Goal: Task Accomplishment & Management: Use online tool/utility

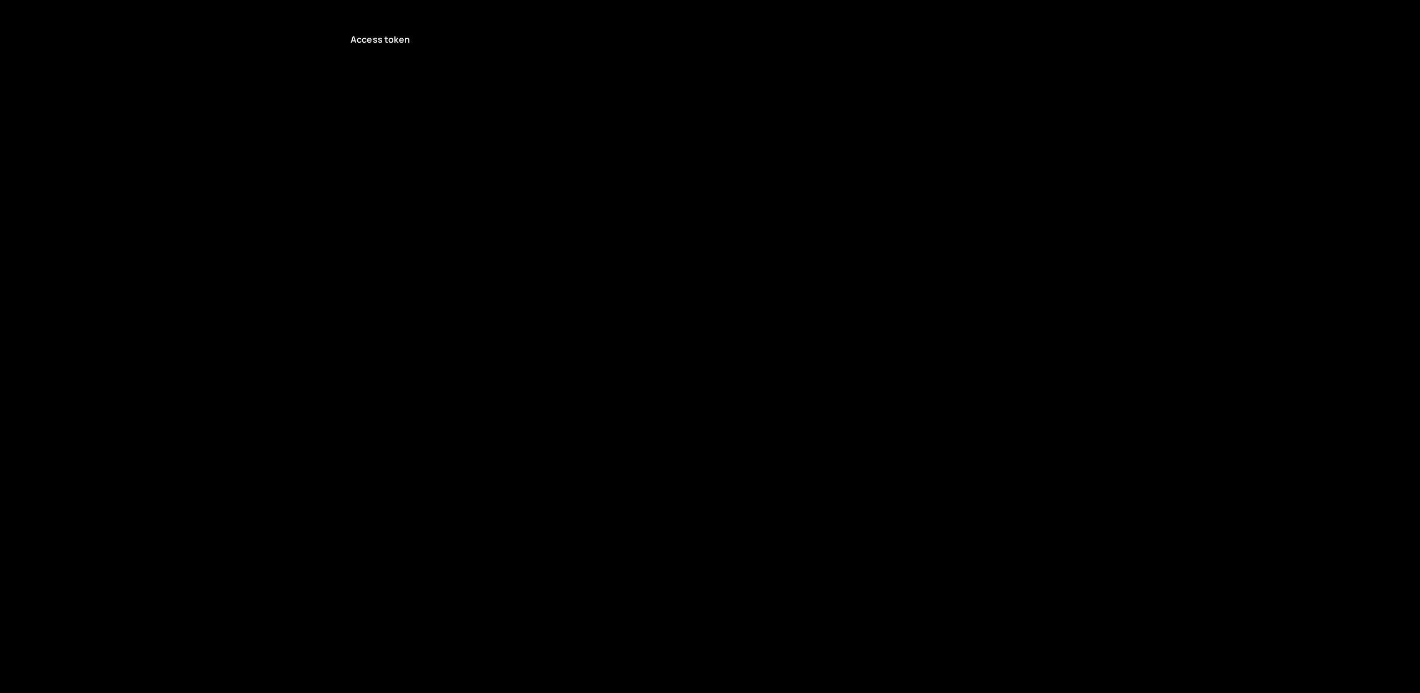
click at [405, 45] on p "Access token" at bounding box center [710, 39] width 719 height 12
click at [400, 34] on p "Access token" at bounding box center [710, 39] width 719 height 12
click at [397, 40] on p "Access token" at bounding box center [710, 39] width 719 height 12
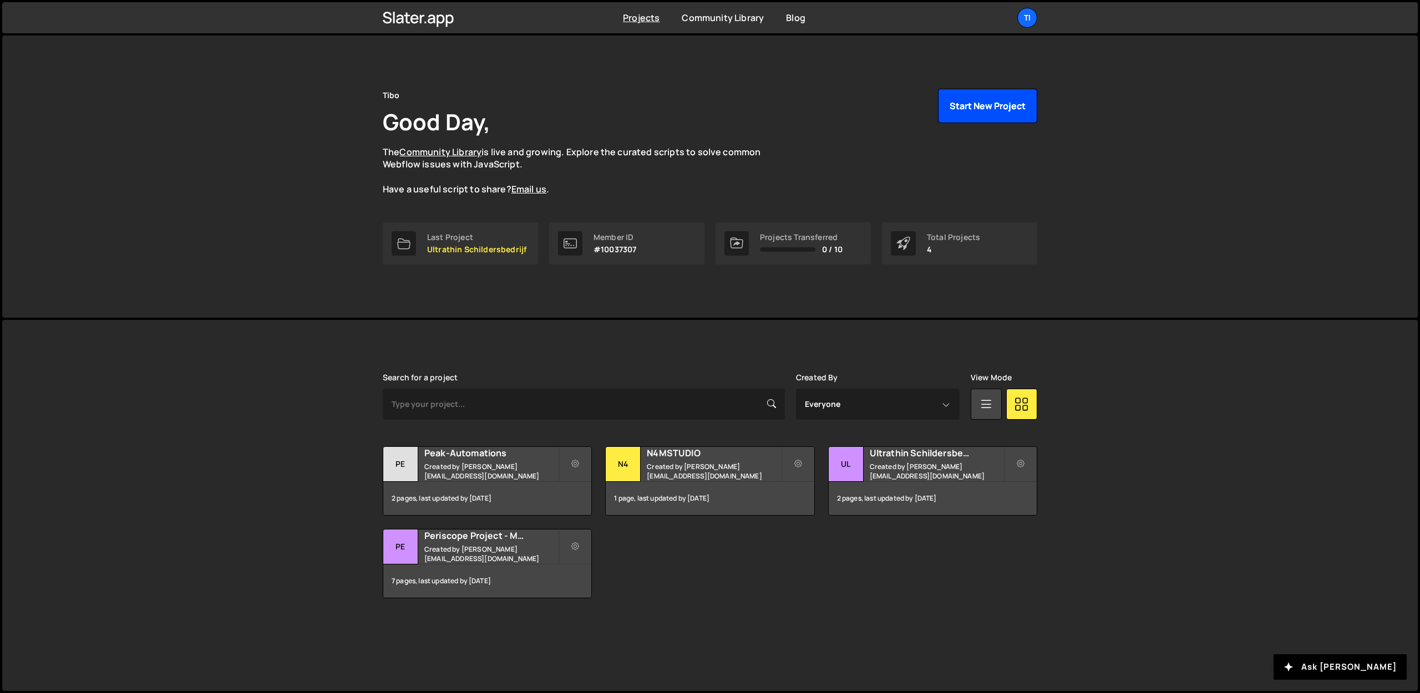
click at [981, 103] on button "Start New Project" at bounding box center [987, 106] width 99 height 34
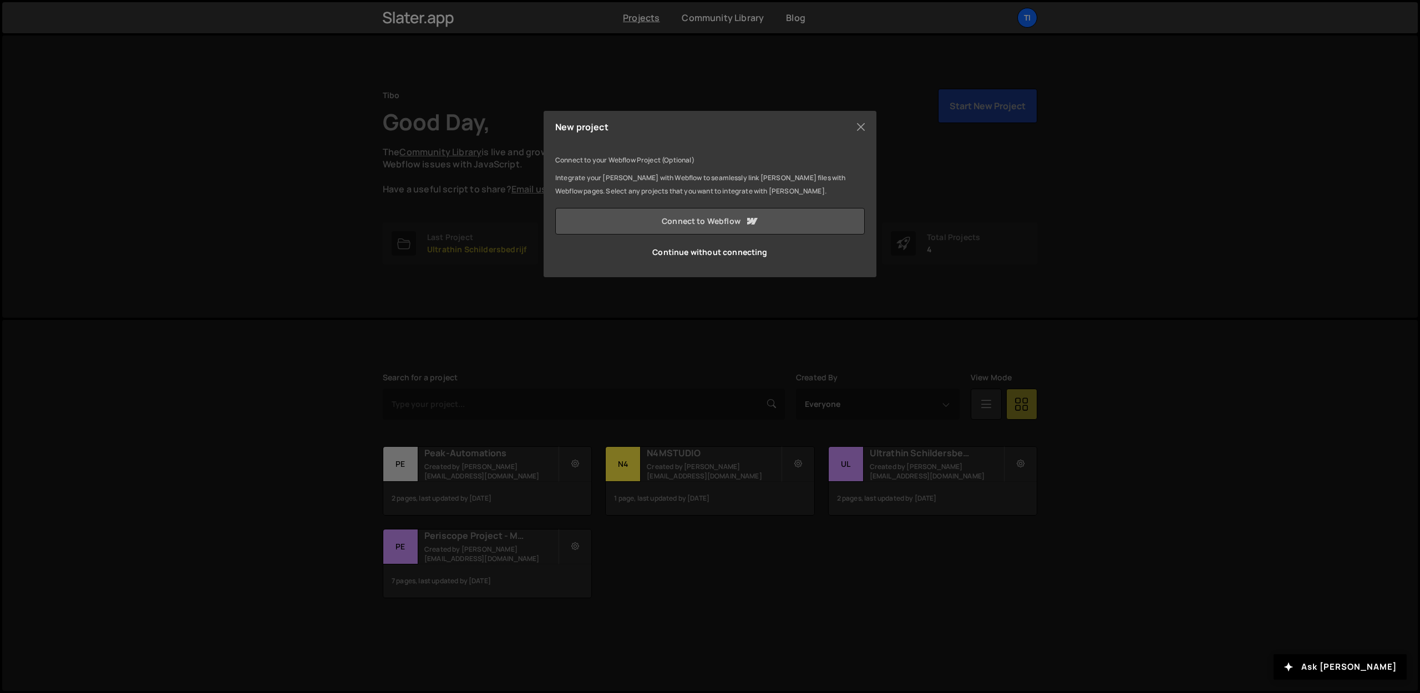
click at [651, 219] on link "Connect to Webflow" at bounding box center [709, 221] width 309 height 27
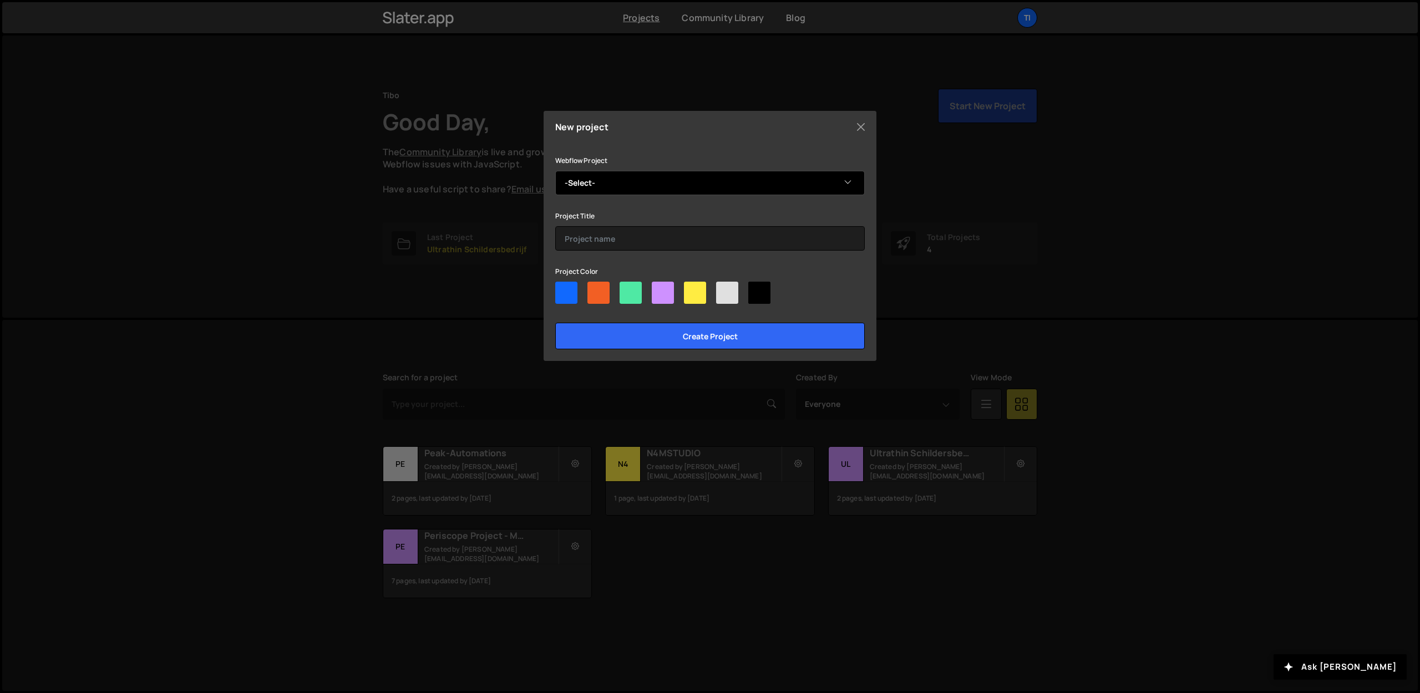
click at [622, 190] on select "-Select- Peak-Automations" at bounding box center [709, 183] width 309 height 24
select select "671d06382034594d0d435e12"
click at [555, 171] on select "-Select- Peak-Automations" at bounding box center [709, 183] width 309 height 24
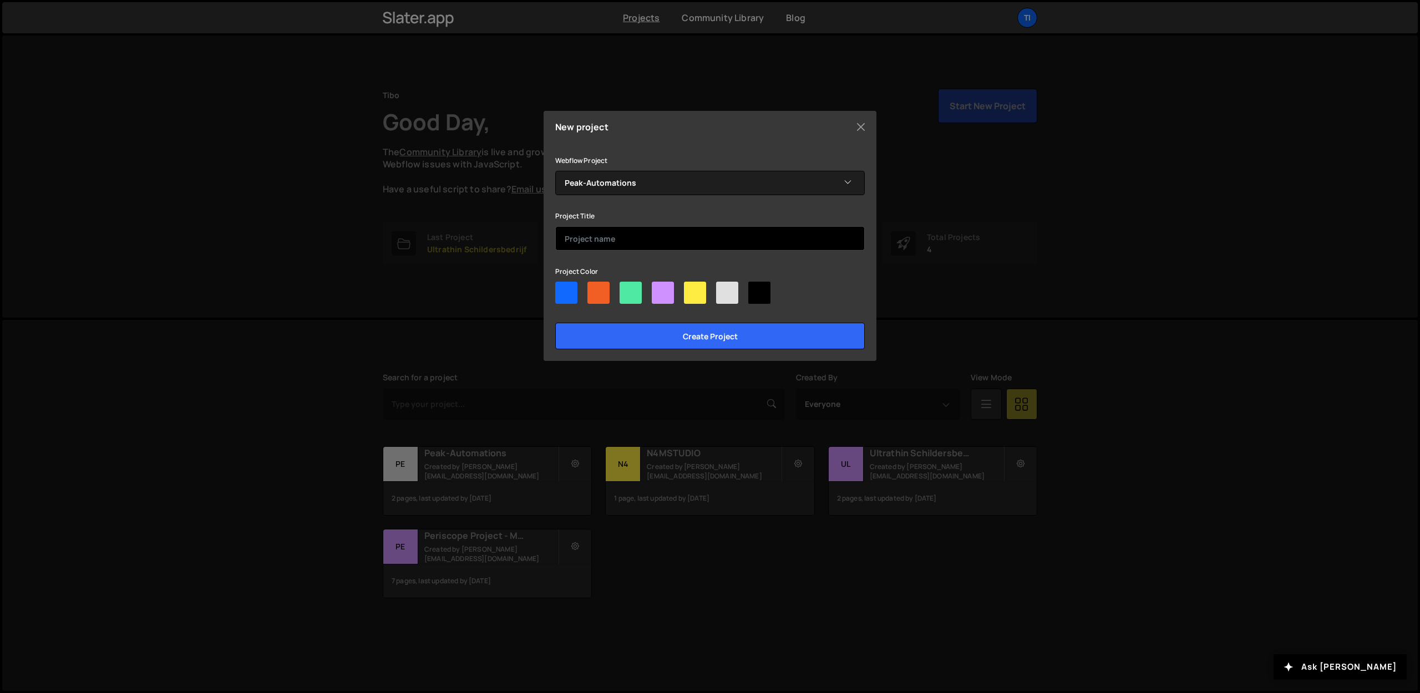
click at [595, 240] on input "text" at bounding box center [709, 238] width 309 height 24
type input "Peak-automations_new"
click at [614, 295] on div at bounding box center [709, 295] width 309 height 27
click at [636, 297] on div at bounding box center [631, 293] width 22 height 22
click at [627, 289] on input"] "radio" at bounding box center [623, 285] width 7 height 7
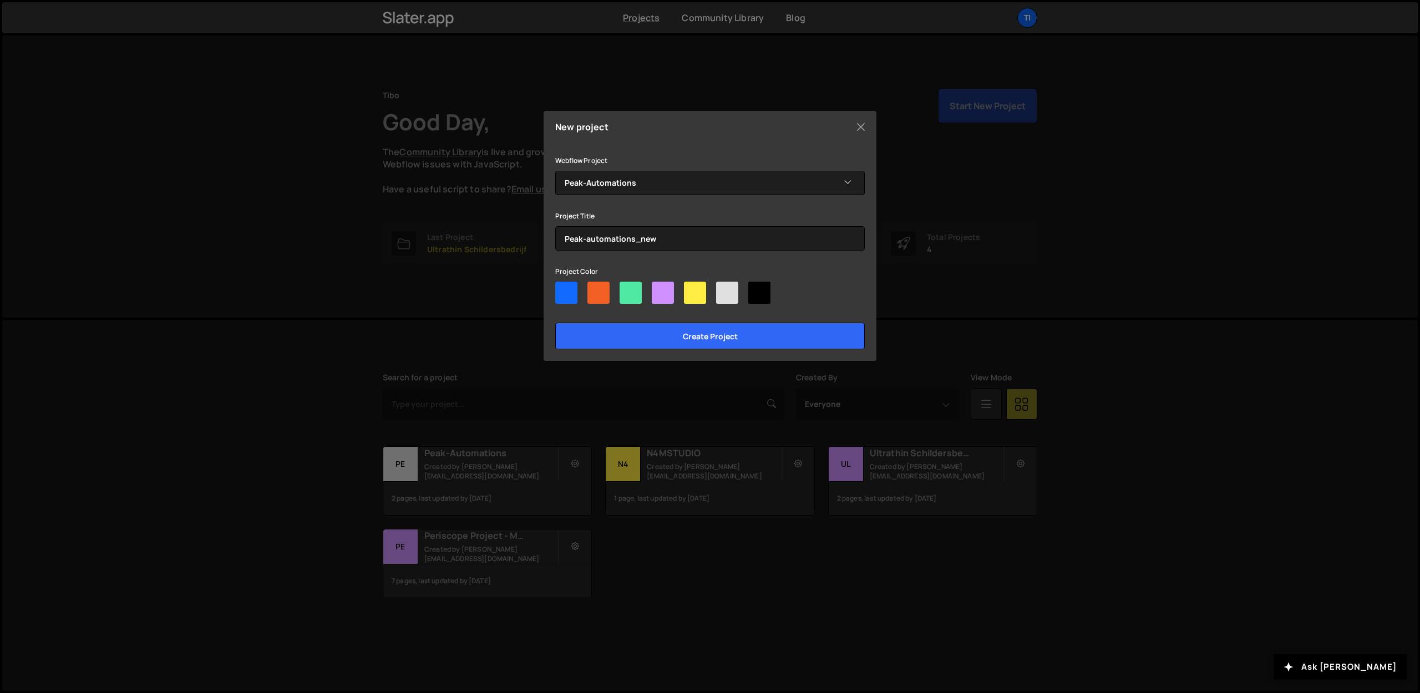
radio input"] "true"
click at [628, 331] on input "Create project" at bounding box center [709, 336] width 309 height 27
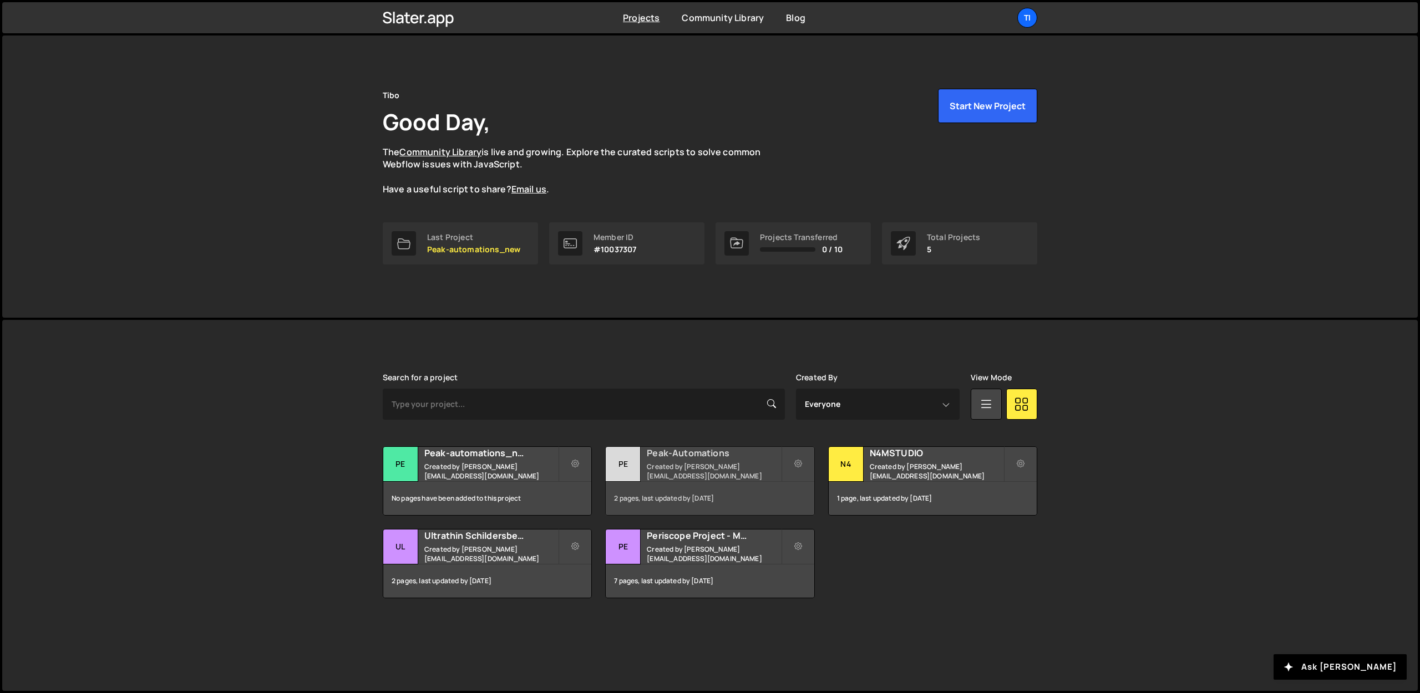
click at [681, 455] on h2 "Peak-Automations" at bounding box center [714, 453] width 134 height 12
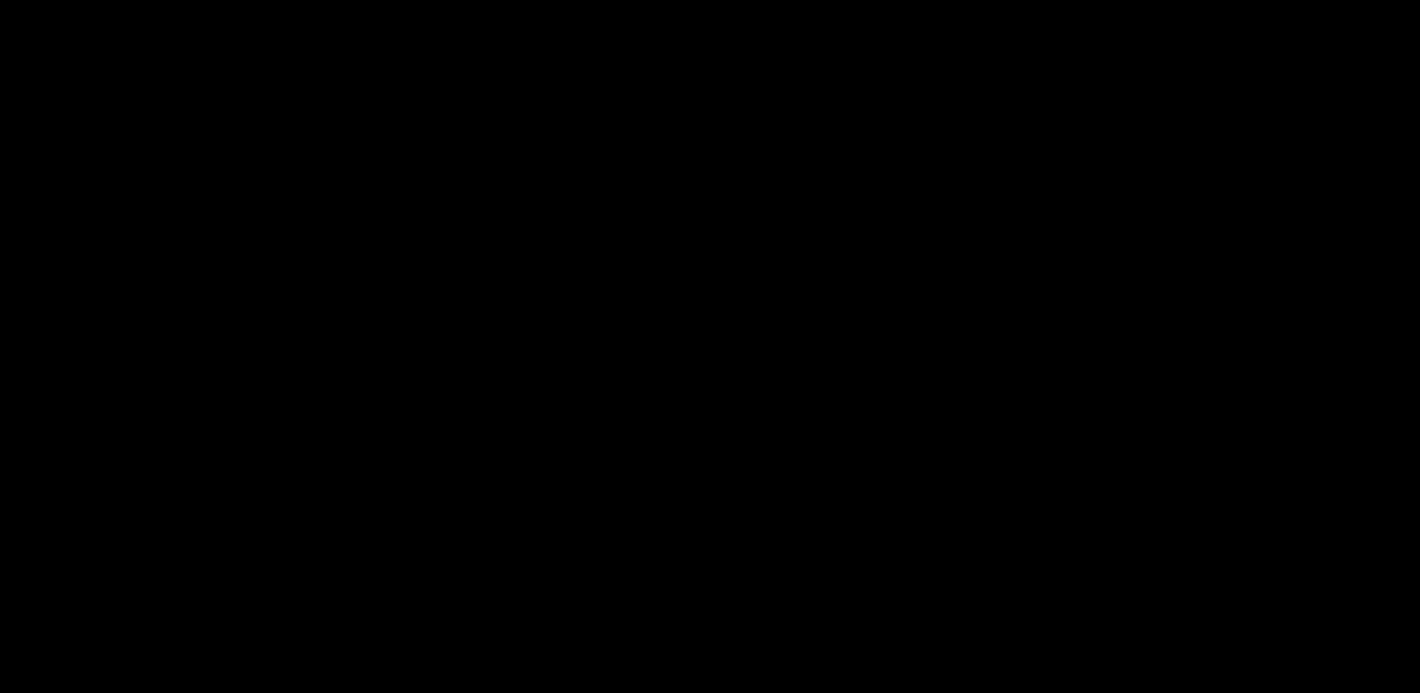
select select "671d06382034594d0d435e12"
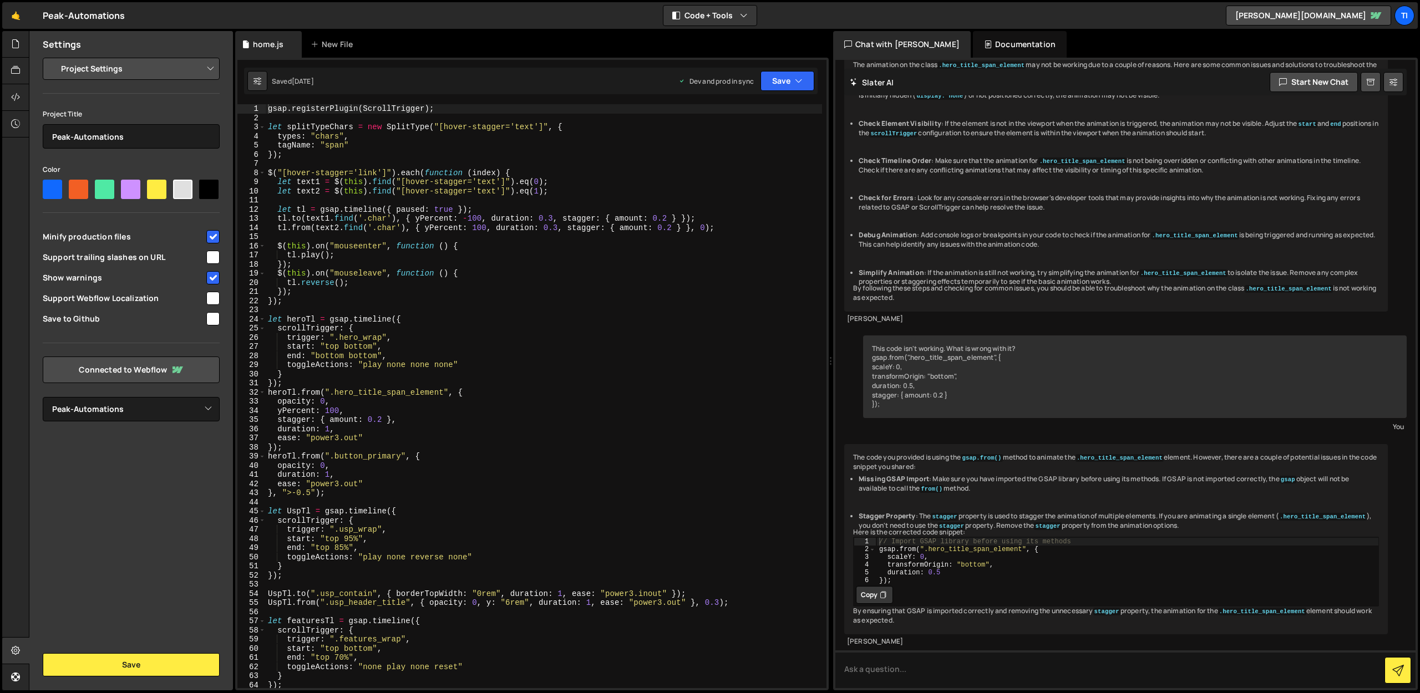
scroll to position [4774, 0]
click at [422, 305] on div "gsap . registerPlugin ( ScrollTrigger ) ; let splitTypeChars = new SplitType ( …" at bounding box center [544, 405] width 556 height 602
type textarea "pilotTl.to(".pilot_contain", { borderTopWidth: "0rem", duration: 1, ease: "back…"
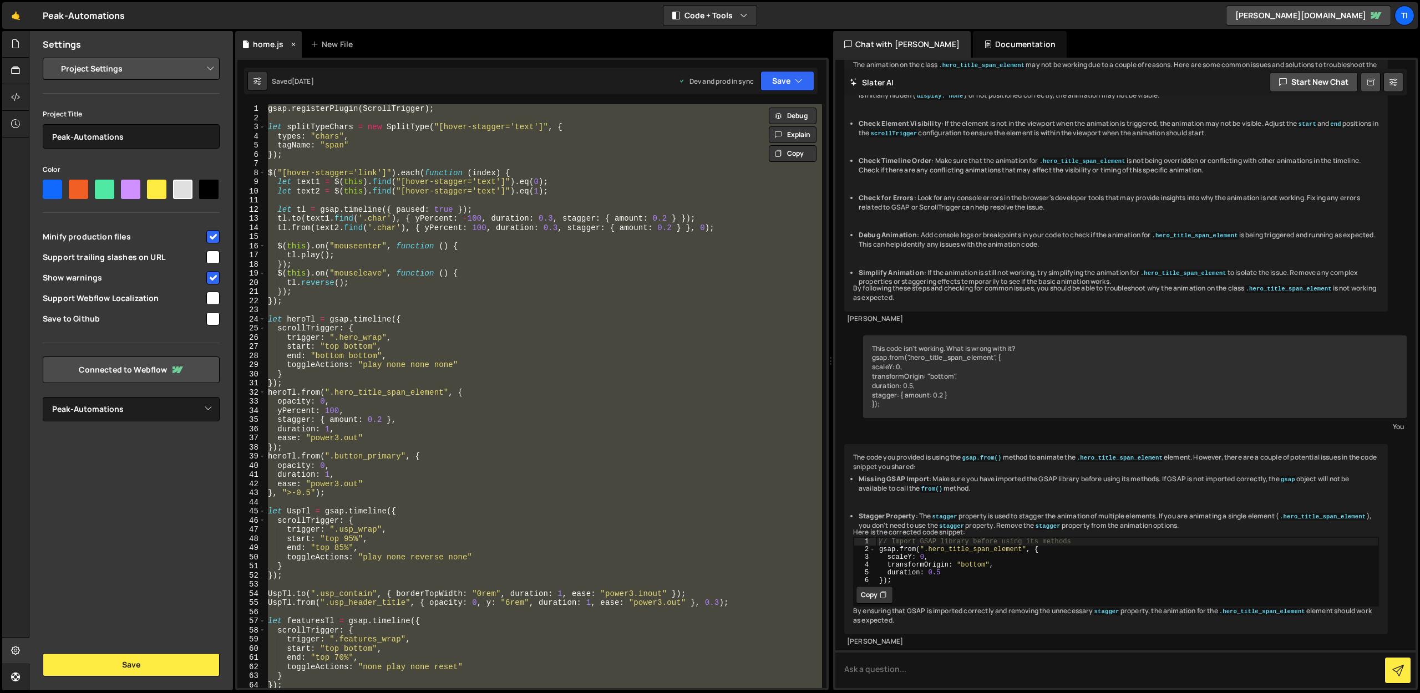
click at [258, 45] on div "home.js" at bounding box center [268, 44] width 31 height 11
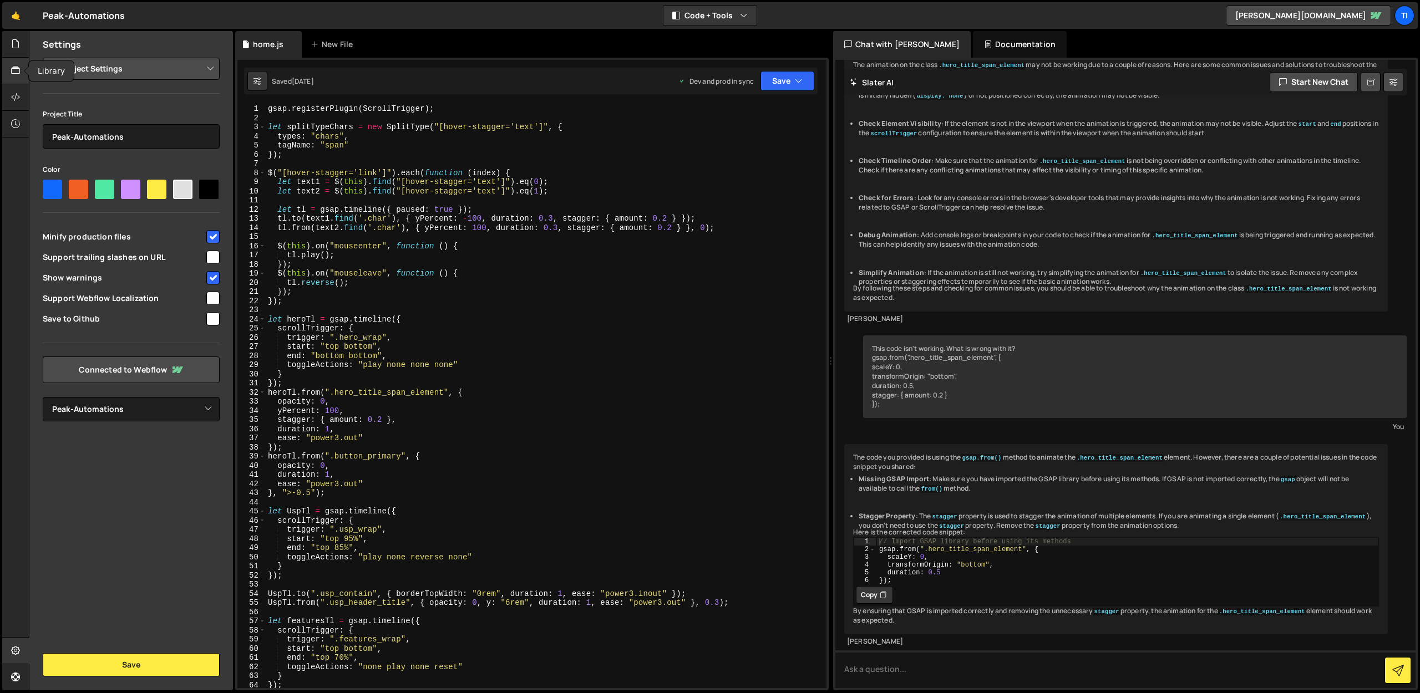
click at [13, 68] on div at bounding box center [15, 71] width 27 height 27
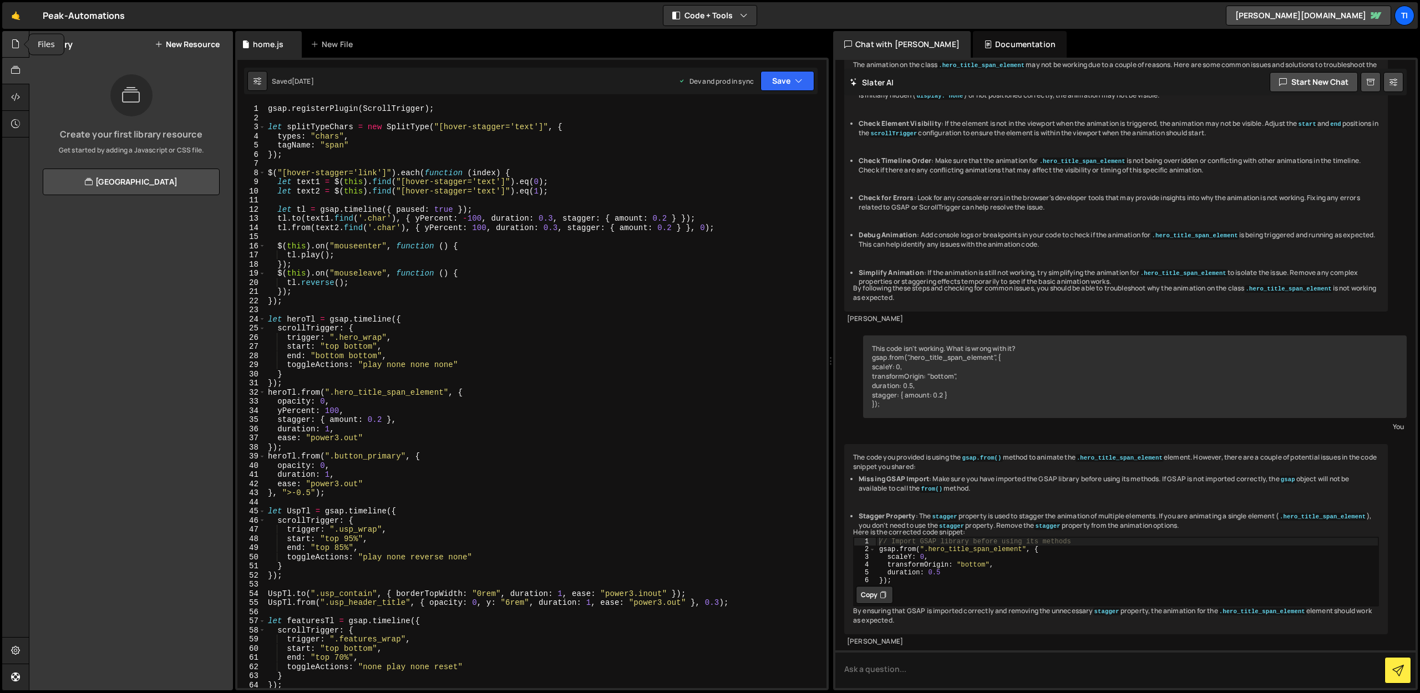
click at [18, 45] on icon at bounding box center [15, 44] width 9 height 12
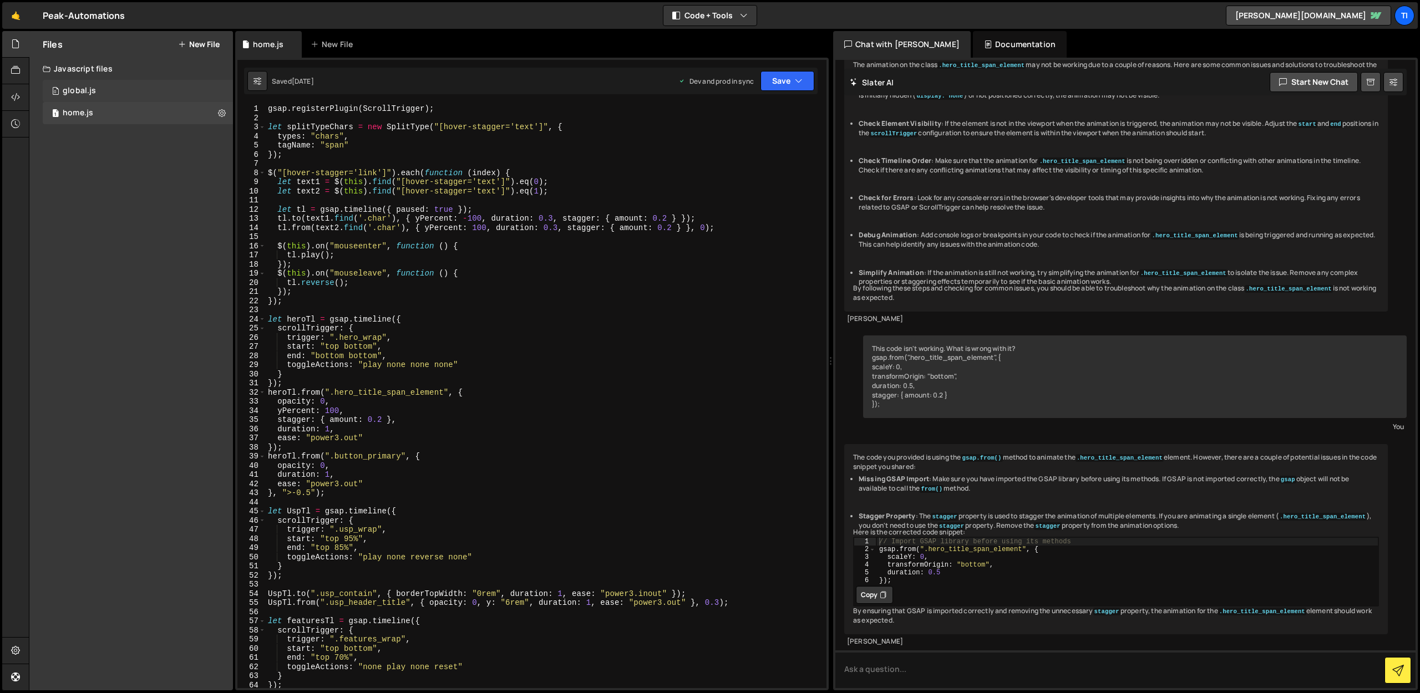
click at [89, 90] on div "global.js" at bounding box center [79, 91] width 33 height 10
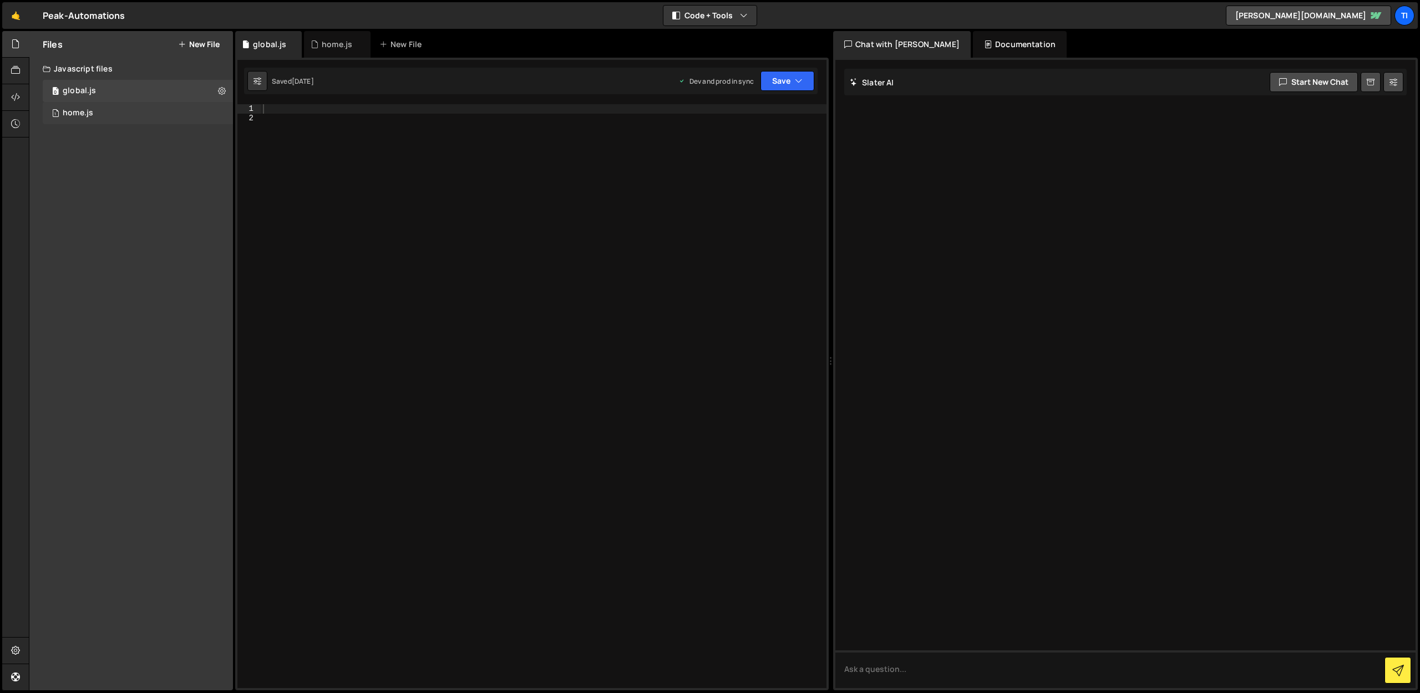
scroll to position [0, 0]
click at [83, 108] on div "home.js" at bounding box center [78, 113] width 31 height 10
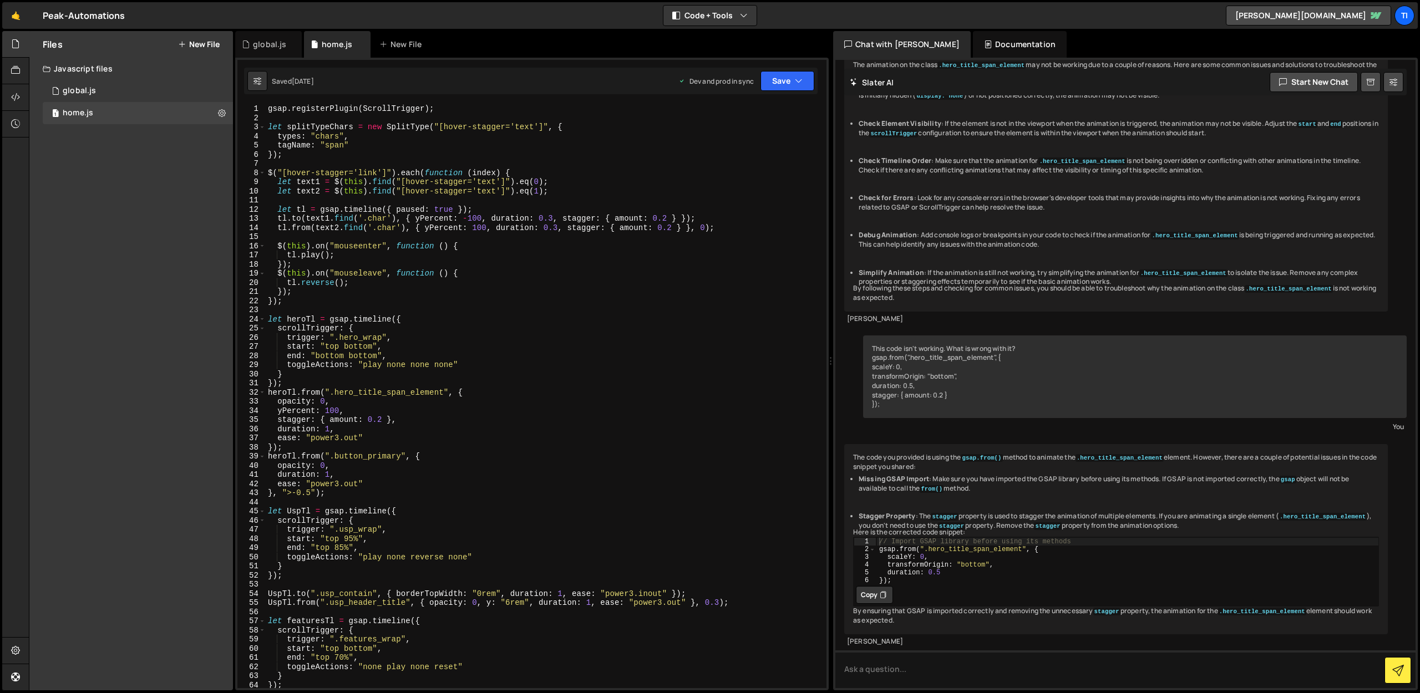
scroll to position [4774, 0]
click at [14, 18] on link "🤙" at bounding box center [15, 15] width 27 height 27
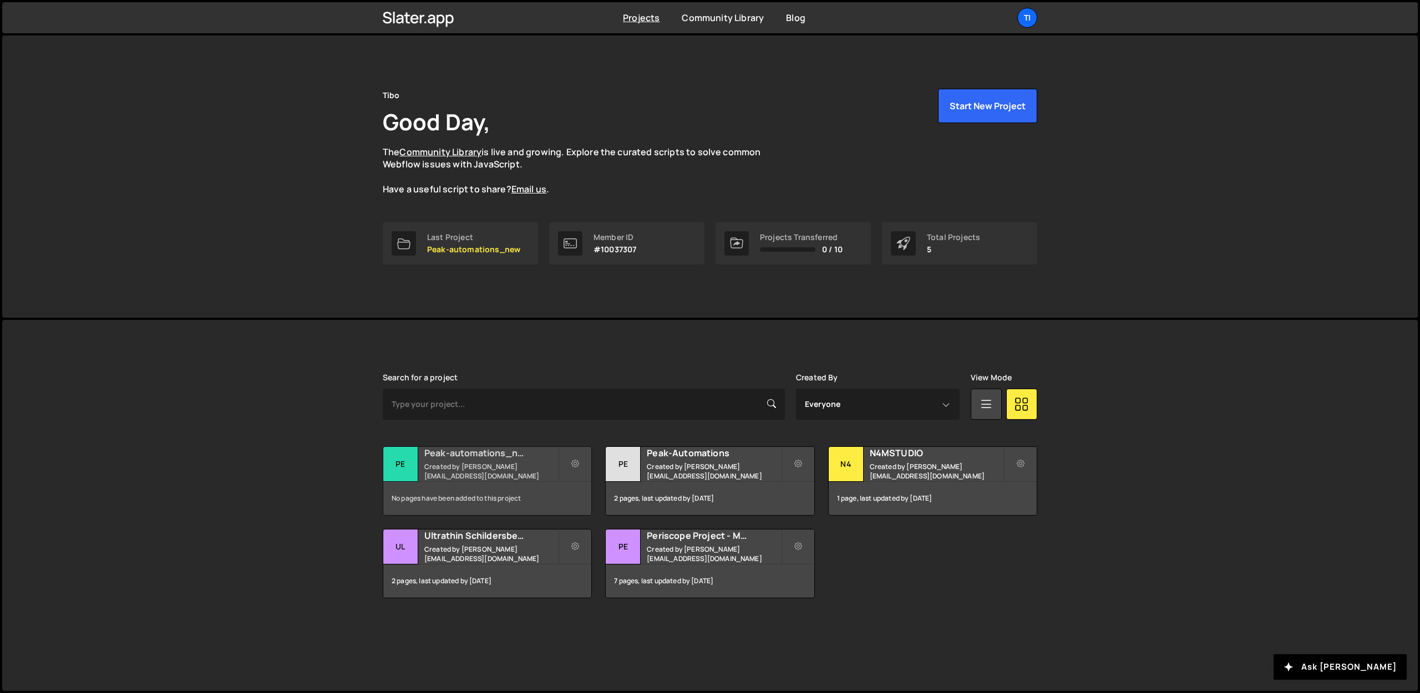
click at [457, 459] on h2 "Peak-automations_new" at bounding box center [491, 453] width 134 height 12
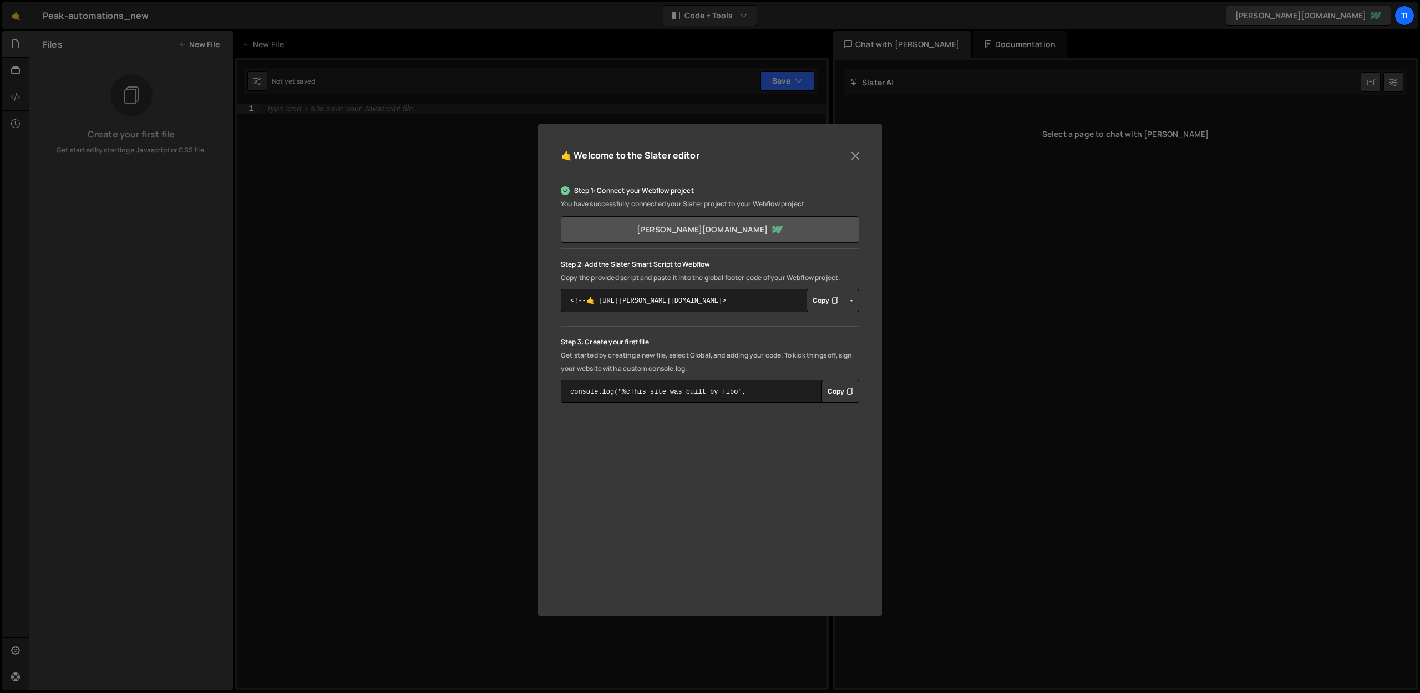
click at [647, 235] on link "[PERSON_NAME][DOMAIN_NAME]" at bounding box center [710, 229] width 298 height 27
click at [564, 191] on icon at bounding box center [565, 190] width 9 height 9
click at [763, 202] on p "You have successfully connected your Slater project to your Webflow project." at bounding box center [710, 203] width 298 height 13
click at [579, 251] on div "Step 1: Connect your Webflow project You have successfully connected your Slate…" at bounding box center [710, 293] width 298 height 219
click at [776, 227] on link "tibo-de-jaegers-cool-site.webflow.io" at bounding box center [710, 229] width 298 height 27
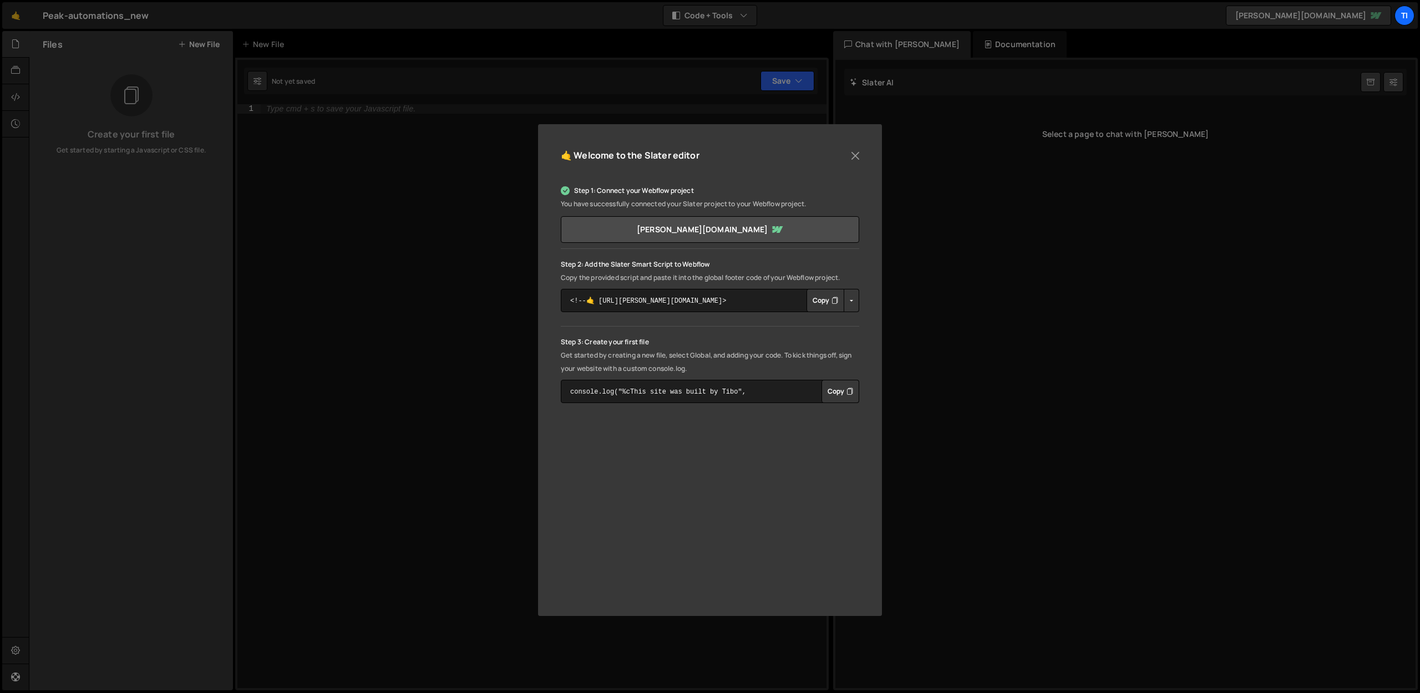
click at [566, 189] on icon at bounding box center [565, 190] width 9 height 9
click at [853, 153] on button "Close" at bounding box center [855, 156] width 17 height 17
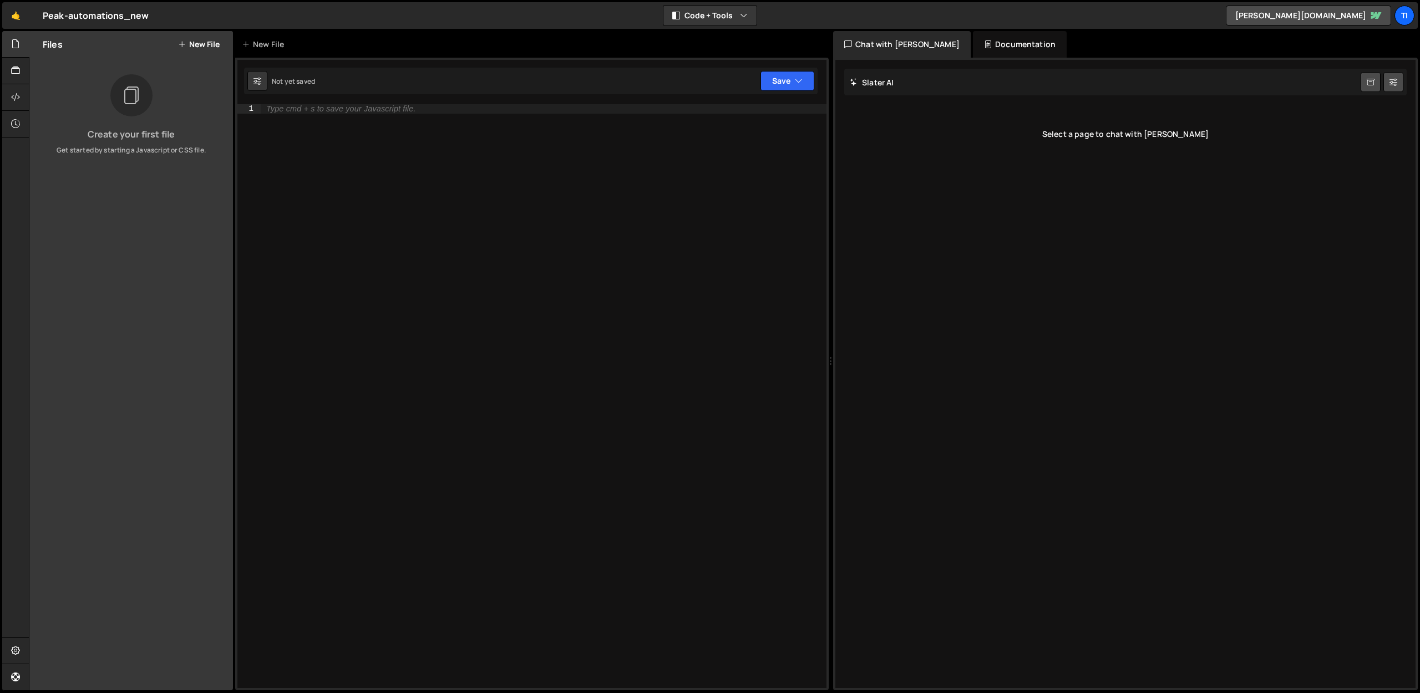
click at [29, 73] on div "Files New File Create your first file Get started by starting a Javascript or C…" at bounding box center [131, 360] width 204 height 659
click at [14, 72] on icon at bounding box center [15, 70] width 9 height 12
click at [7, 98] on div at bounding box center [15, 97] width 27 height 27
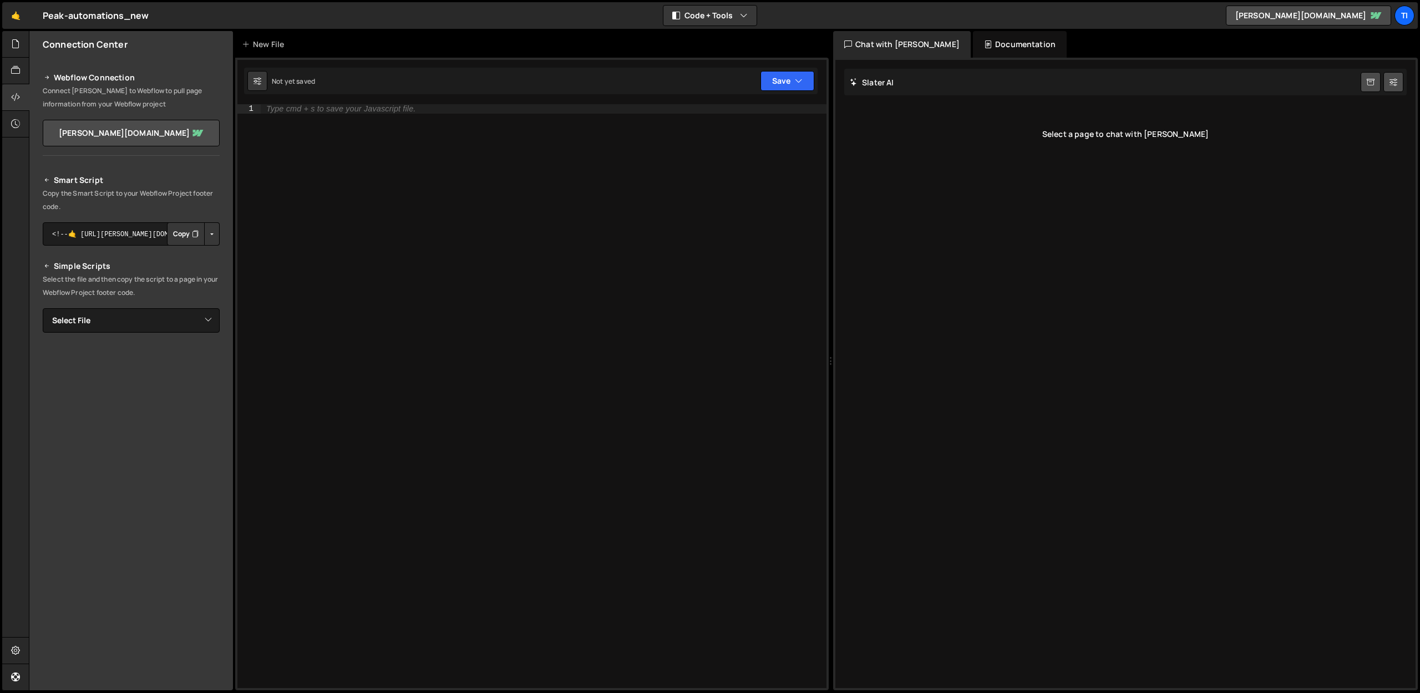
click at [100, 99] on p "Connect Slater to Webflow to pull page information from your Webflow project" at bounding box center [131, 97] width 177 height 27
click at [124, 102] on p "Connect Slater to Webflow to pull page information from your Webflow project" at bounding box center [131, 97] width 177 height 27
click at [190, 134] on link "tibo-de-jaegers-cool-site.webflow.io" at bounding box center [131, 133] width 177 height 27
click at [1404, 18] on div "Ti" at bounding box center [1404, 16] width 20 height 20
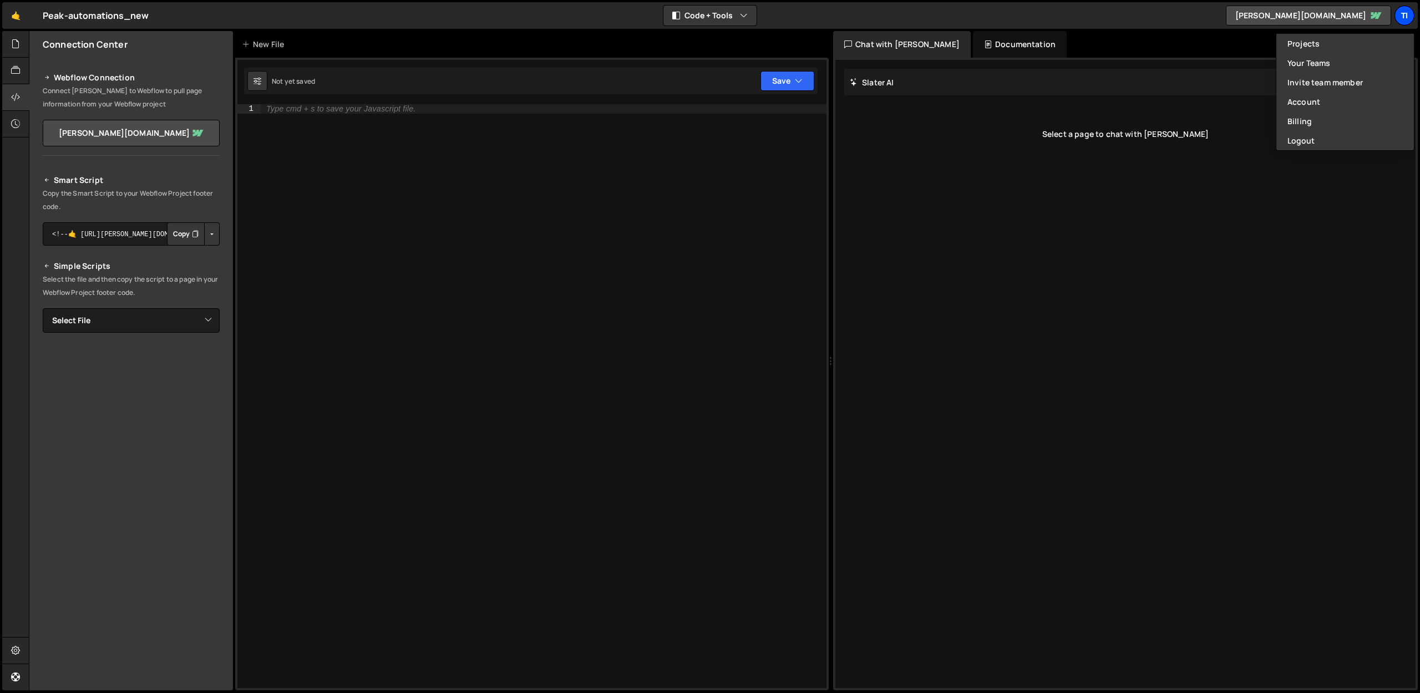
click at [1404, 18] on div "Ti" at bounding box center [1404, 16] width 20 height 20
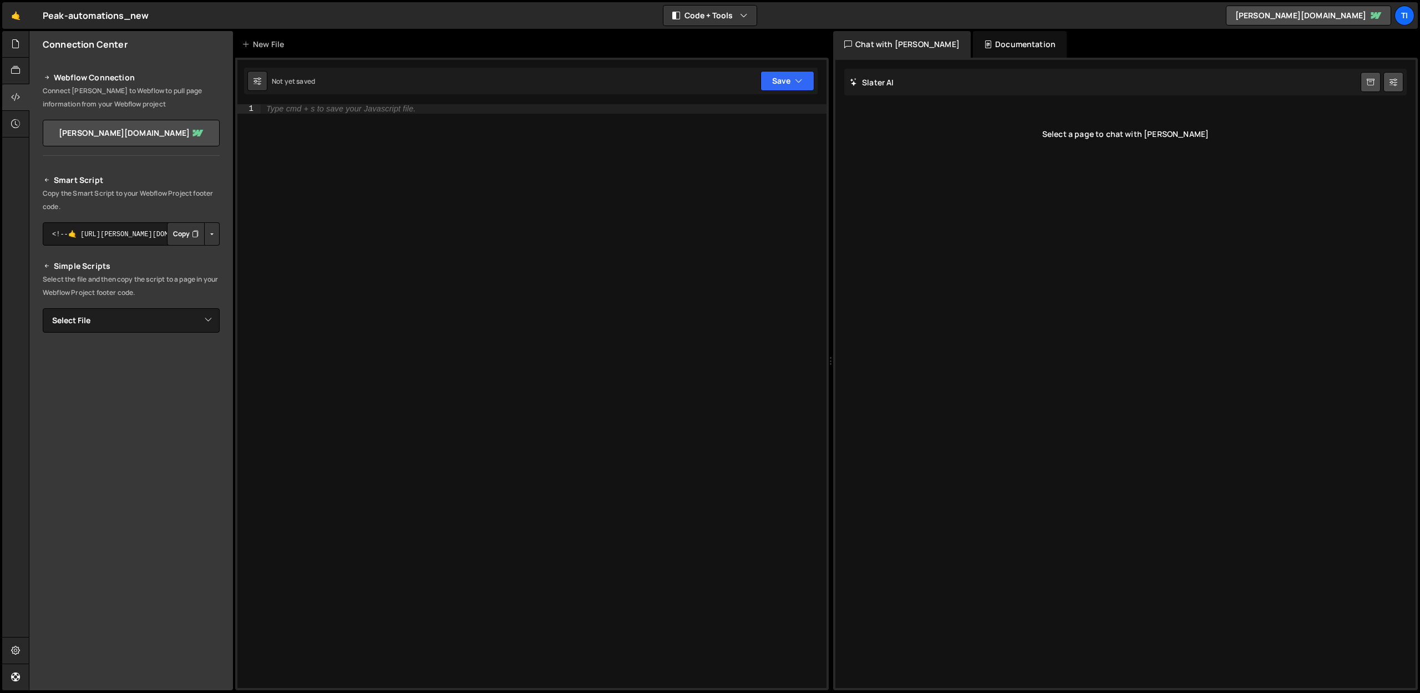
click at [973, 43] on div "Documentation" at bounding box center [1020, 44] width 94 height 27
click at [900, 43] on div "Chat with Slater AI" at bounding box center [902, 44] width 138 height 27
click at [1301, 8] on link "tibo-de-jaegers-cool-site.webflow.io" at bounding box center [1308, 16] width 165 height 20
click at [1415, 11] on div "🤙 Peak-automations_new ⚠️ Code is being edited in another browser Code + Tools …" at bounding box center [709, 15] width 1415 height 27
click at [1409, 16] on div "Ti" at bounding box center [1404, 16] width 20 height 20
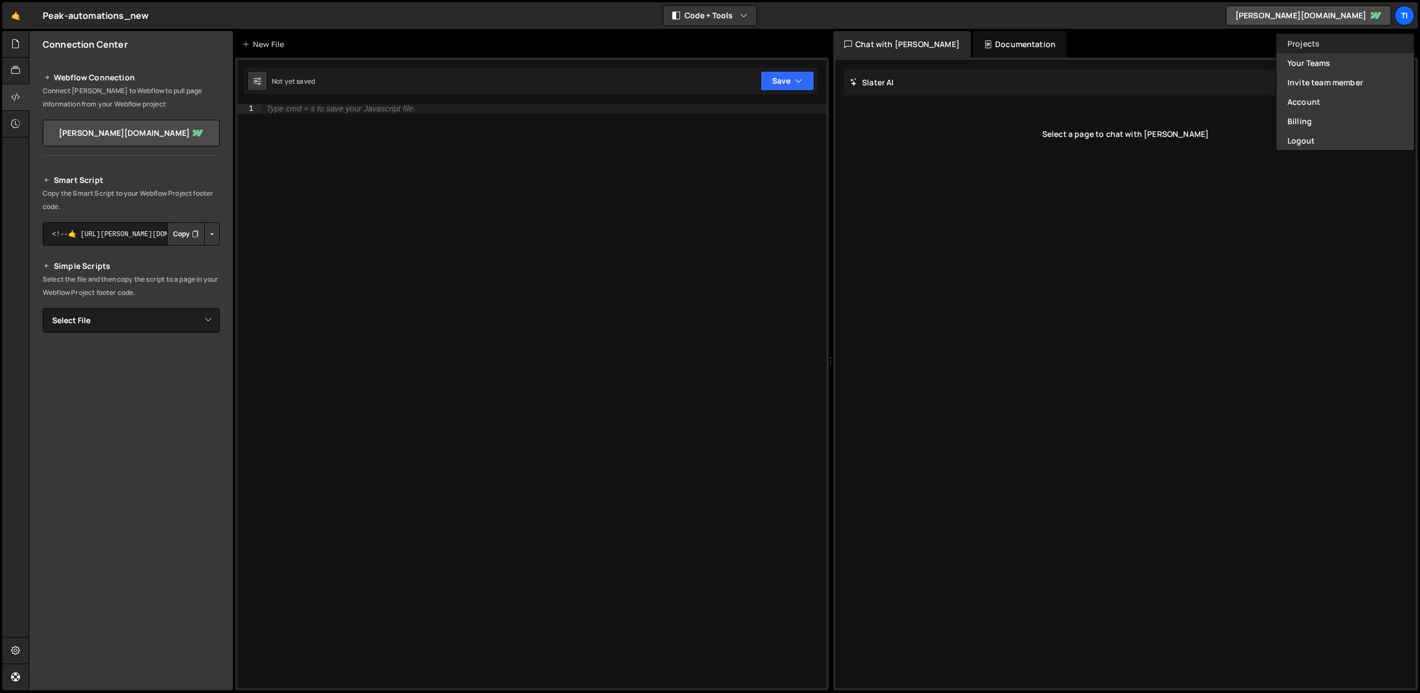
click at [1324, 40] on link "Projects" at bounding box center [1345, 43] width 138 height 19
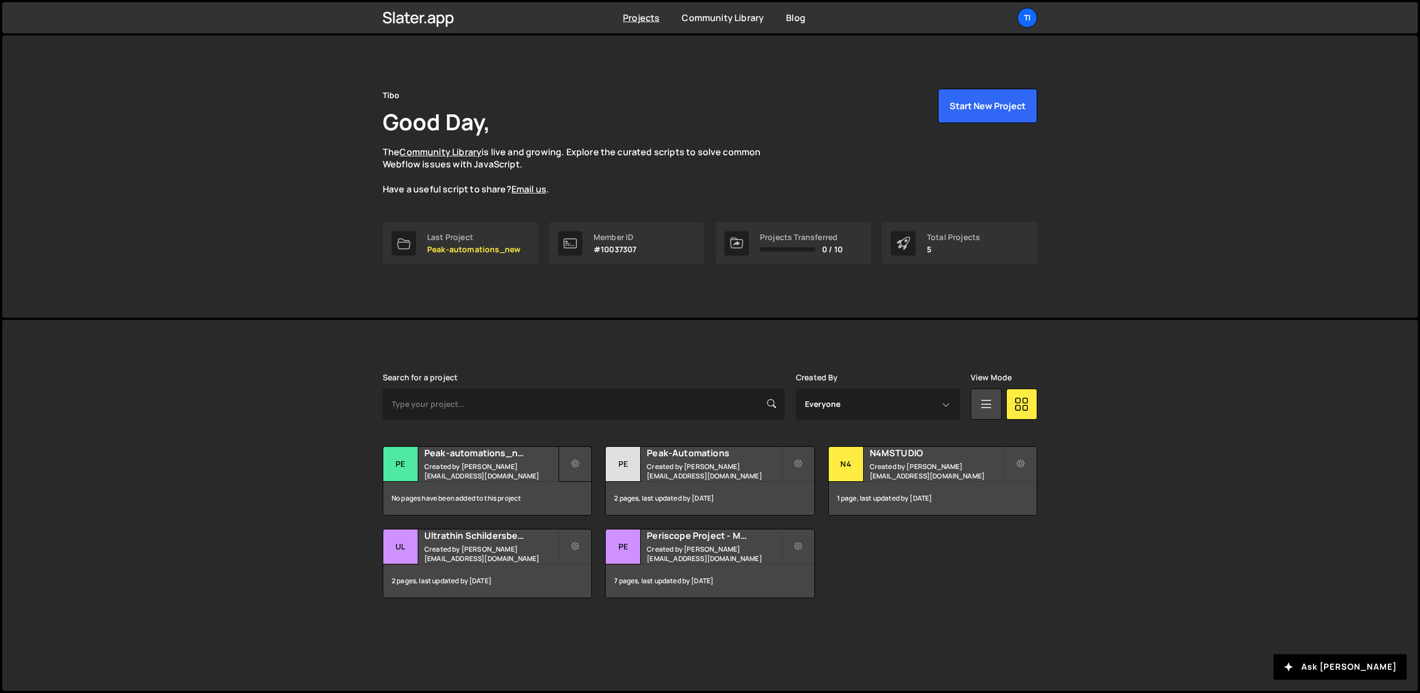
click at [576, 471] on button at bounding box center [575, 463] width 33 height 35
click at [582, 493] on link "Transfer Project" at bounding box center [626, 491] width 132 height 18
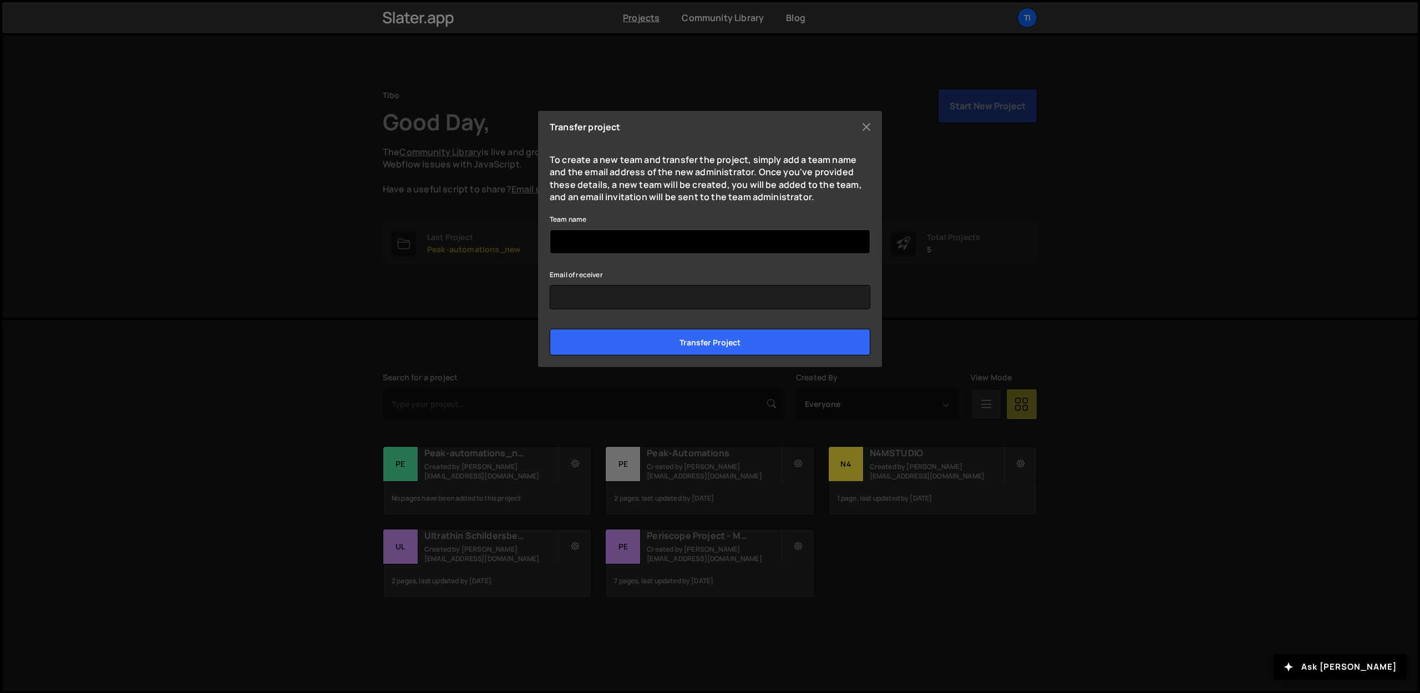
click at [591, 243] on input "Team name" at bounding box center [710, 242] width 321 height 24
click at [869, 126] on button "Close" at bounding box center [866, 127] width 17 height 17
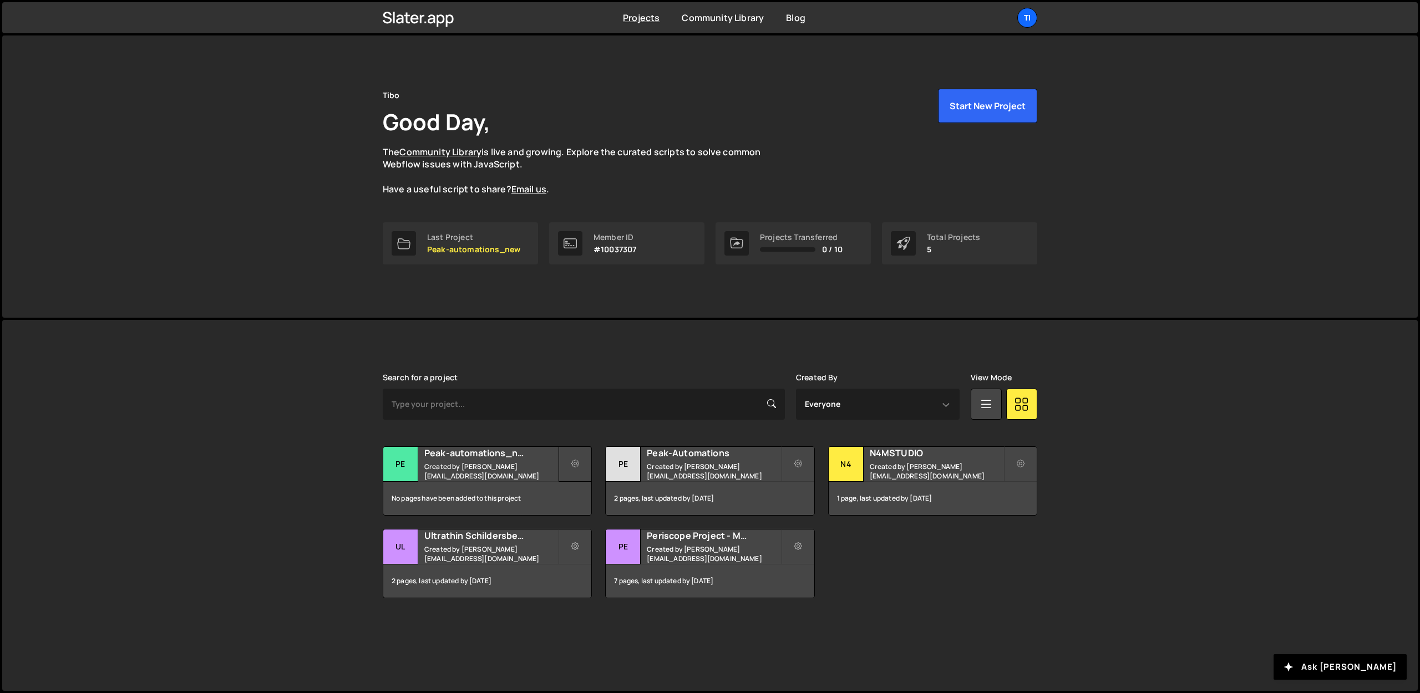
click at [567, 474] on button at bounding box center [575, 463] width 33 height 35
click at [608, 508] on link "Edit Project" at bounding box center [626, 509] width 132 height 18
click at [570, 464] on button at bounding box center [575, 463] width 33 height 35
click at [581, 526] on link "Delete Project" at bounding box center [626, 527] width 132 height 18
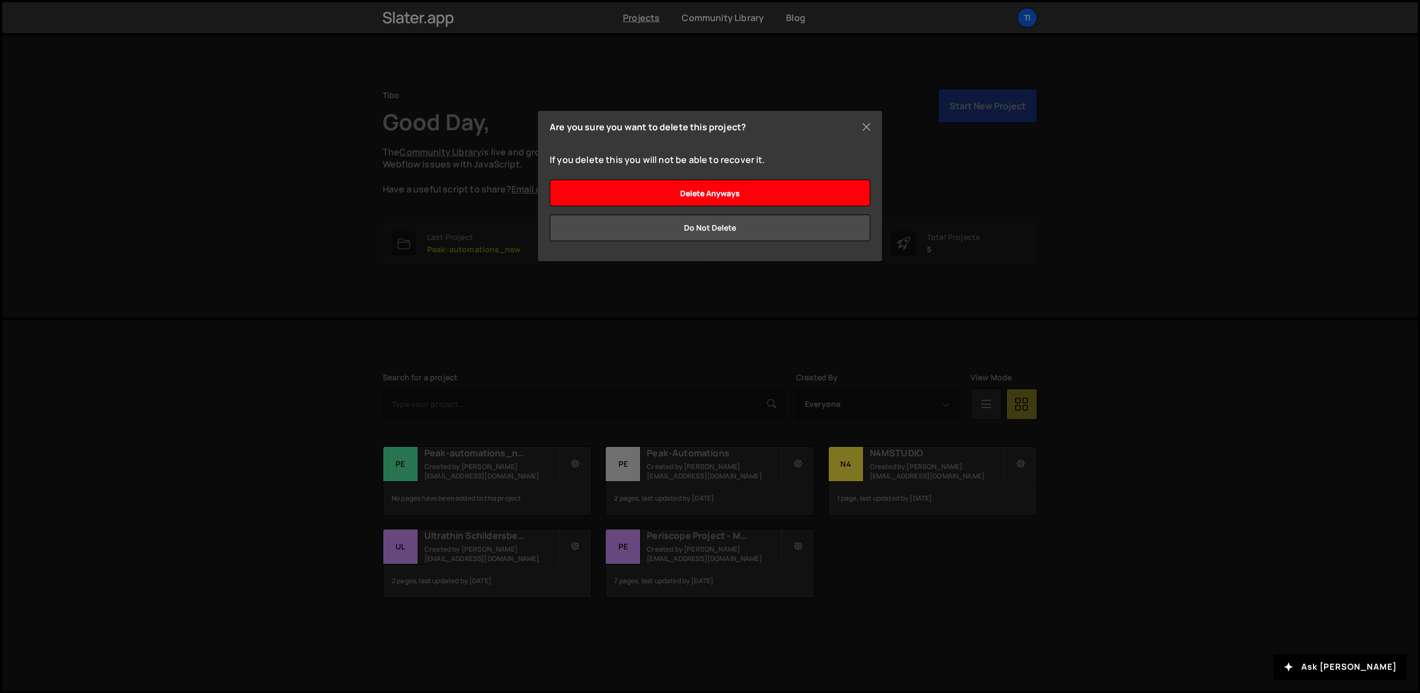
click at [671, 192] on input "Delete anyways" at bounding box center [710, 193] width 321 height 27
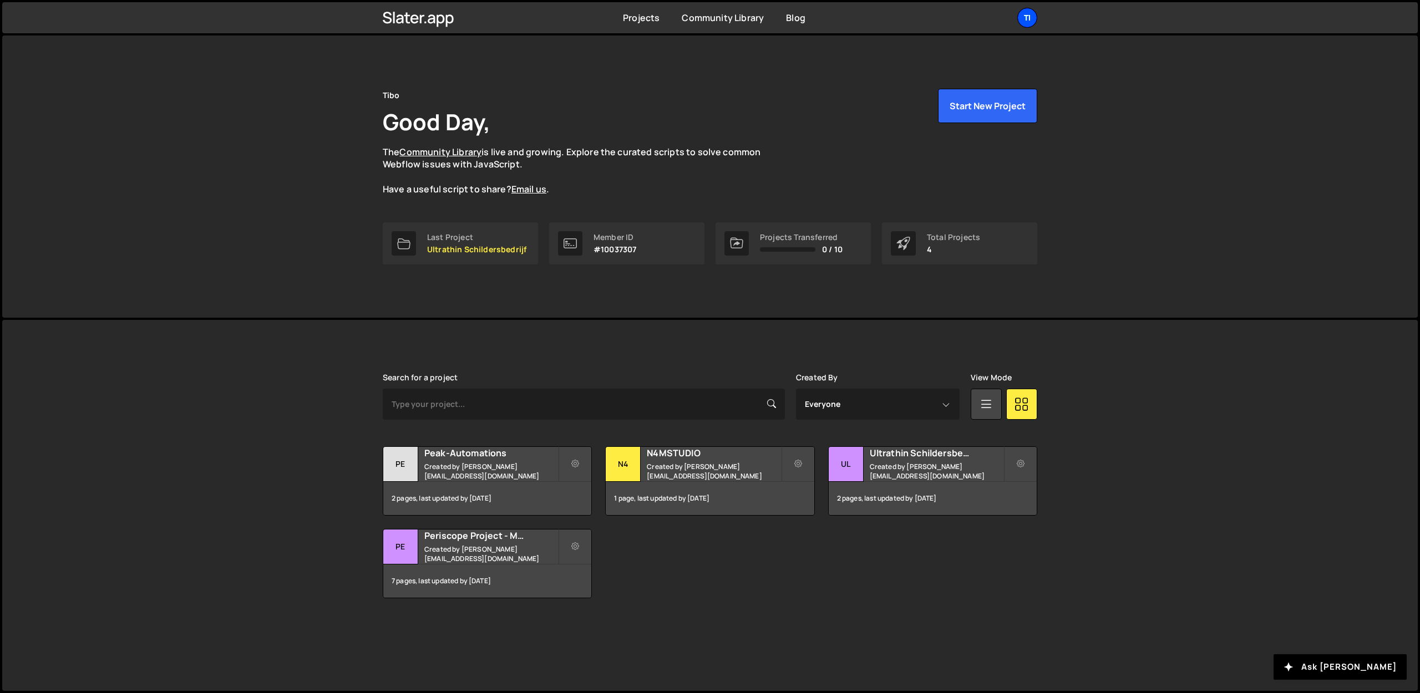
click at [1032, 14] on div "Ti" at bounding box center [1027, 18] width 20 height 20
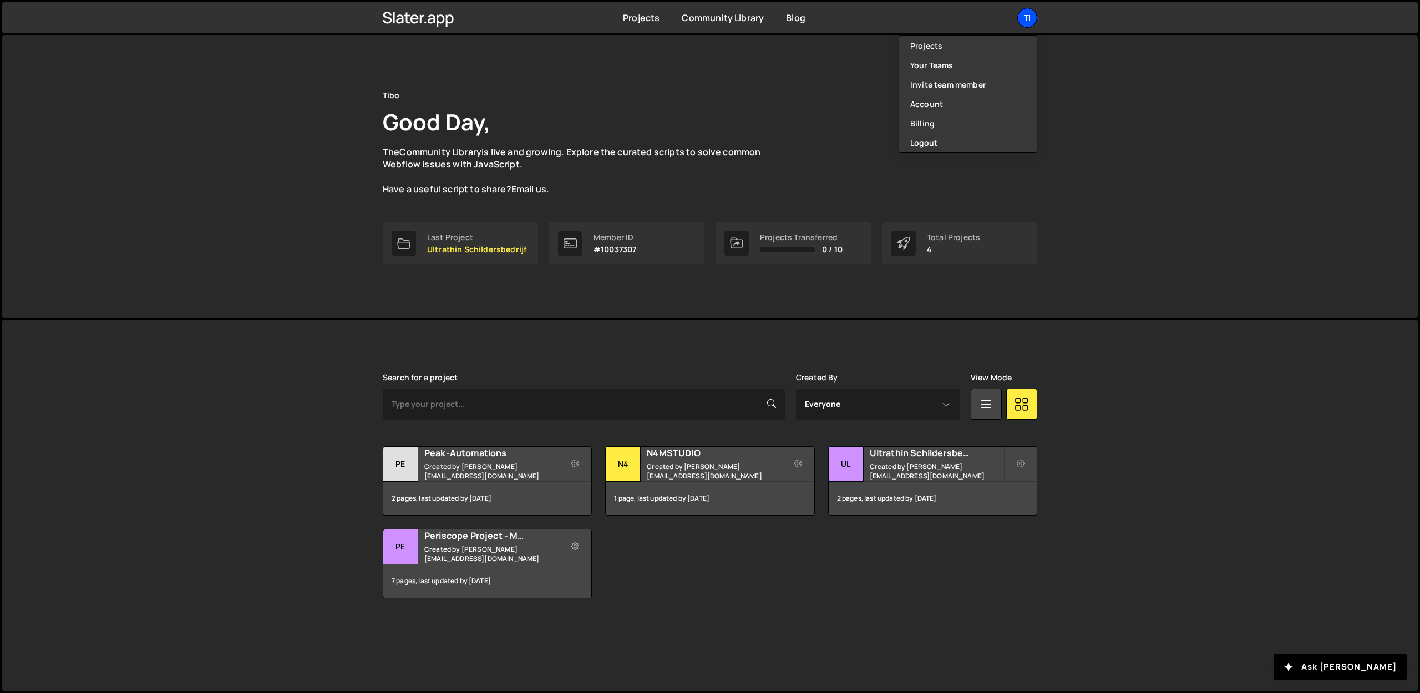
click at [1032, 14] on div "Ti" at bounding box center [1027, 18] width 20 height 20
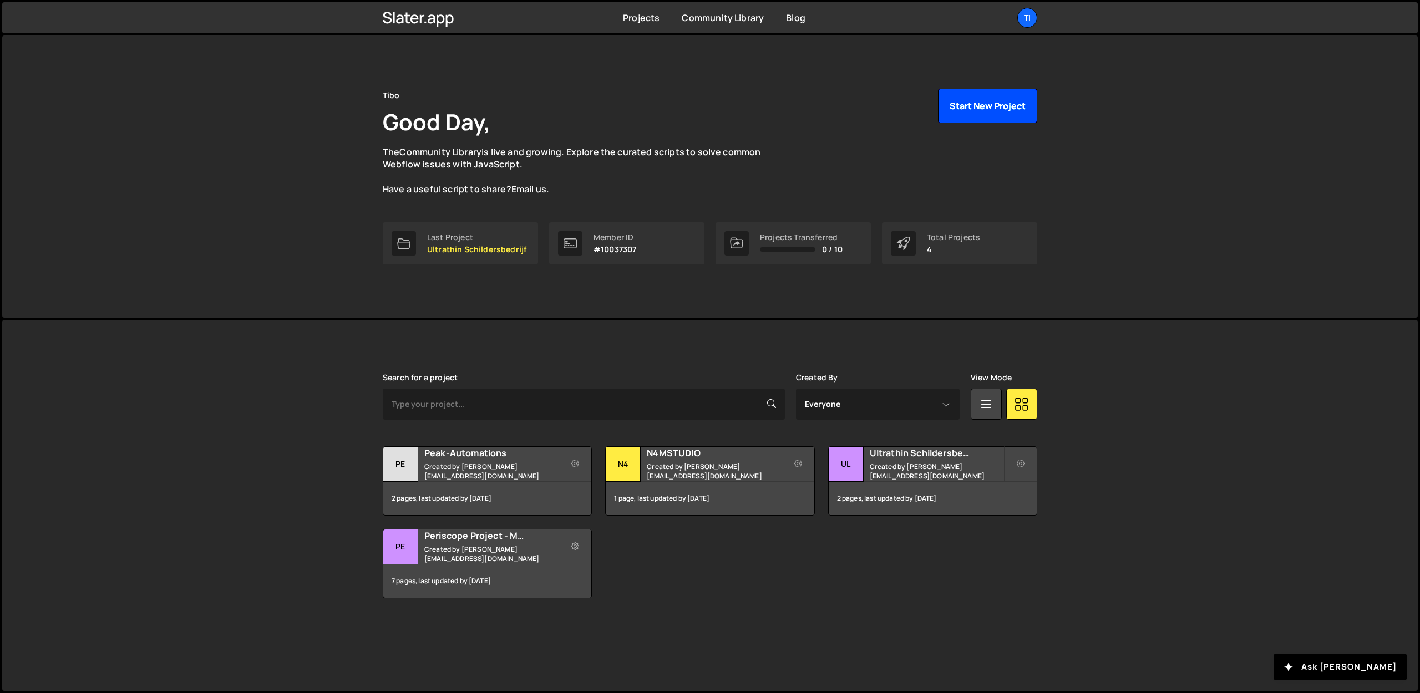
click at [985, 112] on button "Start New Project" at bounding box center [987, 106] width 99 height 34
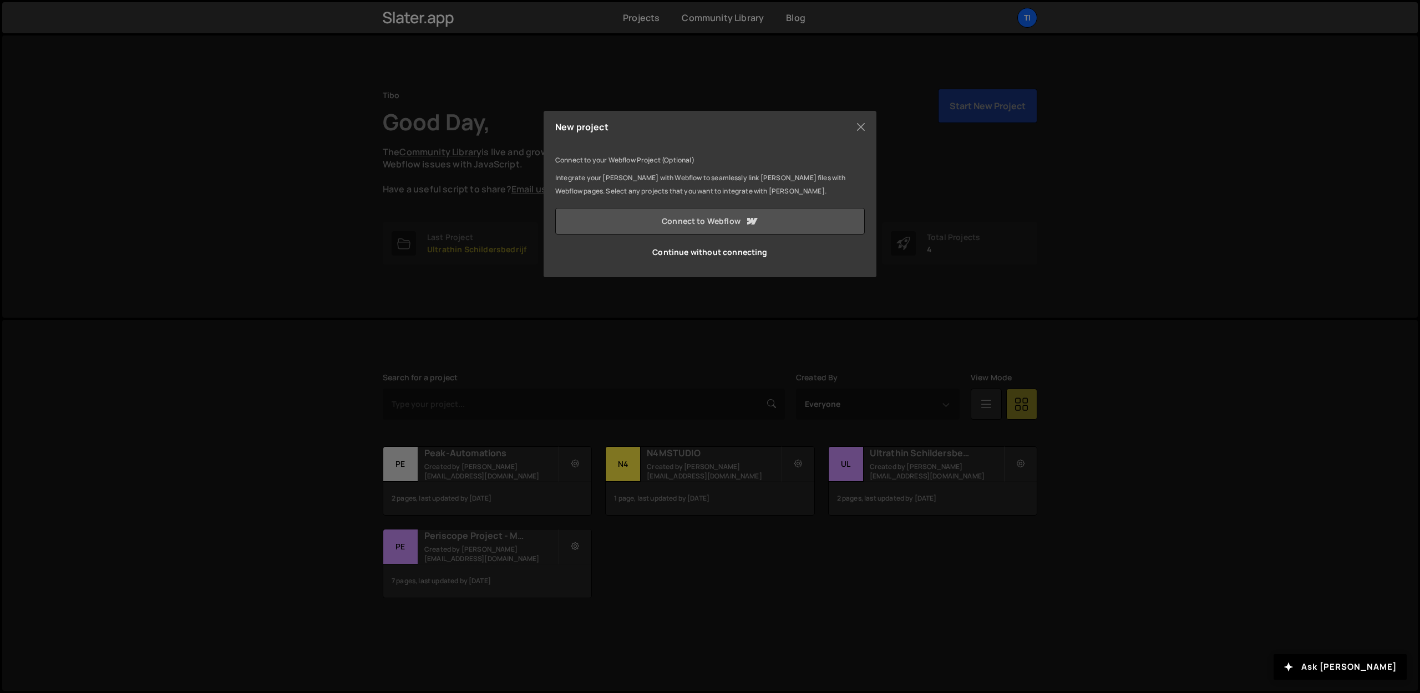
click at [667, 220] on link "Connect to Webflow" at bounding box center [709, 221] width 309 height 27
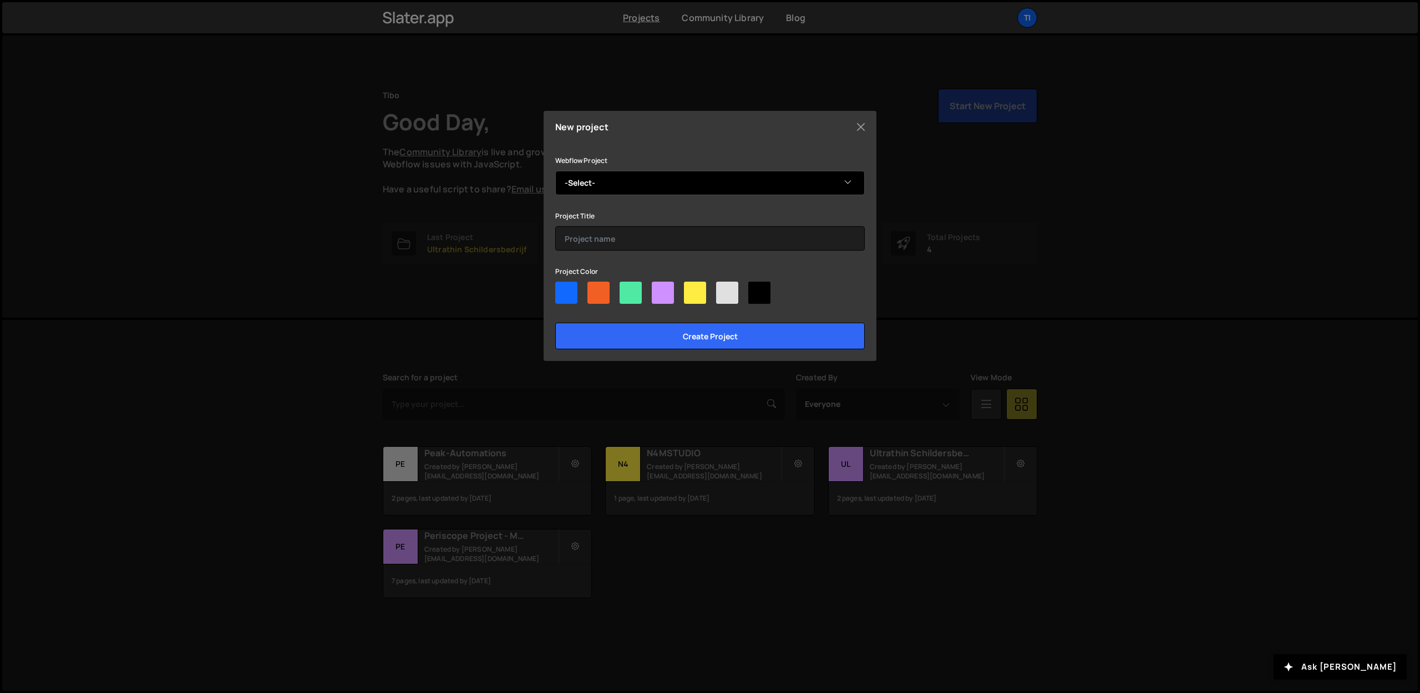
click at [601, 193] on select "-Select- Peak-Automations" at bounding box center [709, 183] width 309 height 24
select select "671d06382034594d0d435e12"
click at [555, 171] on select "-Select- Peak-Automations" at bounding box center [709, 183] width 309 height 24
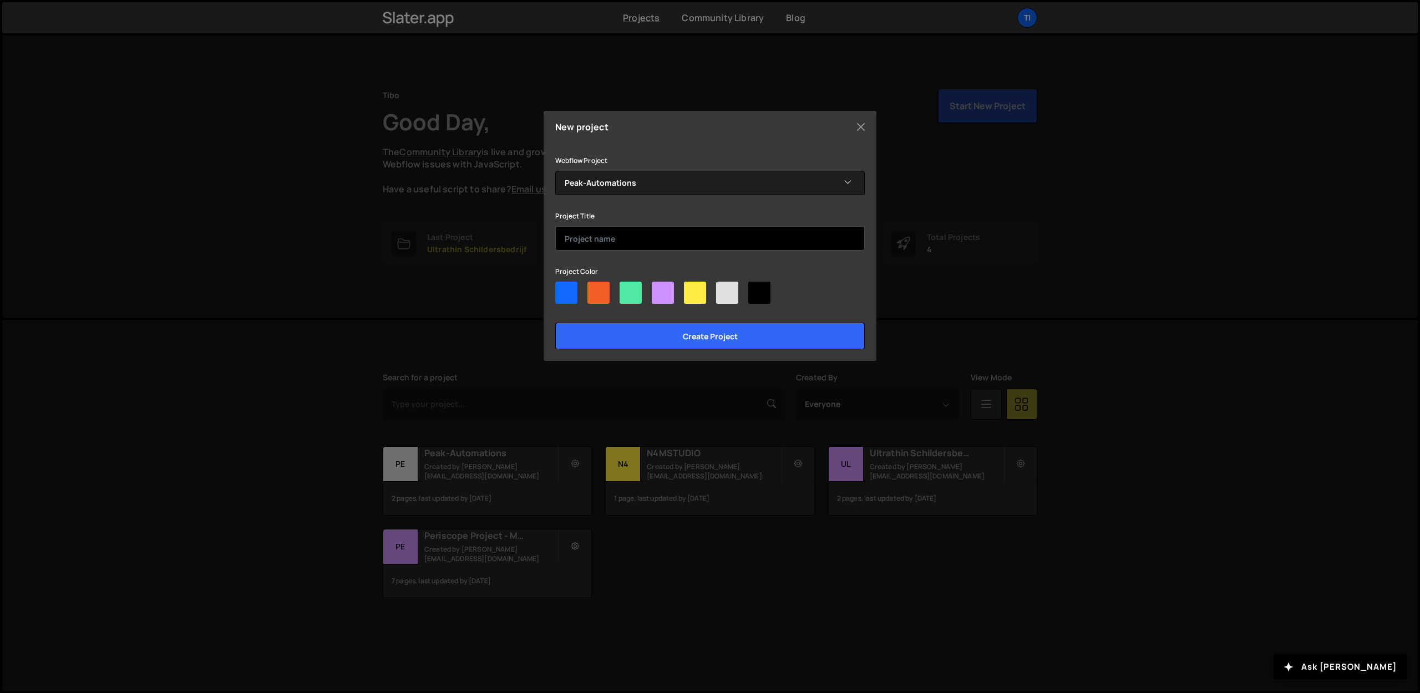
click at [612, 239] on input "text" at bounding box center [709, 238] width 309 height 24
type input "Peak-automations_new"
click at [631, 290] on div at bounding box center [631, 293] width 22 height 22
click at [627, 289] on input"] "radio" at bounding box center [623, 285] width 7 height 7
radio input"] "true"
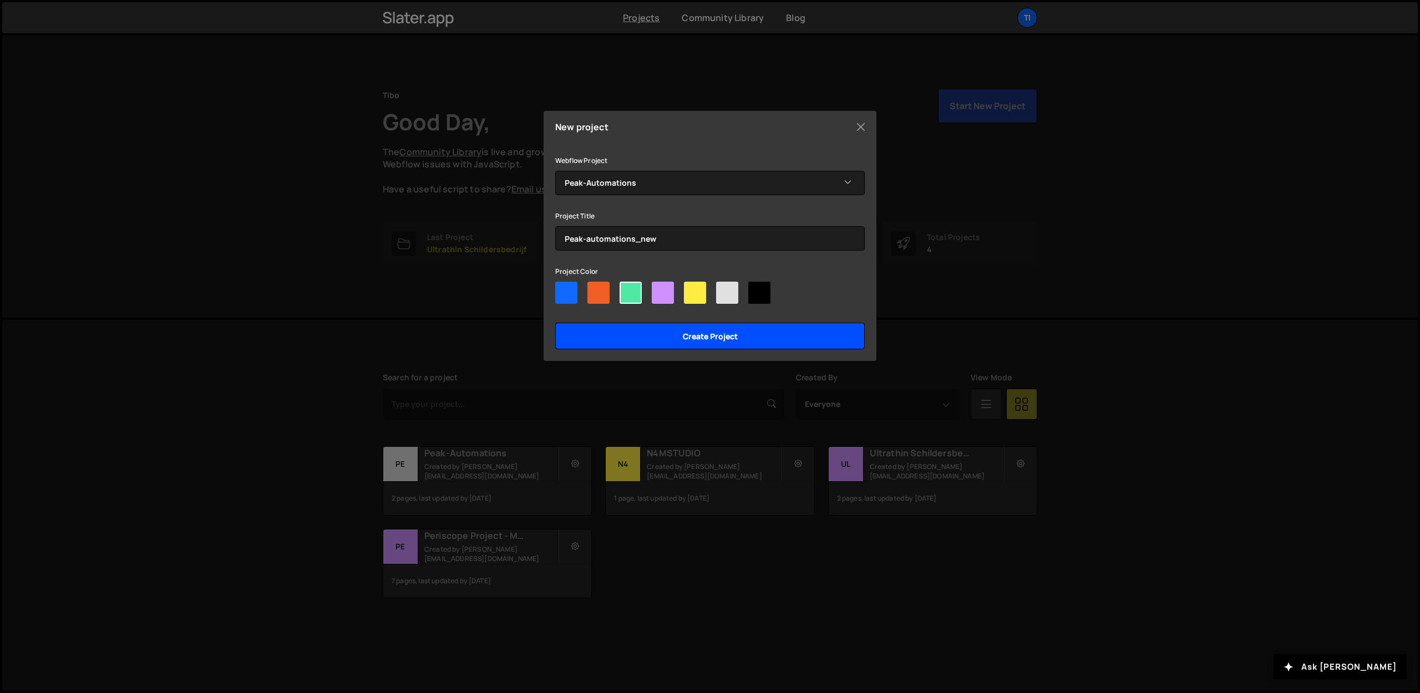
click at [655, 340] on input "Create project" at bounding box center [709, 336] width 309 height 27
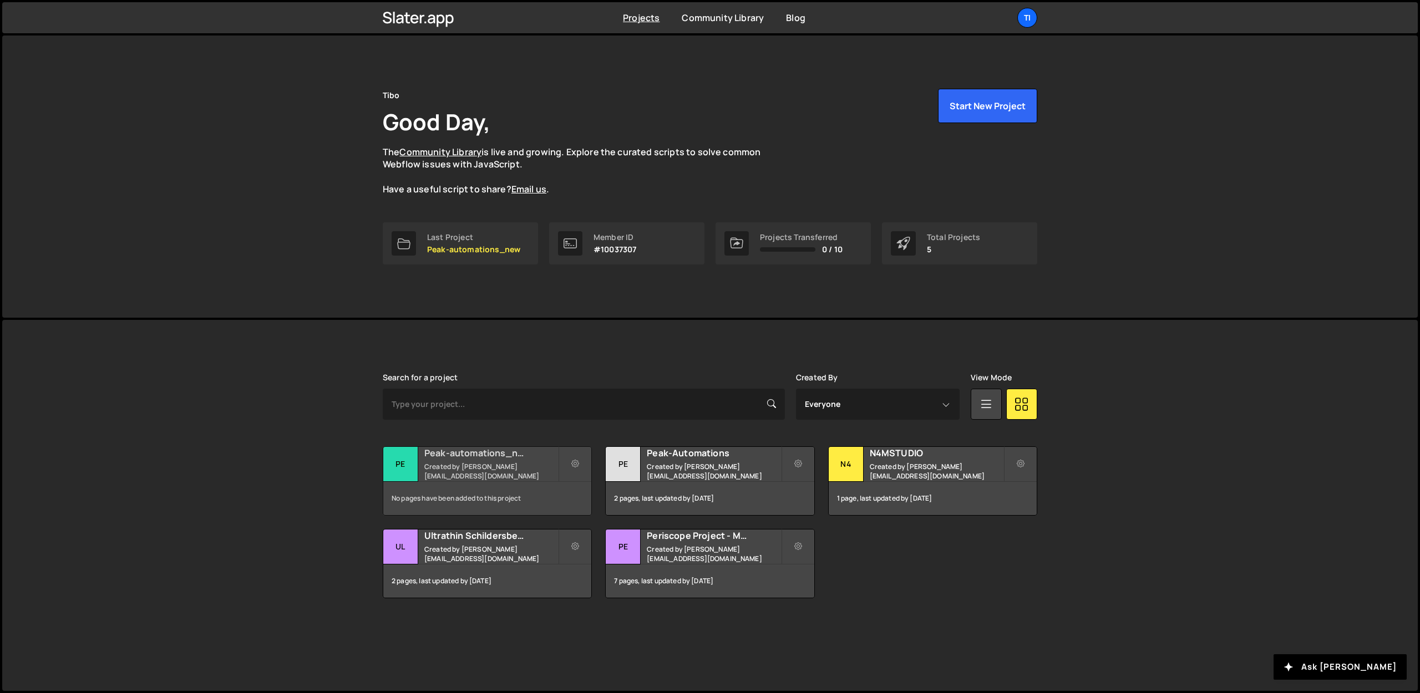
click at [446, 459] on h2 "Peak-automations_new" at bounding box center [491, 453] width 134 height 12
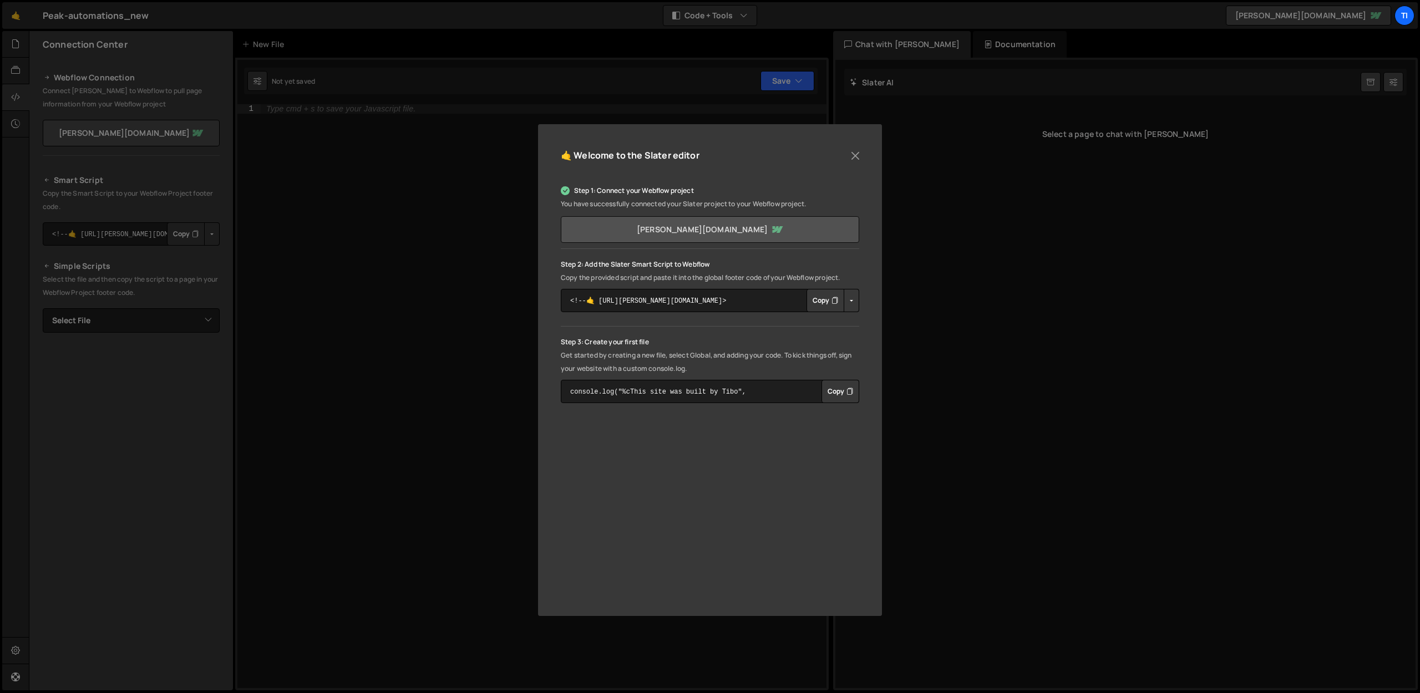
click at [689, 235] on link "[PERSON_NAME][DOMAIN_NAME]" at bounding box center [710, 229] width 298 height 27
click at [857, 158] on button "Close" at bounding box center [855, 156] width 17 height 17
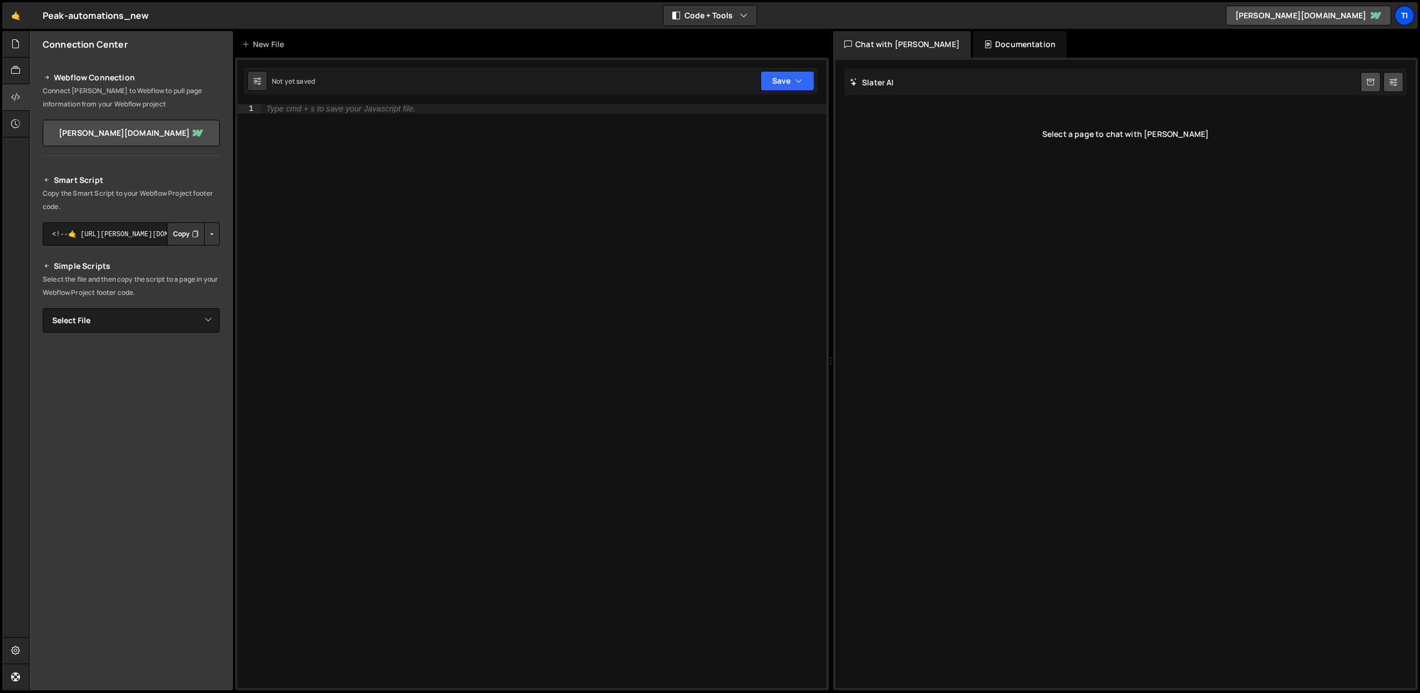
click at [1413, 17] on div "Ti" at bounding box center [1404, 16] width 20 height 20
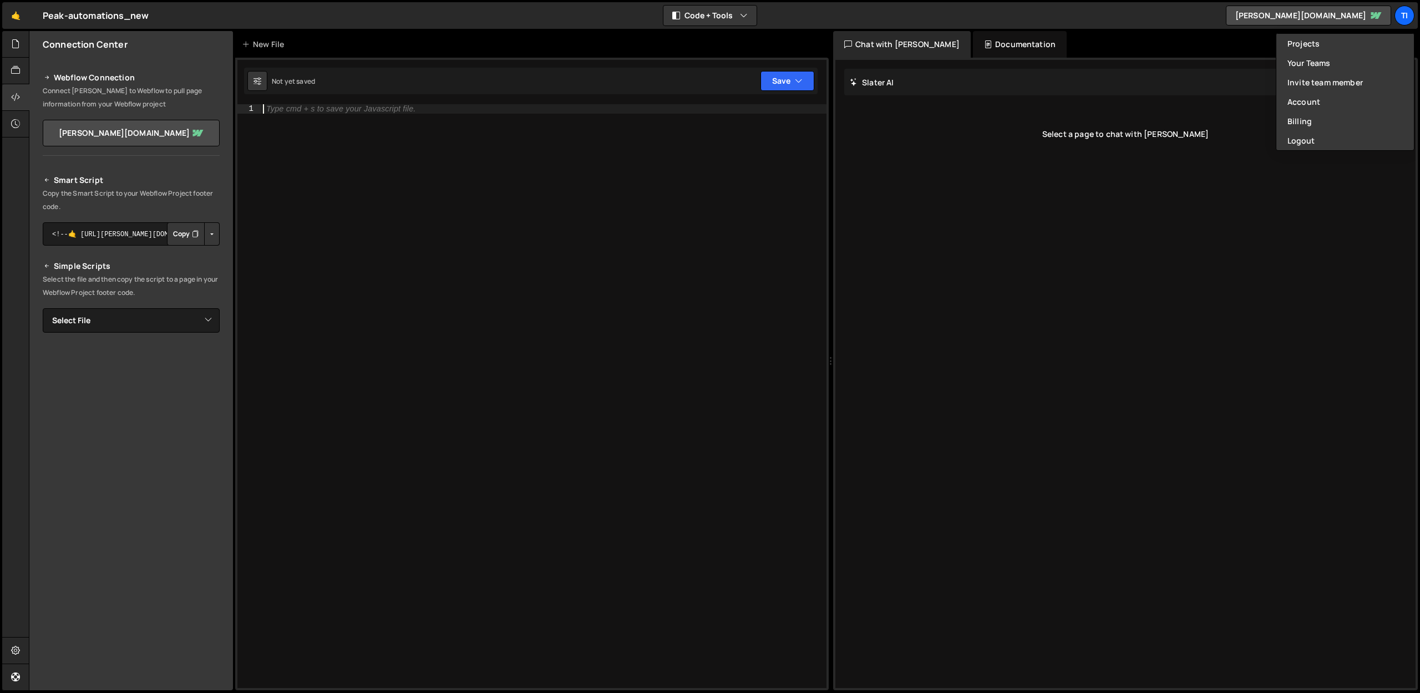
click at [482, 265] on div "Type cmd + s to save your Javascript file." at bounding box center [544, 405] width 566 height 602
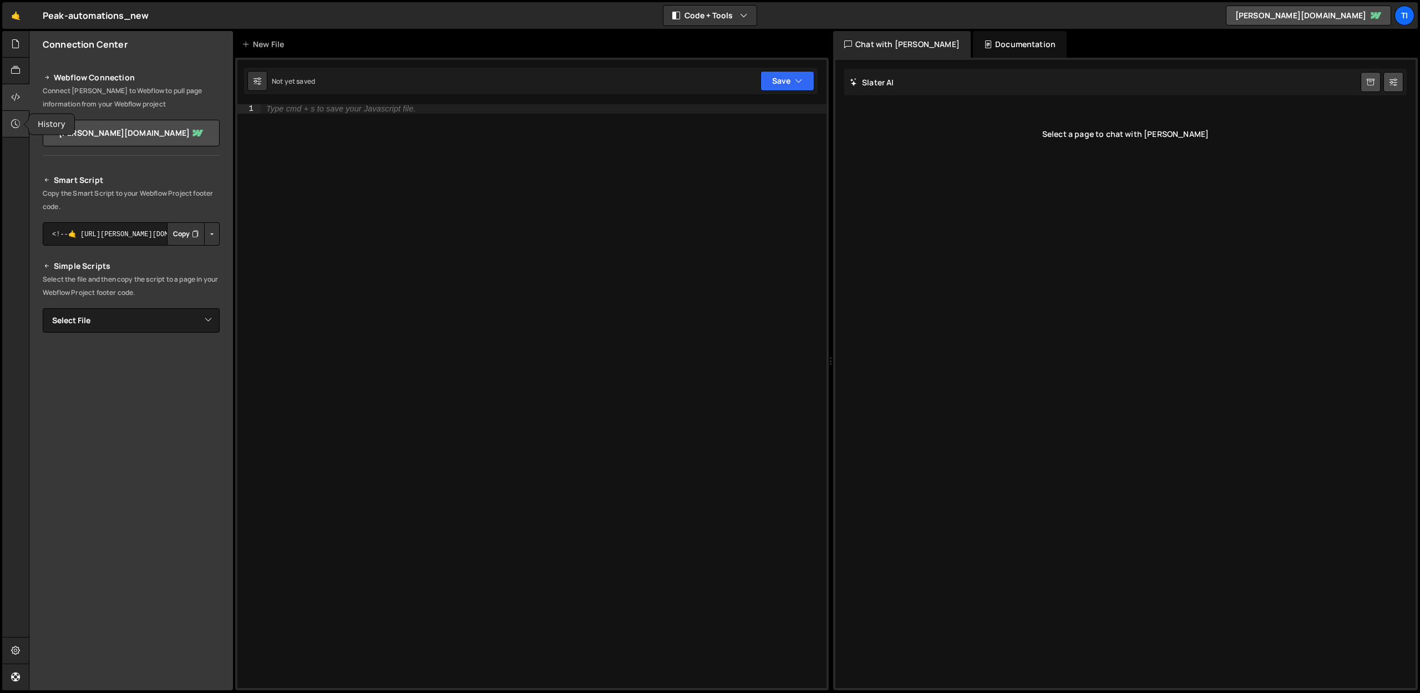
click at [16, 124] on icon at bounding box center [15, 124] width 9 height 12
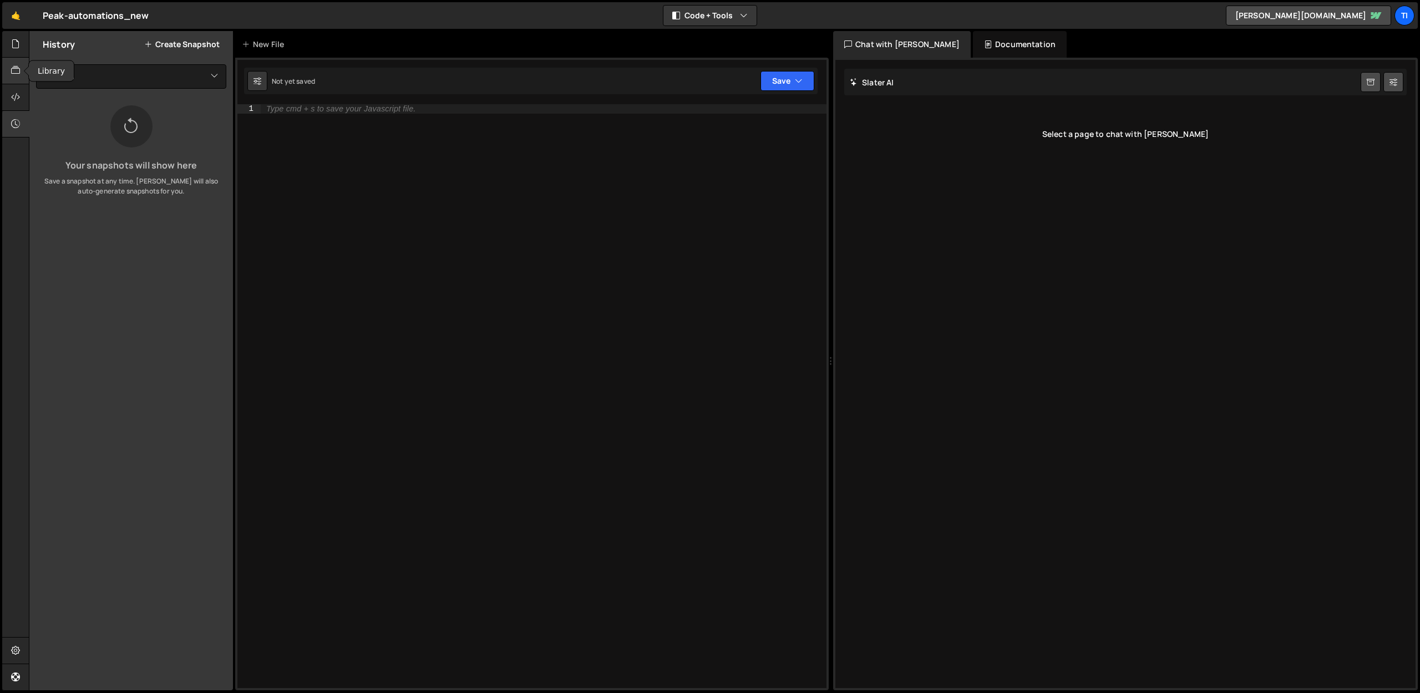
click at [17, 70] on icon at bounding box center [15, 70] width 9 height 12
click at [12, 31] on div at bounding box center [15, 44] width 27 height 27
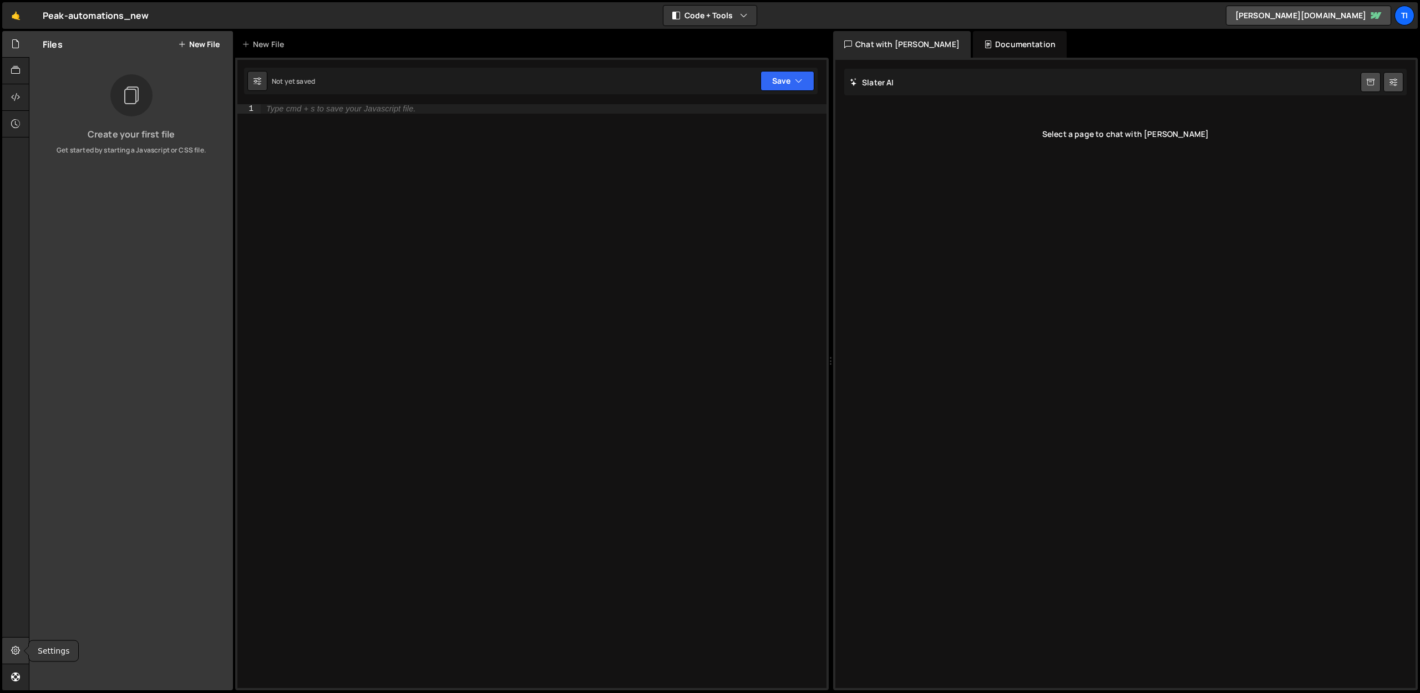
click at [21, 643] on div at bounding box center [15, 651] width 27 height 27
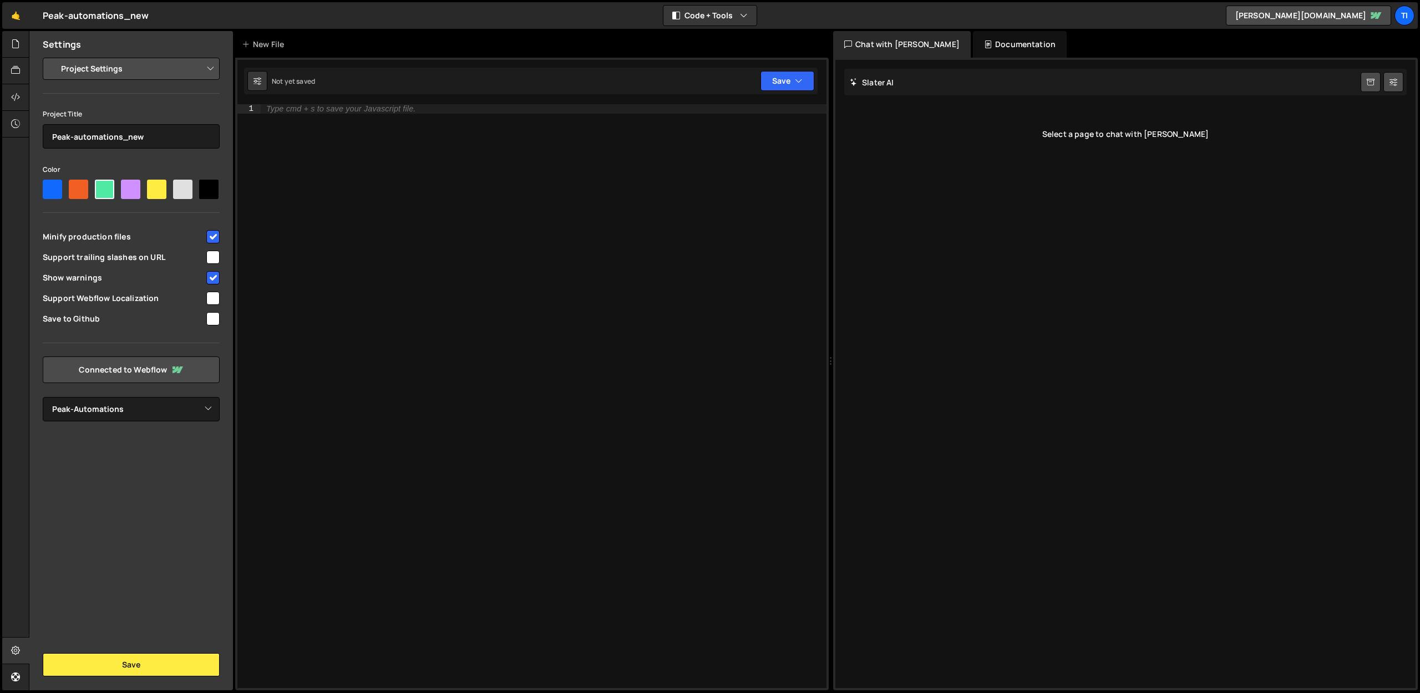
click at [106, 77] on select "Project Settings Code Editor Settings Chat Settings" at bounding box center [133, 69] width 163 height 24
click at [131, 131] on input "Peak-automations_new" at bounding box center [131, 136] width 177 height 24
click at [113, 410] on select "Select Project Peak-Automations" at bounding box center [131, 409] width 177 height 24
select select
click at [43, 397] on select "Select Project Peak-Automations" at bounding box center [131, 409] width 177 height 24
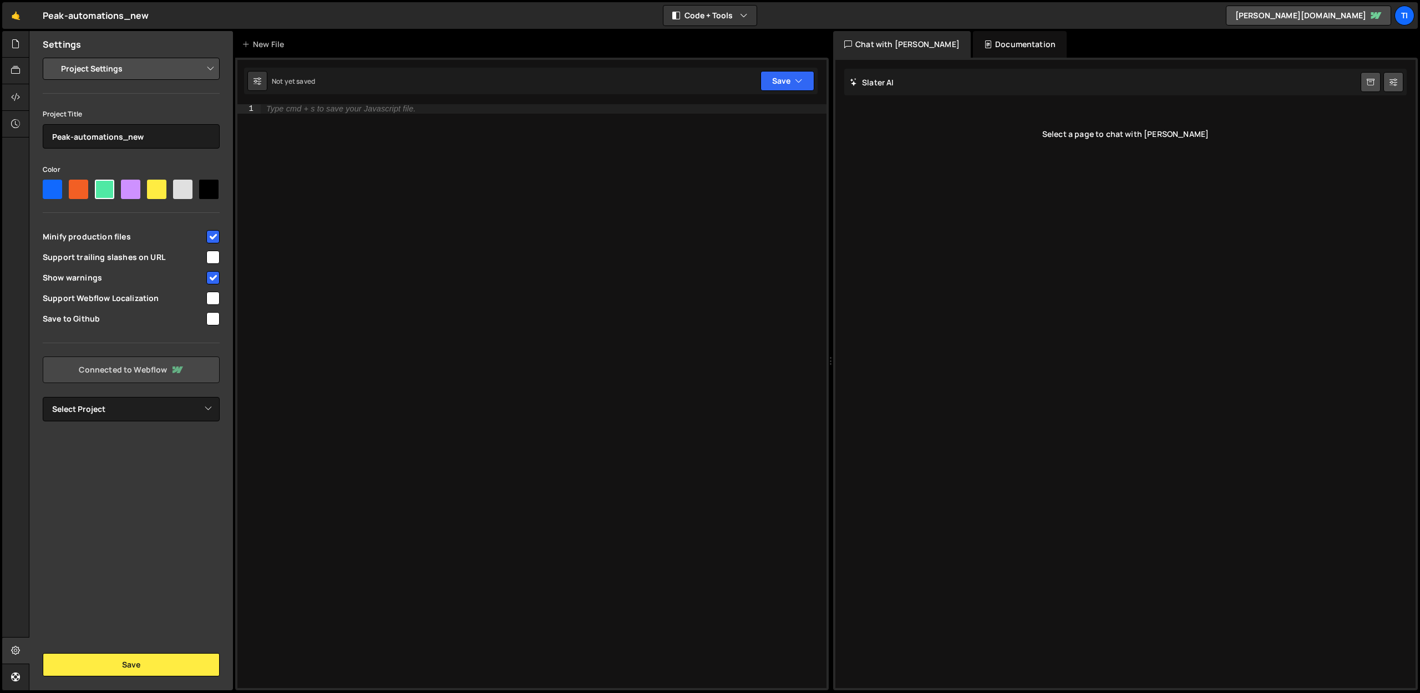
click at [113, 371] on link "Connected to Webflow" at bounding box center [131, 370] width 177 height 27
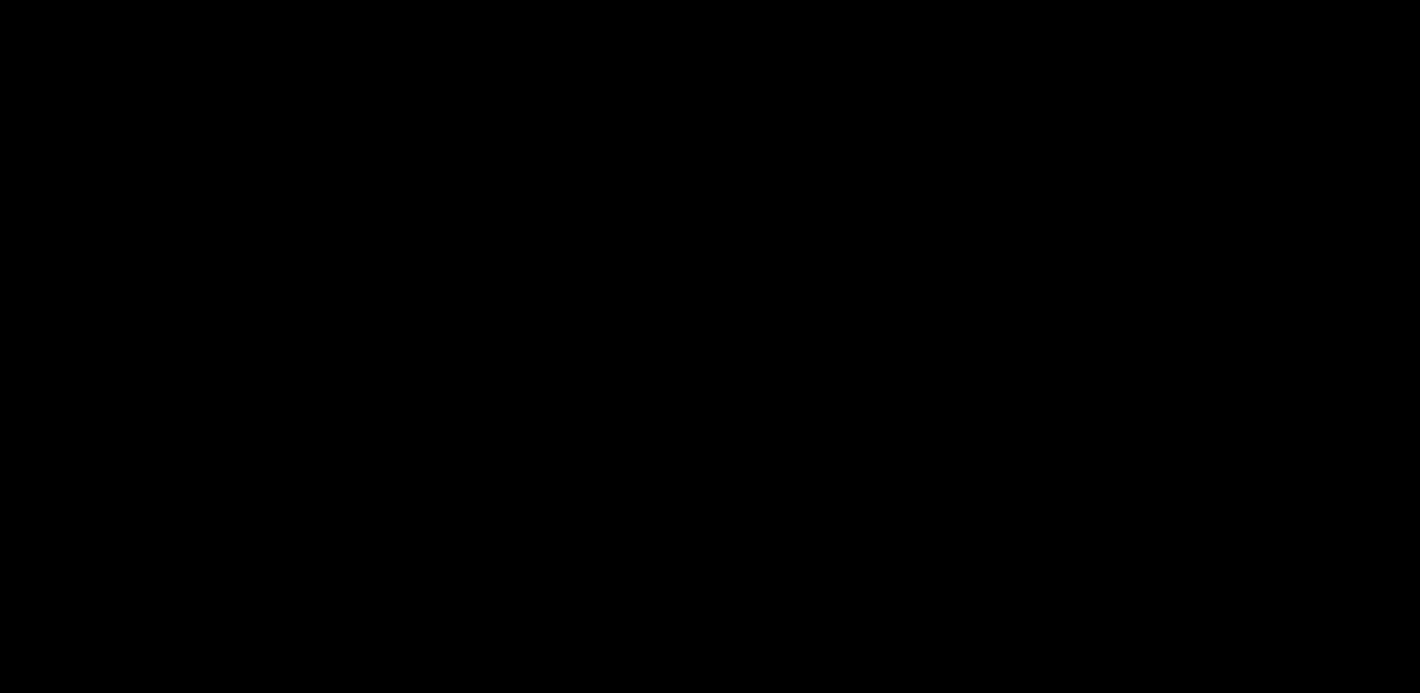
select select "671d06382034594d0d435e12"
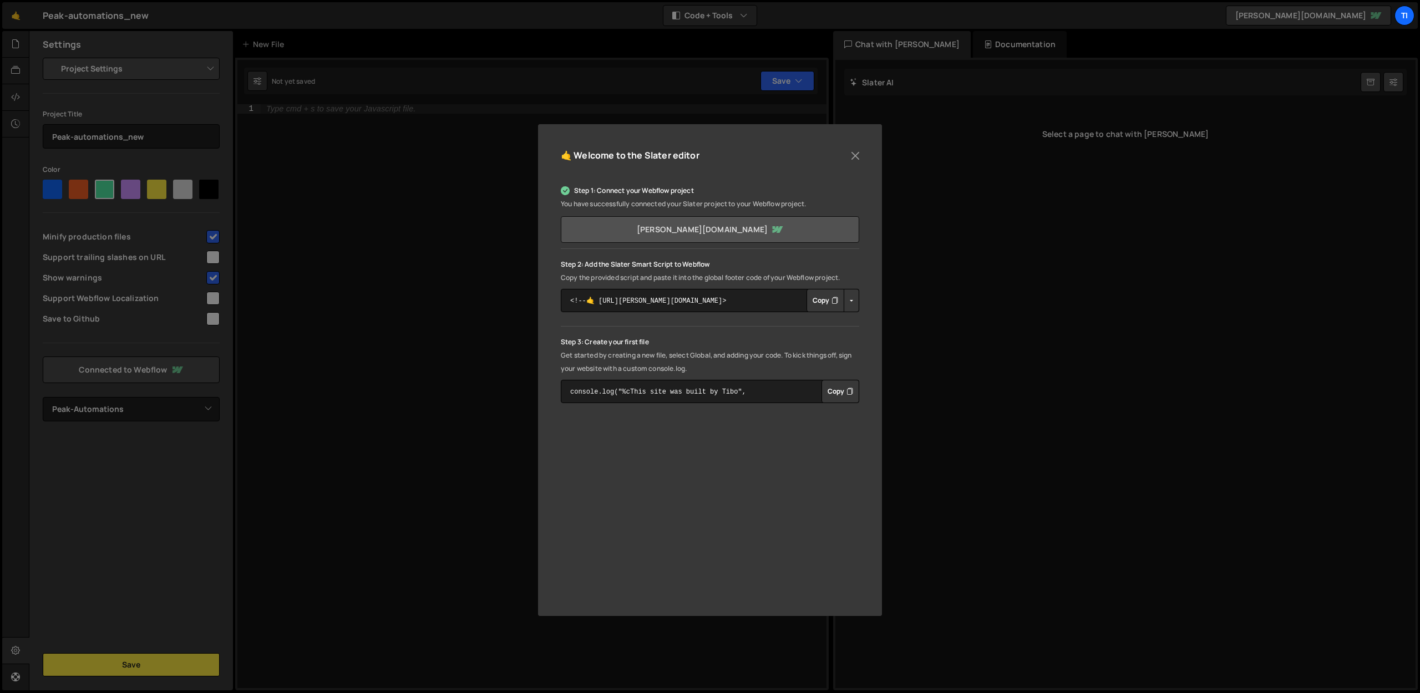
click at [671, 228] on link "tibo-de-jaegers-cool-site.webflow.io" at bounding box center [710, 229] width 298 height 27
click at [852, 156] on button "Close" at bounding box center [855, 156] width 17 height 17
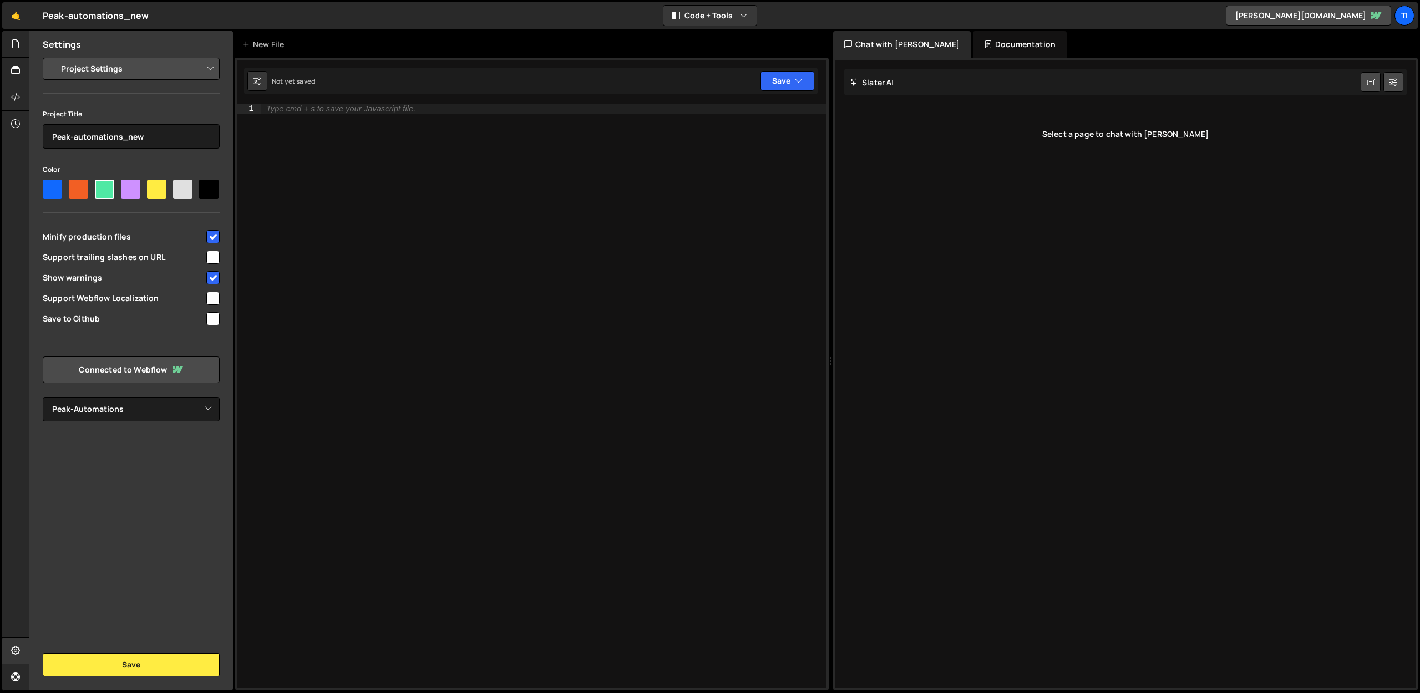
click at [1397, 26] on nav "Projects Community Library Blog Ti Projects Your Teams Invite team member Accou…" at bounding box center [1402, 15] width 20 height 31
click at [21, 653] on div at bounding box center [15, 651] width 27 height 27
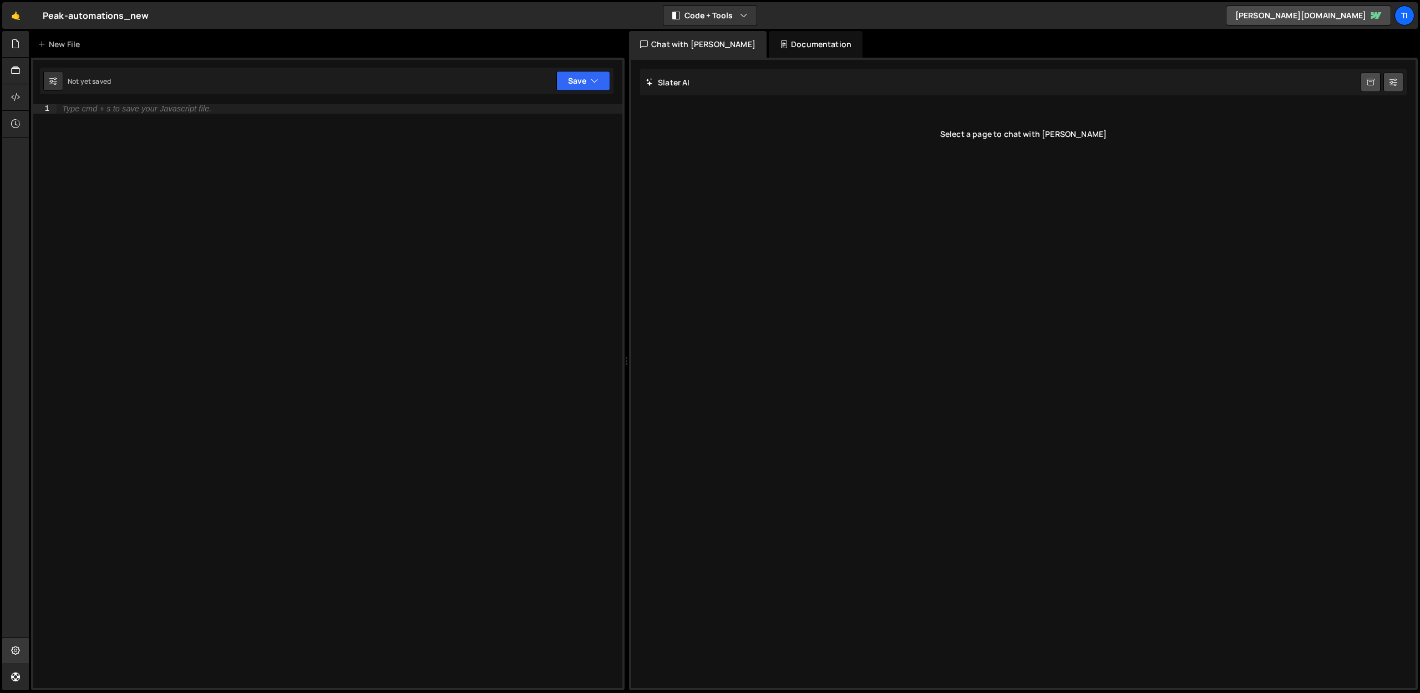
click at [21, 653] on div at bounding box center [15, 651] width 27 height 27
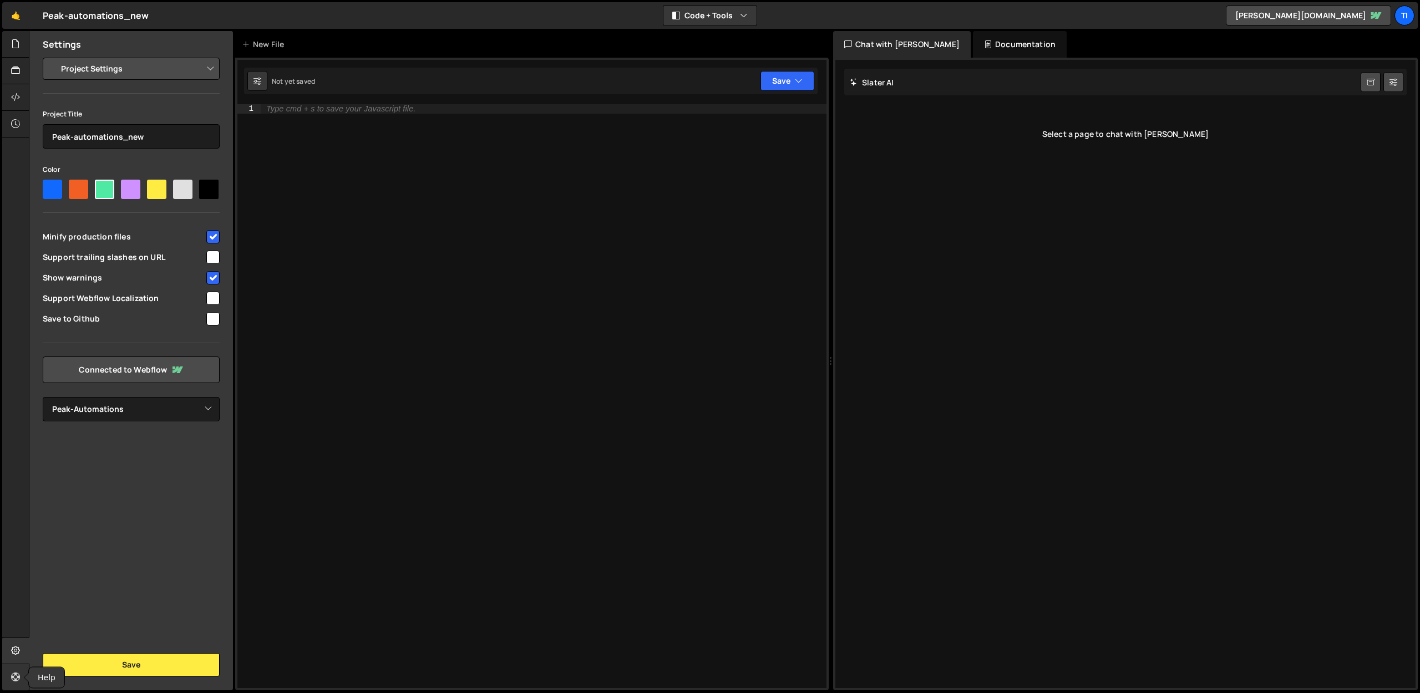
click at [19, 673] on icon at bounding box center [15, 677] width 9 height 12
click at [11, 19] on link "🤙" at bounding box center [15, 15] width 27 height 27
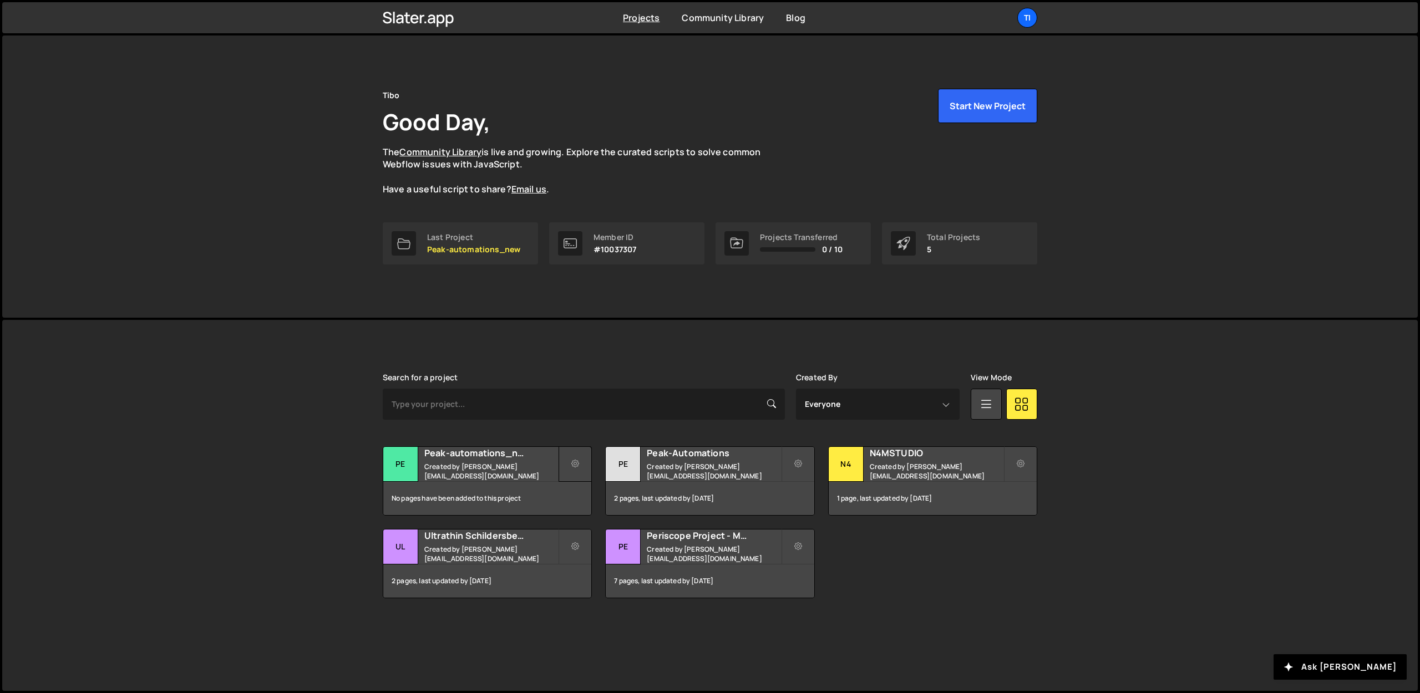
click at [583, 458] on button at bounding box center [575, 463] width 33 height 35
click at [580, 522] on link "Delete Project" at bounding box center [626, 527] width 132 height 18
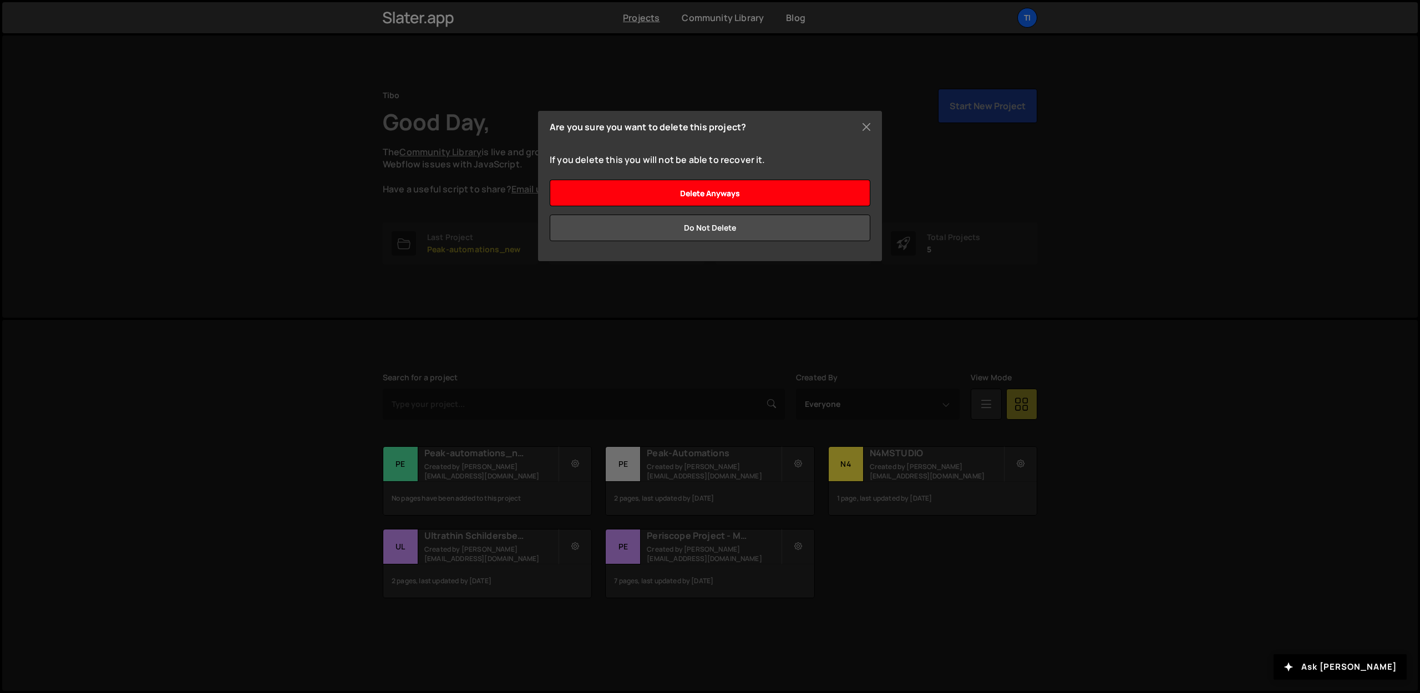
click at [707, 187] on input "Delete anyways" at bounding box center [710, 193] width 321 height 27
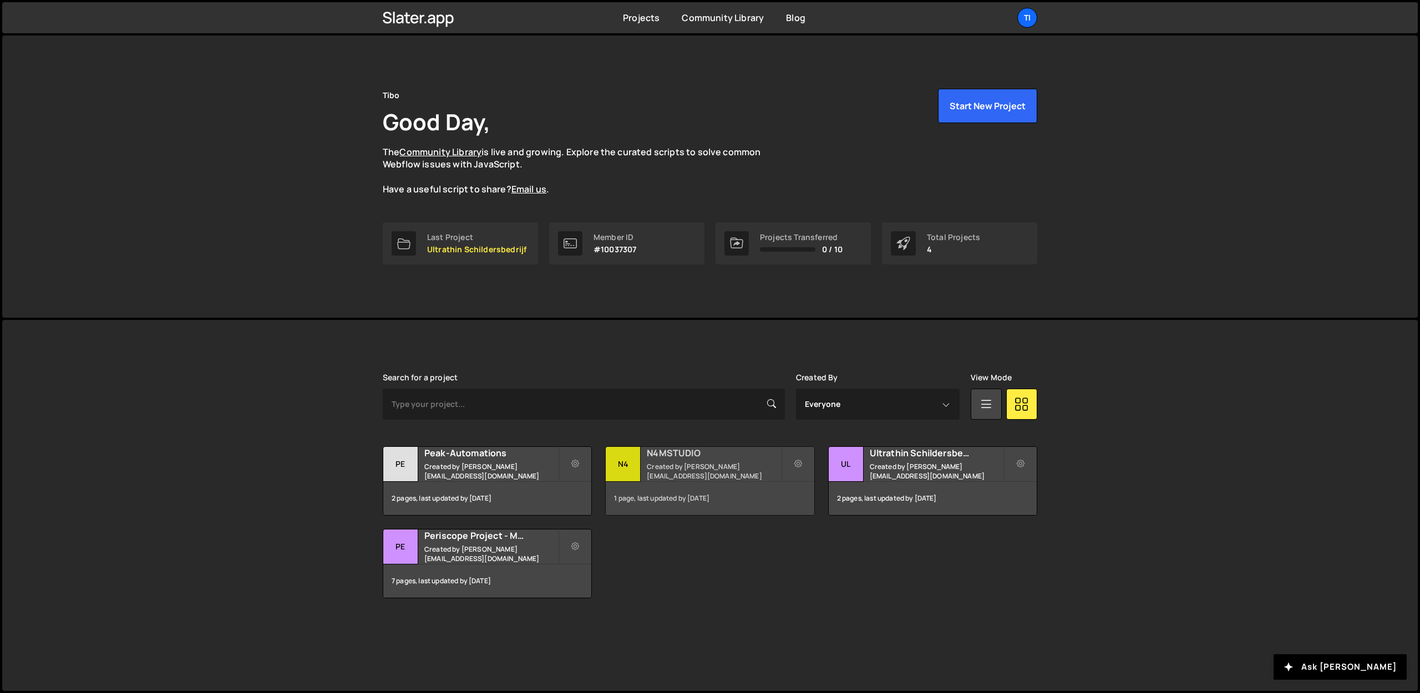
click at [657, 482] on div "1 page, last updated by 9 months ago" at bounding box center [710, 498] width 208 height 33
click at [633, 472] on div "N4" at bounding box center [623, 464] width 35 height 35
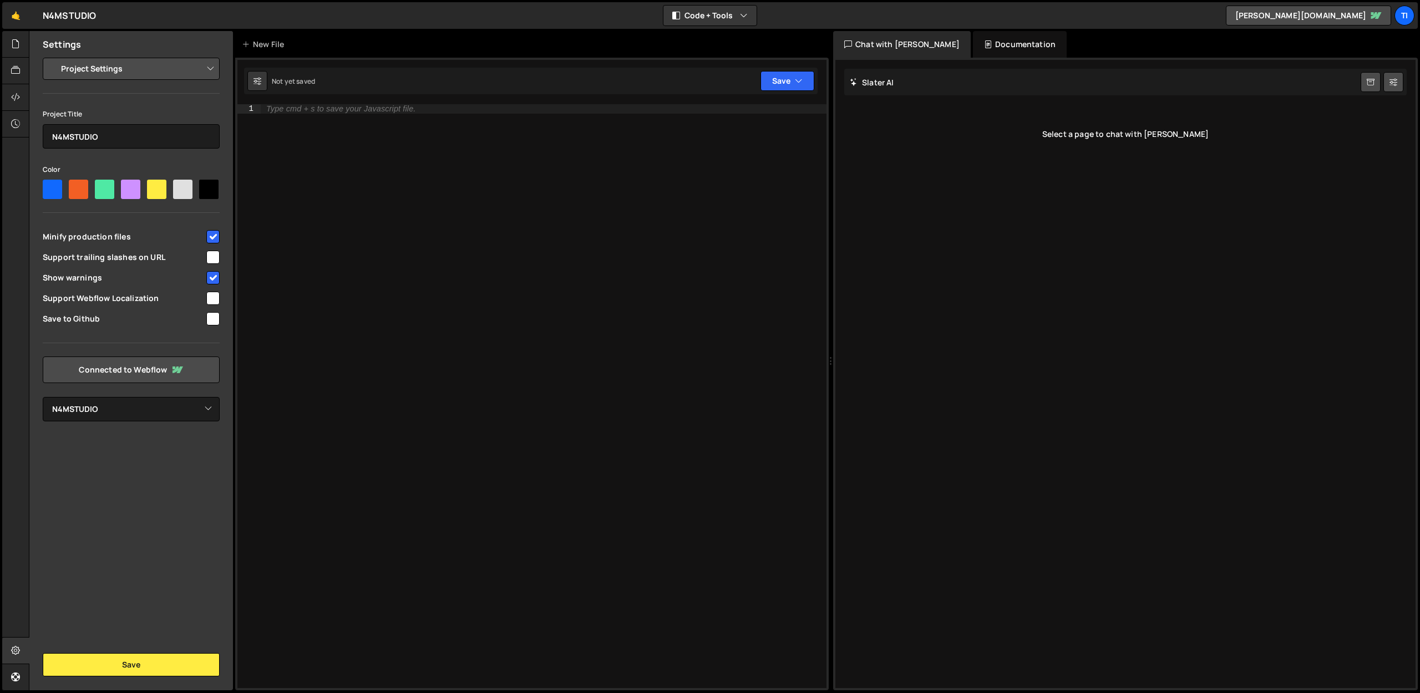
select select "671c119cf20fb57f0a647313"
click at [124, 365] on link "Connected to Webflow" at bounding box center [131, 370] width 177 height 27
select select "671c119cf20fb57f0a647313"
click at [1226, 21] on link "tibo-de-jaegers-fantabulous-site.webflow.io" at bounding box center [1308, 16] width 165 height 20
click at [275, 51] on div "New File" at bounding box center [268, 44] width 67 height 27
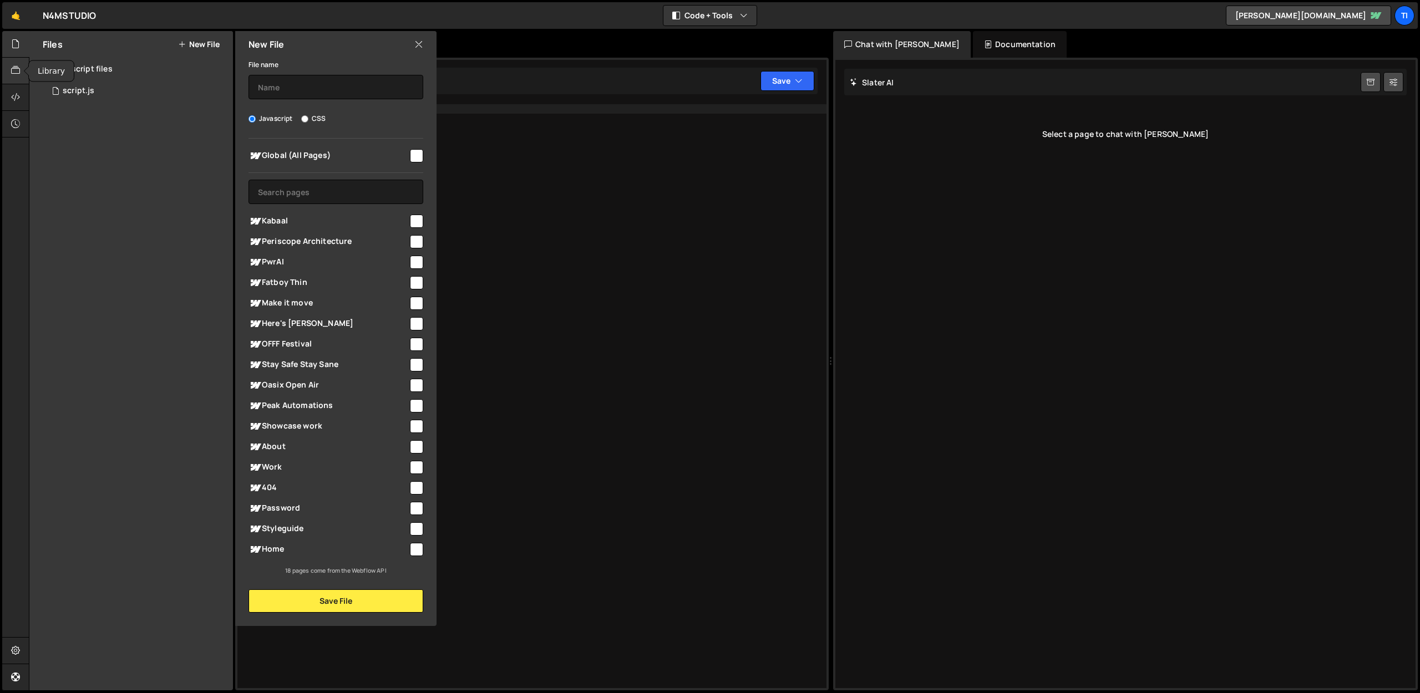
click at [9, 73] on div at bounding box center [15, 71] width 27 height 27
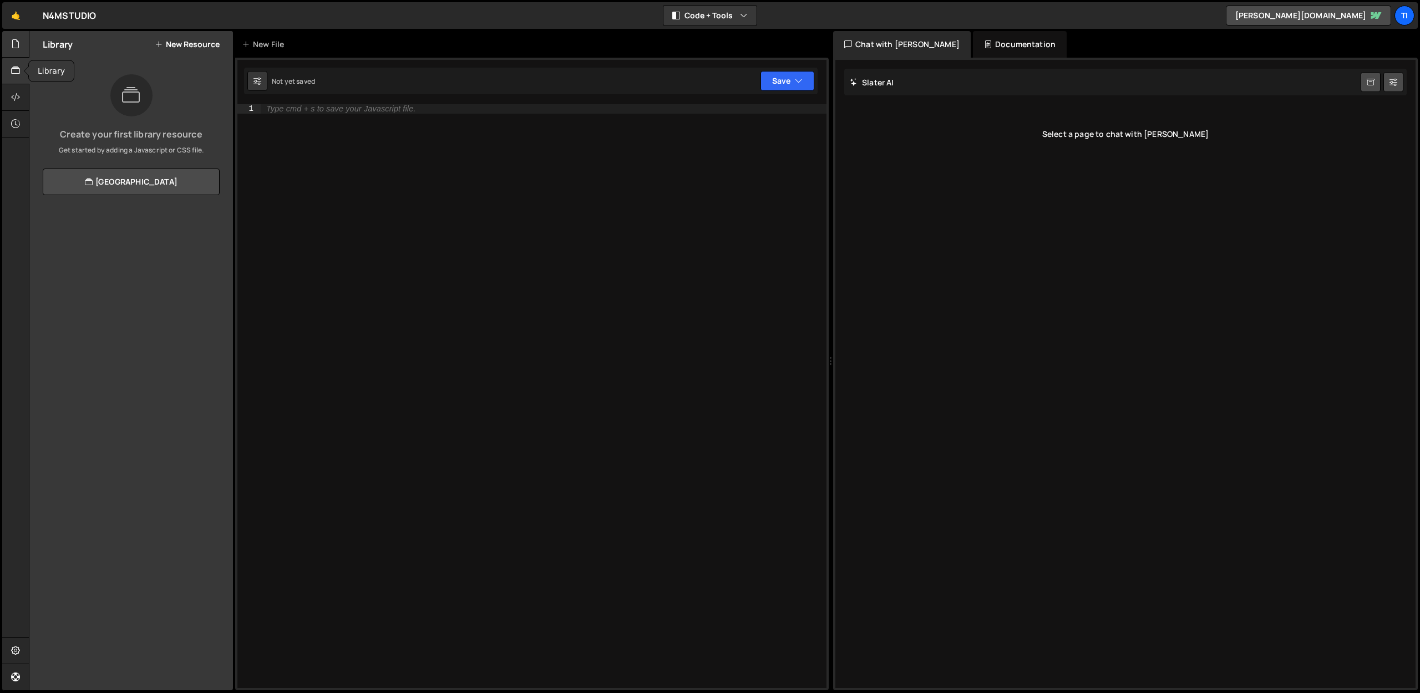
click at [15, 53] on div at bounding box center [15, 44] width 27 height 27
click at [72, 90] on div "script.js" at bounding box center [79, 91] width 32 height 10
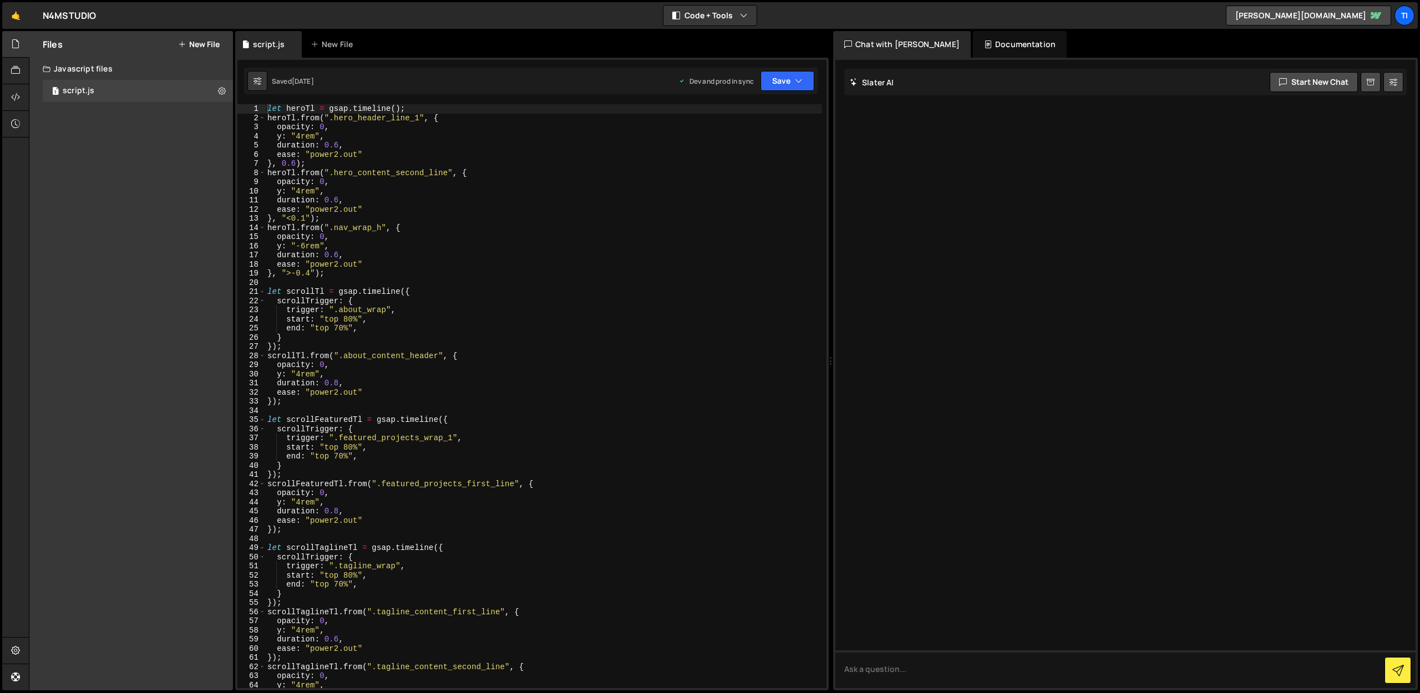
click at [79, 68] on div "Javascript files" at bounding box center [131, 69] width 204 height 22
click at [1403, 16] on div "Ti" at bounding box center [1404, 16] width 20 height 20
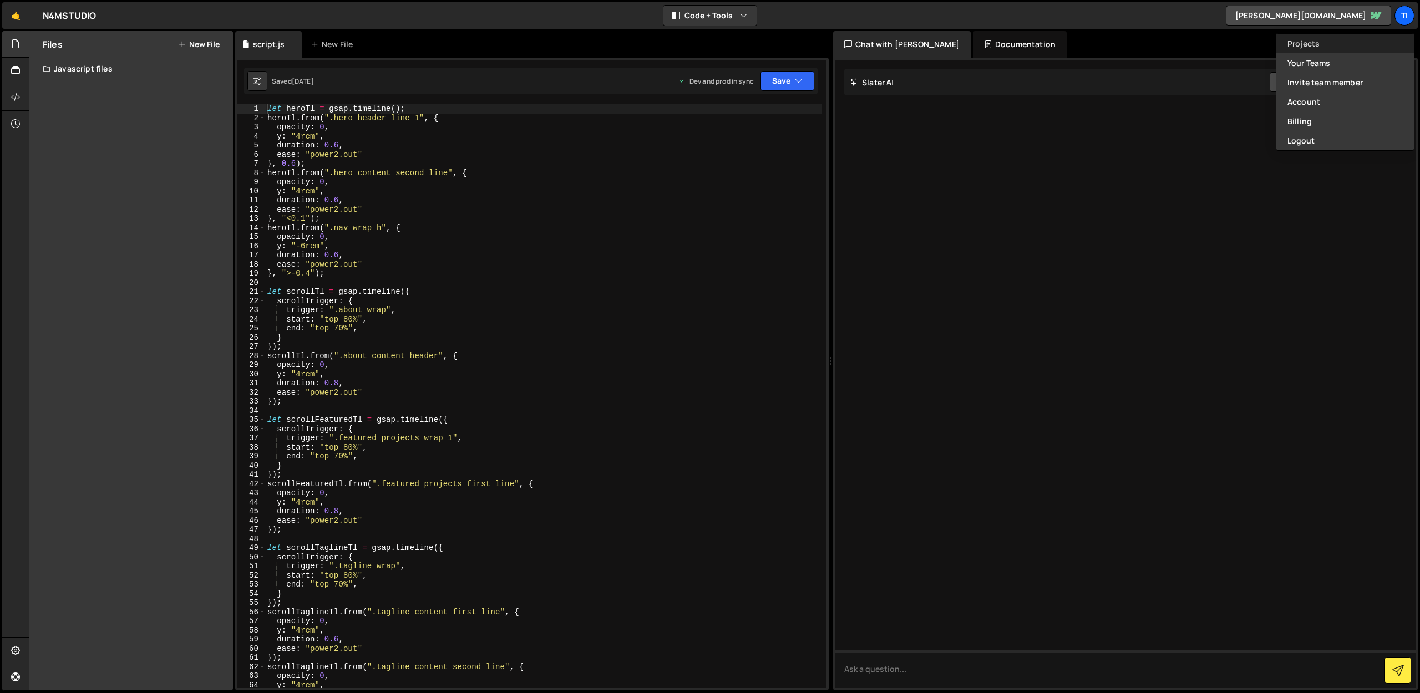
click at [1293, 44] on link "Projects" at bounding box center [1345, 43] width 138 height 19
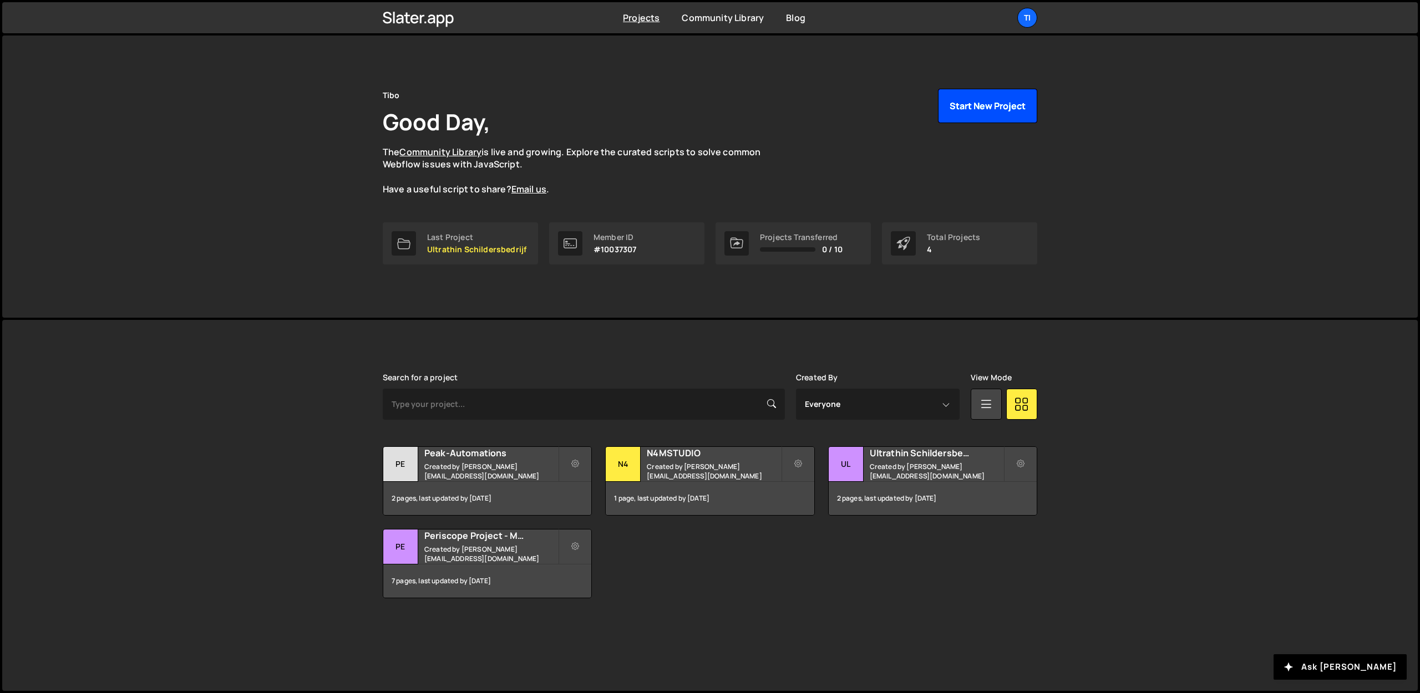
click at [1031, 96] on button "Start New Project" at bounding box center [987, 106] width 99 height 34
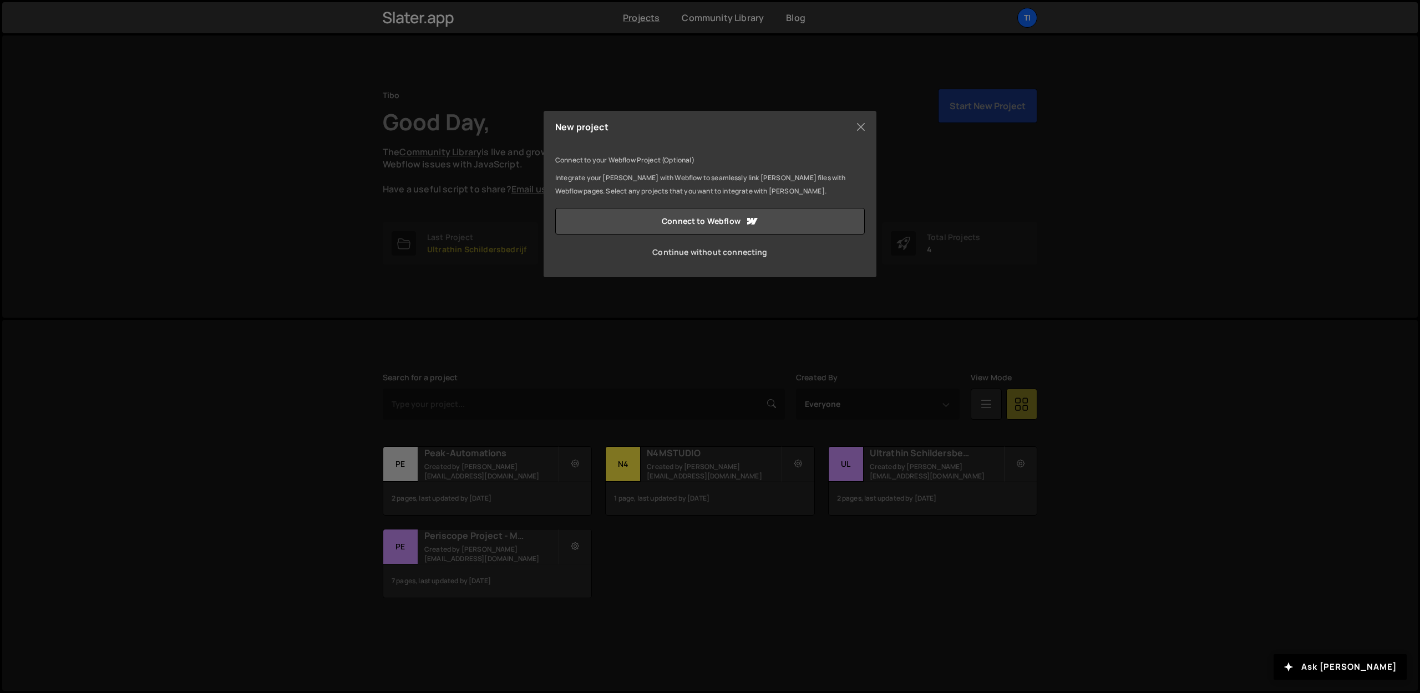
click at [686, 246] on link "Continue without connecting" at bounding box center [709, 252] width 309 height 27
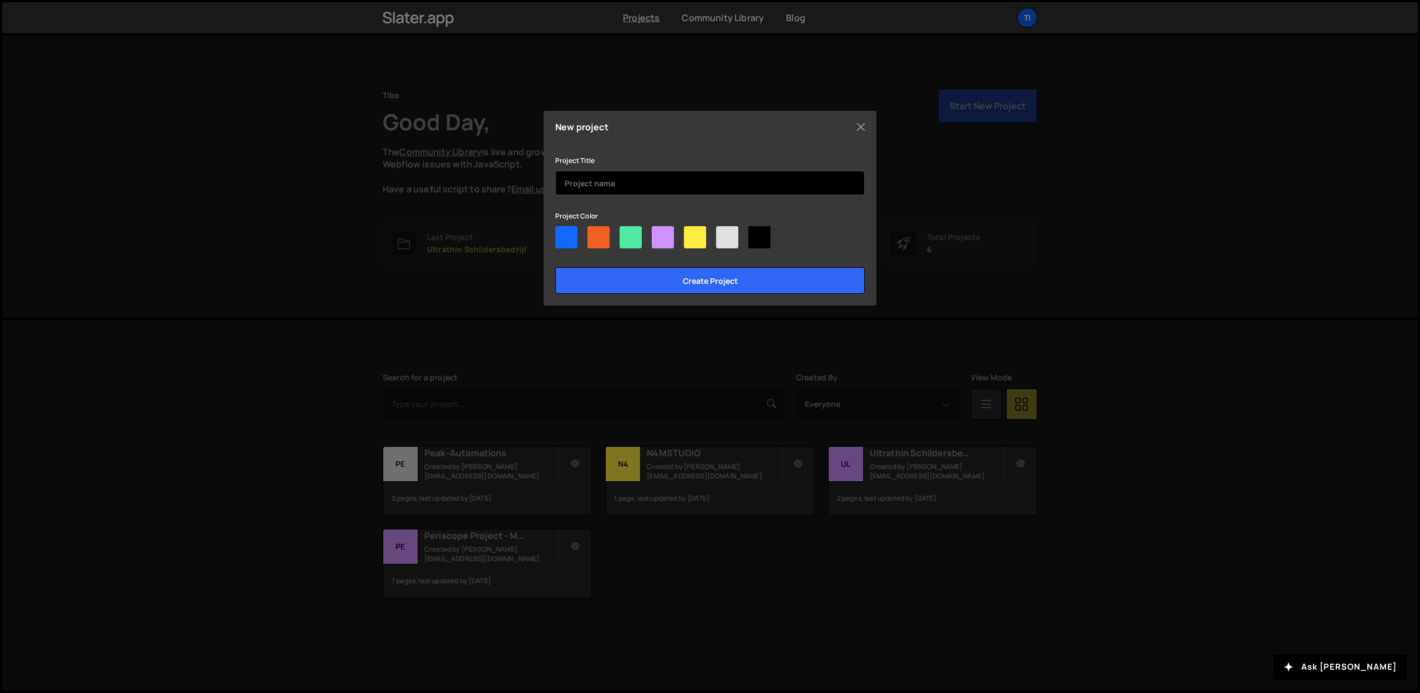
click at [584, 185] on input "text" at bounding box center [709, 183] width 309 height 24
type input "Peak-automations_new"
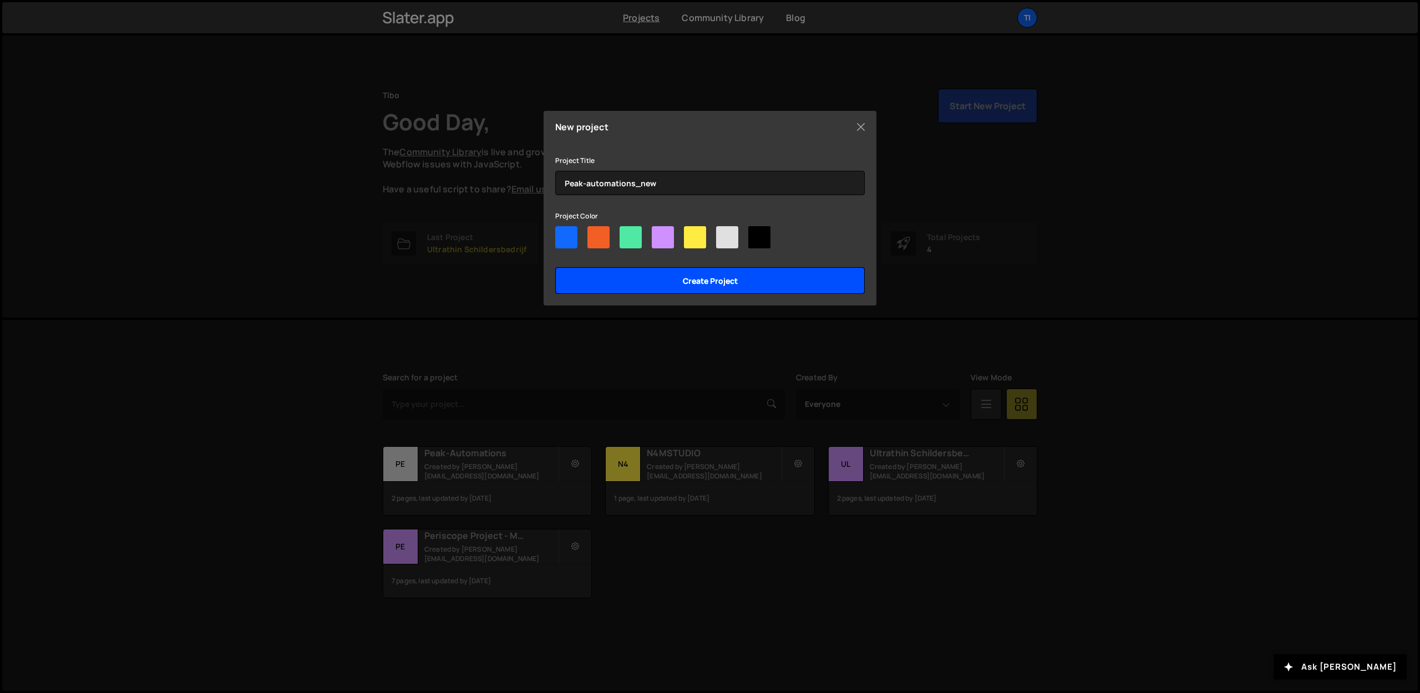
click at [614, 277] on input "Create project" at bounding box center [709, 280] width 309 height 27
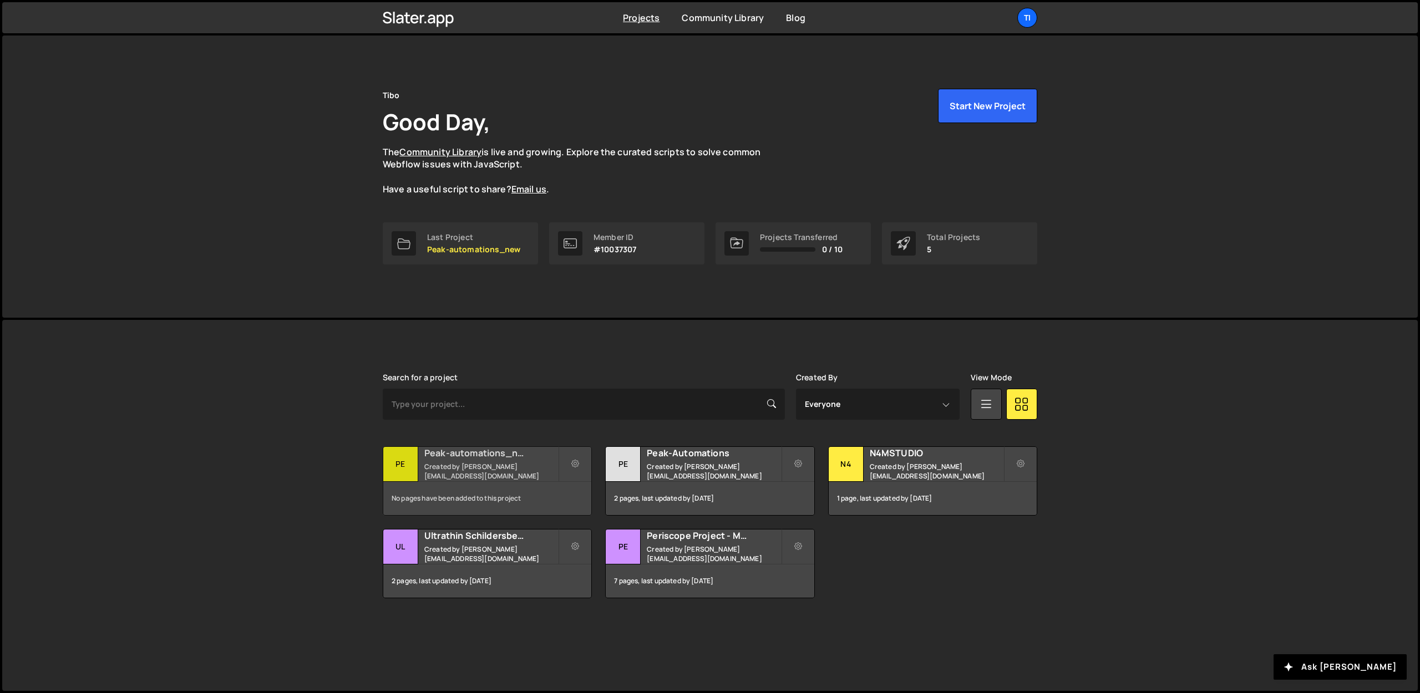
click at [476, 473] on small "Created by [PERSON_NAME][EMAIL_ADDRESS][DOMAIN_NAME]" at bounding box center [491, 471] width 134 height 19
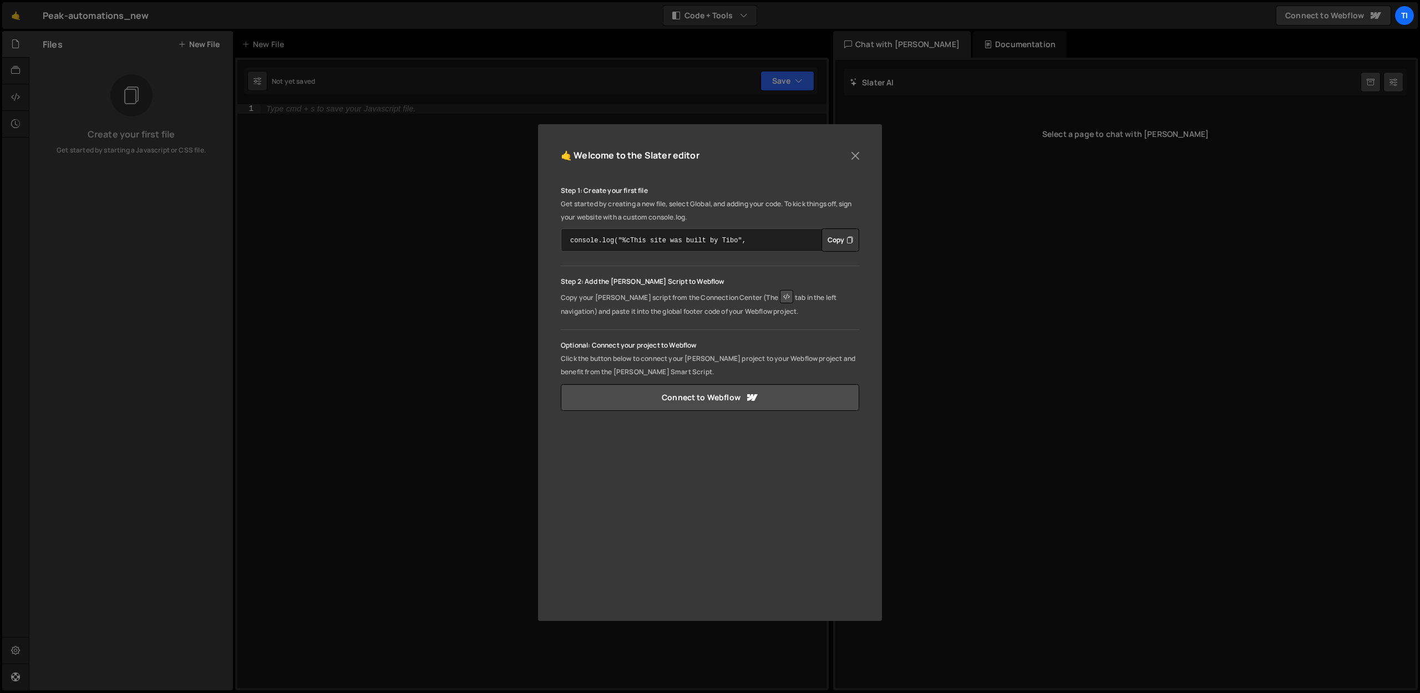
click at [772, 241] on textarea "console.log("%cThis site was built by Tibo", "background:blue;color:#fff;paddin…" at bounding box center [710, 240] width 298 height 23
click at [839, 226] on div "Step 1: Create your first file Get started by creating a new file, select Globa…" at bounding box center [710, 218] width 298 height 68
click at [834, 238] on button "Copy" at bounding box center [840, 240] width 38 height 23
click at [854, 156] on button "Close" at bounding box center [855, 156] width 17 height 17
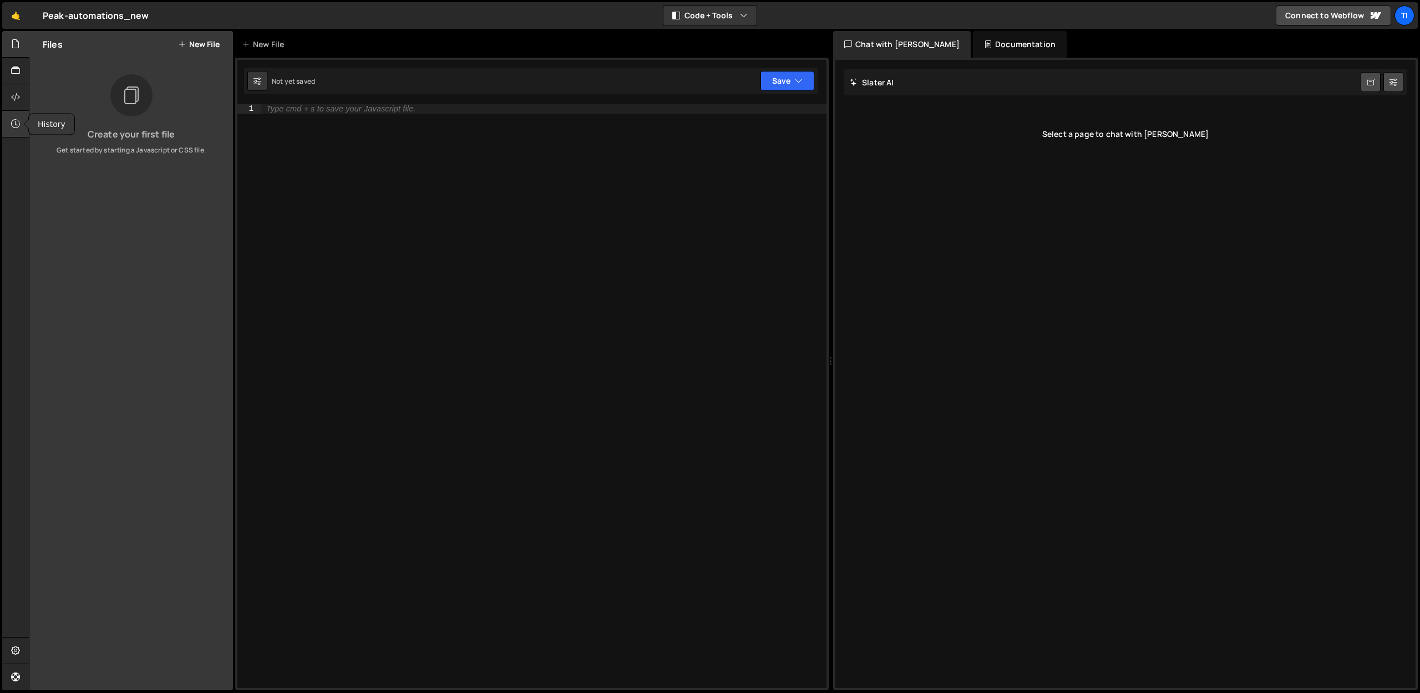
click at [21, 116] on div at bounding box center [15, 124] width 27 height 27
click at [13, 99] on icon at bounding box center [15, 97] width 9 height 12
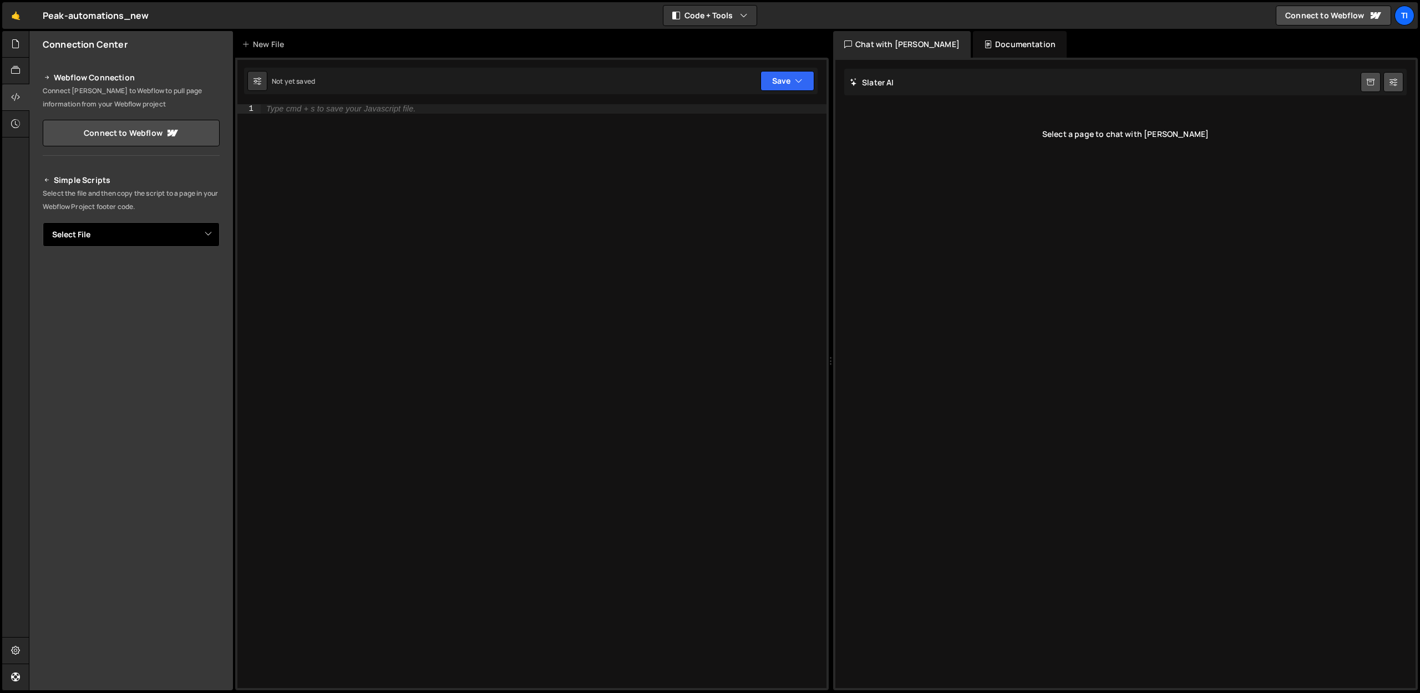
click at [111, 234] on select "Select File" at bounding box center [131, 234] width 177 height 24
click at [11, 45] on div at bounding box center [15, 44] width 27 height 27
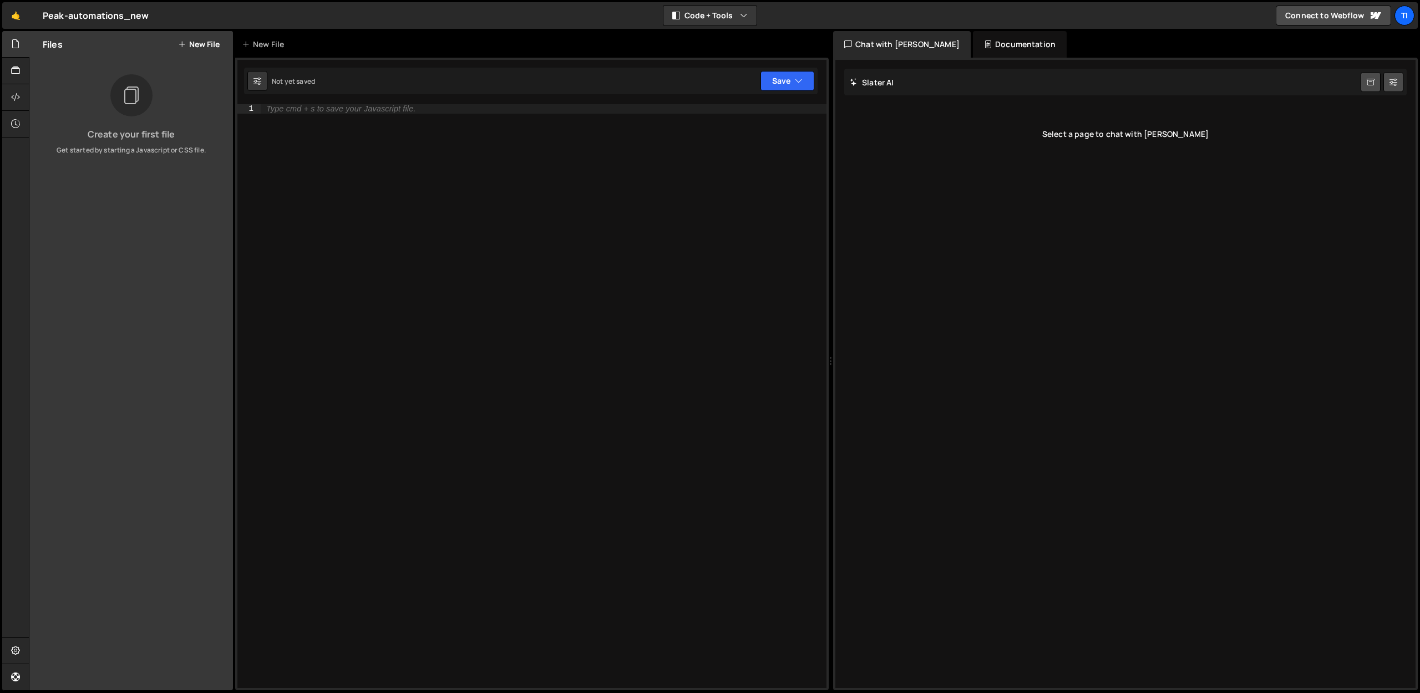
click at [179, 44] on icon at bounding box center [182, 44] width 8 height 9
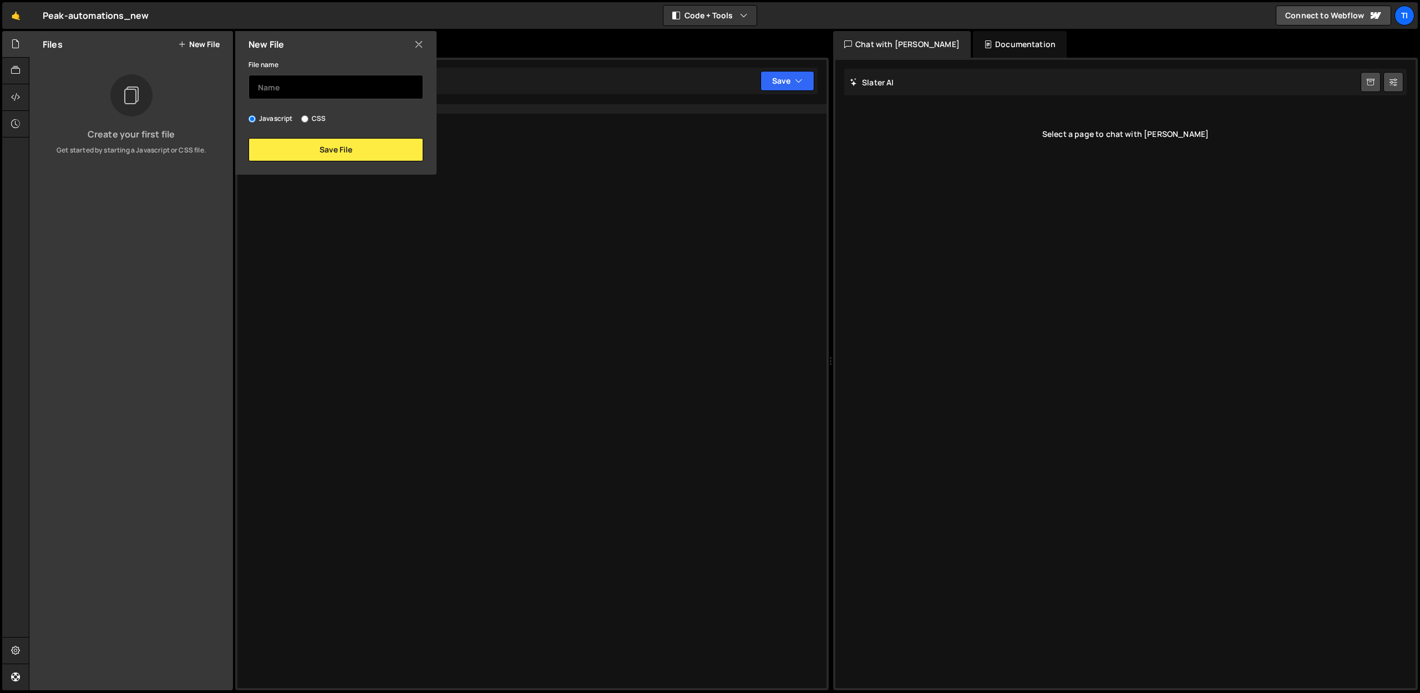
click at [322, 93] on input "text" at bounding box center [335, 87] width 175 height 24
type input "g"
type input "global"
click at [277, 145] on button "Save File" at bounding box center [335, 149] width 175 height 23
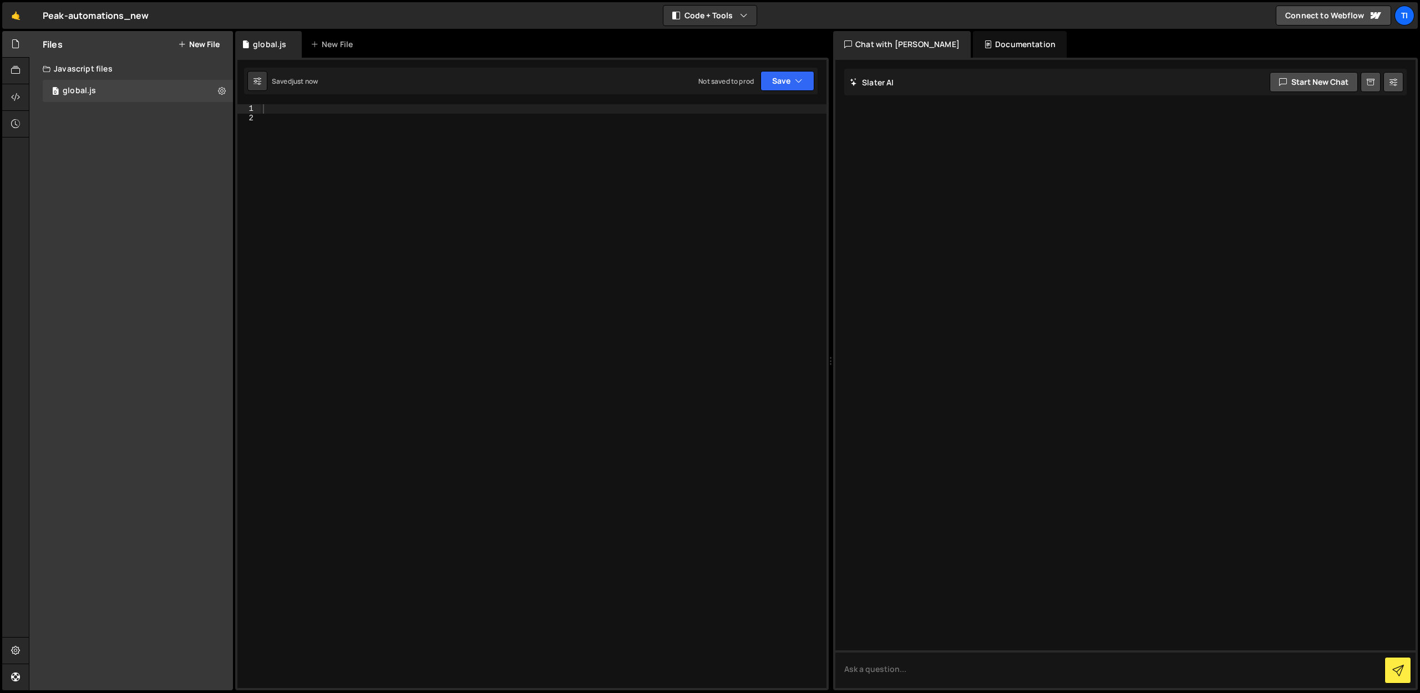
click at [304, 113] on div at bounding box center [544, 405] width 566 height 602
click at [19, 104] on div at bounding box center [15, 97] width 27 height 27
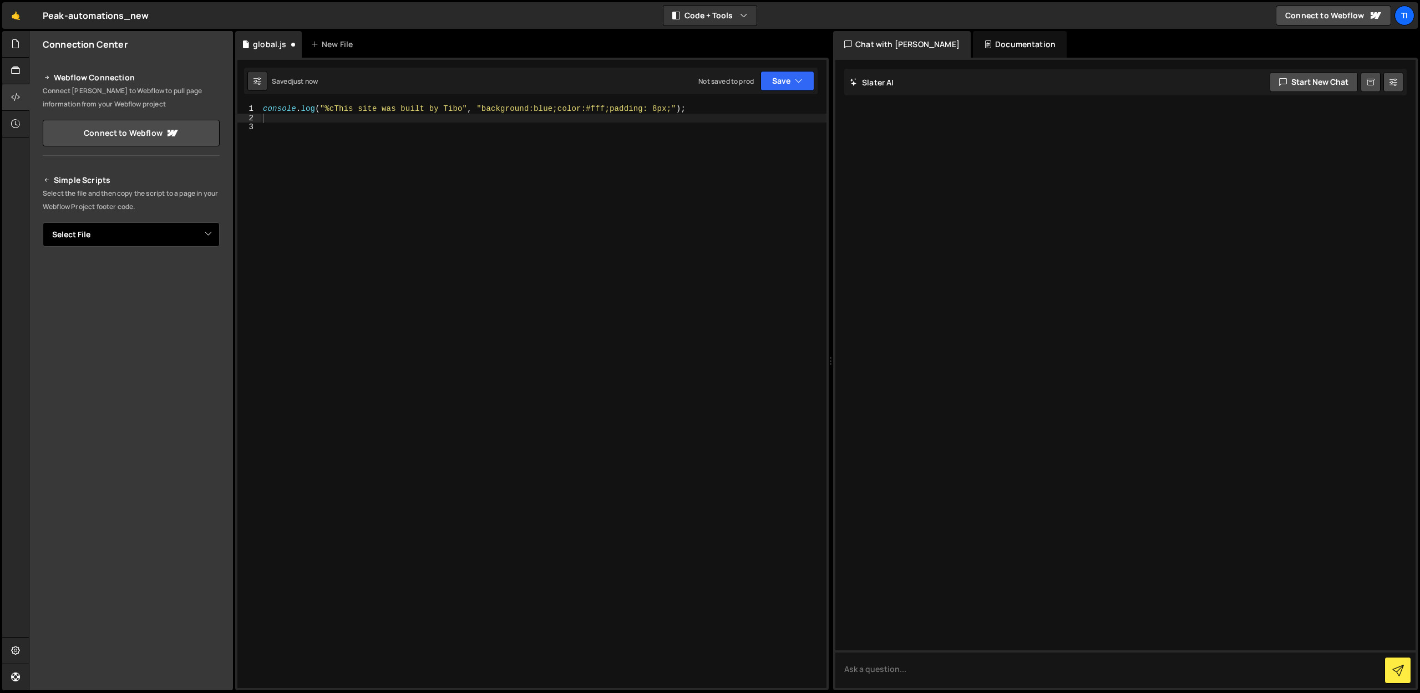
click at [100, 230] on select "Select File global.js" at bounding box center [131, 234] width 177 height 24
select select "45840"
click at [43, 222] on select "Select File global.js" at bounding box center [131, 234] width 177 height 24
click at [209, 278] on button "Button group with nested dropdown" at bounding box center [212, 272] width 16 height 23
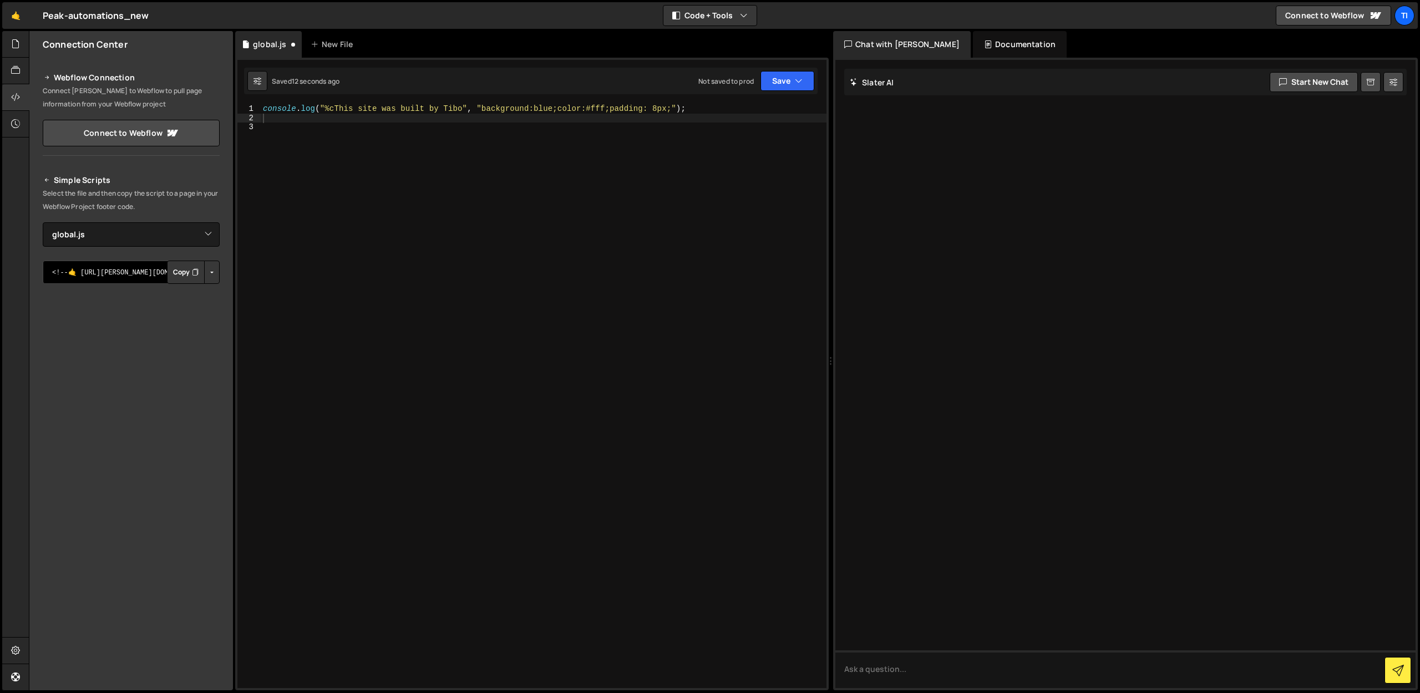
click at [131, 273] on textarea "<!--🤙 [URL][PERSON_NAME][DOMAIN_NAME]> <script>document.addEventListener("DOMCo…" at bounding box center [131, 272] width 177 height 23
click at [182, 272] on button "Copy" at bounding box center [186, 272] width 38 height 23
click at [800, 78] on icon "button" at bounding box center [799, 80] width 8 height 11
click at [763, 154] on div "Not saved to prod" at bounding box center [749, 156] width 115 height 13
click at [134, 129] on link "Connect to Webflow" at bounding box center [131, 133] width 177 height 27
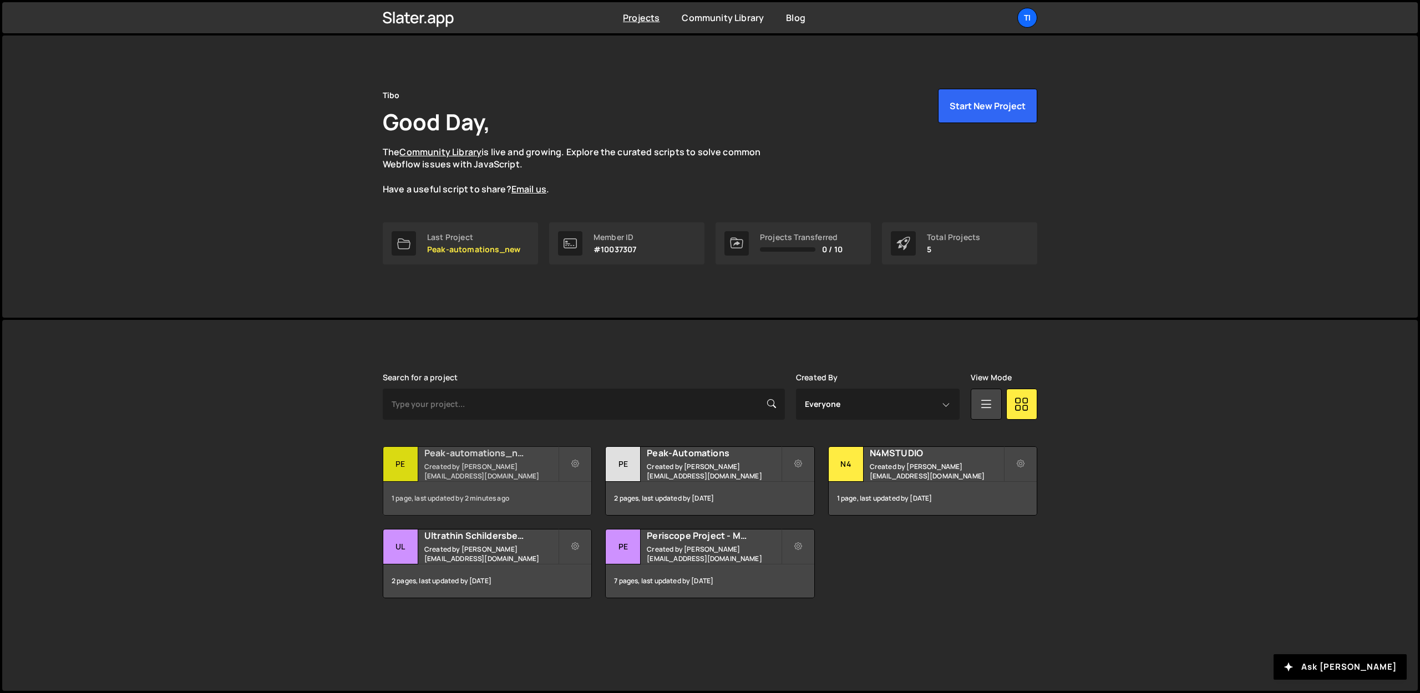
click at [473, 469] on small "Created by [PERSON_NAME][EMAIL_ADDRESS][DOMAIN_NAME]" at bounding box center [491, 471] width 134 height 19
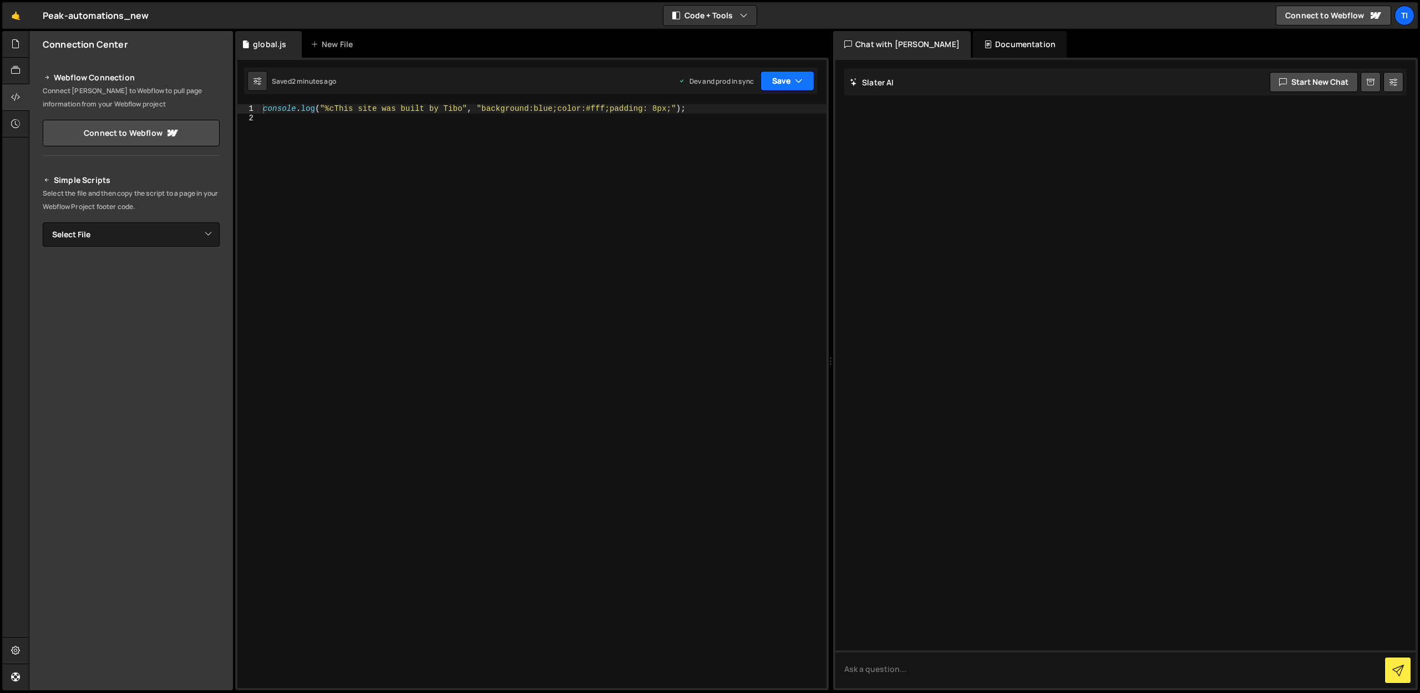
click at [809, 78] on button "Save" at bounding box center [787, 81] width 54 height 20
click at [736, 150] on div "Saved 2 minutes ago" at bounding box center [749, 156] width 115 height 13
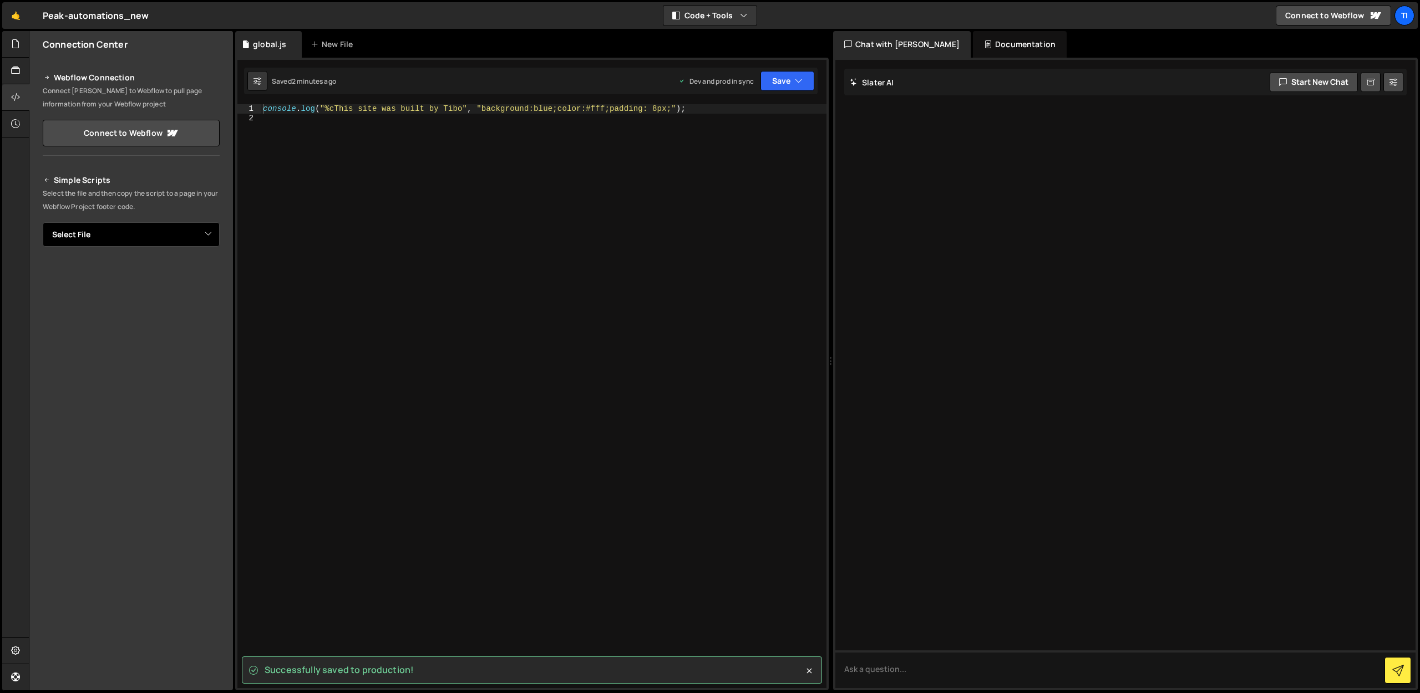
click at [175, 246] on select "Select File global.js" at bounding box center [131, 234] width 177 height 24
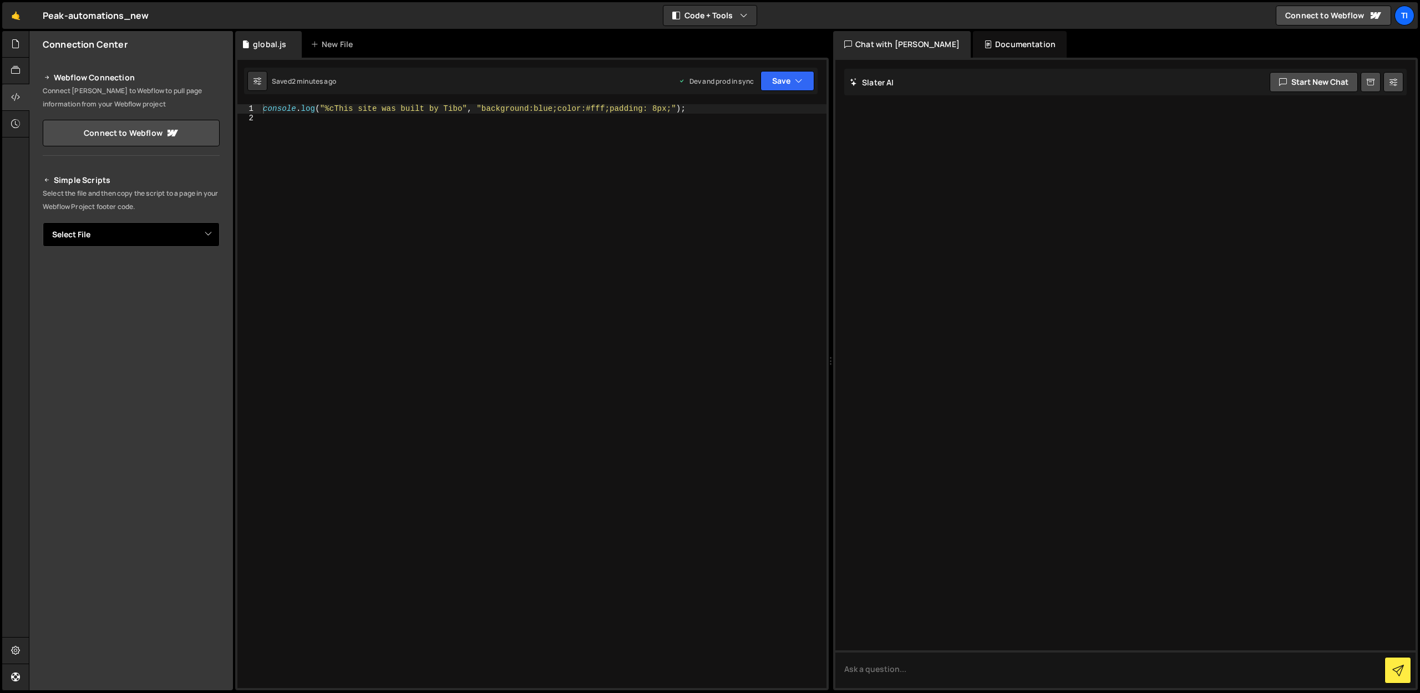
select select "45840"
click at [43, 222] on select "Select File global.js" at bounding box center [131, 234] width 177 height 24
click at [212, 278] on button "Button group with nested dropdown" at bounding box center [212, 272] width 16 height 23
click at [159, 307] on link "Copy Production Script" at bounding box center [164, 309] width 109 height 16
click at [150, 272] on textarea "<!--🤙 [URL][PERSON_NAME][DOMAIN_NAME]> <script>document.addEventListener("DOMCo…" at bounding box center [131, 272] width 177 height 23
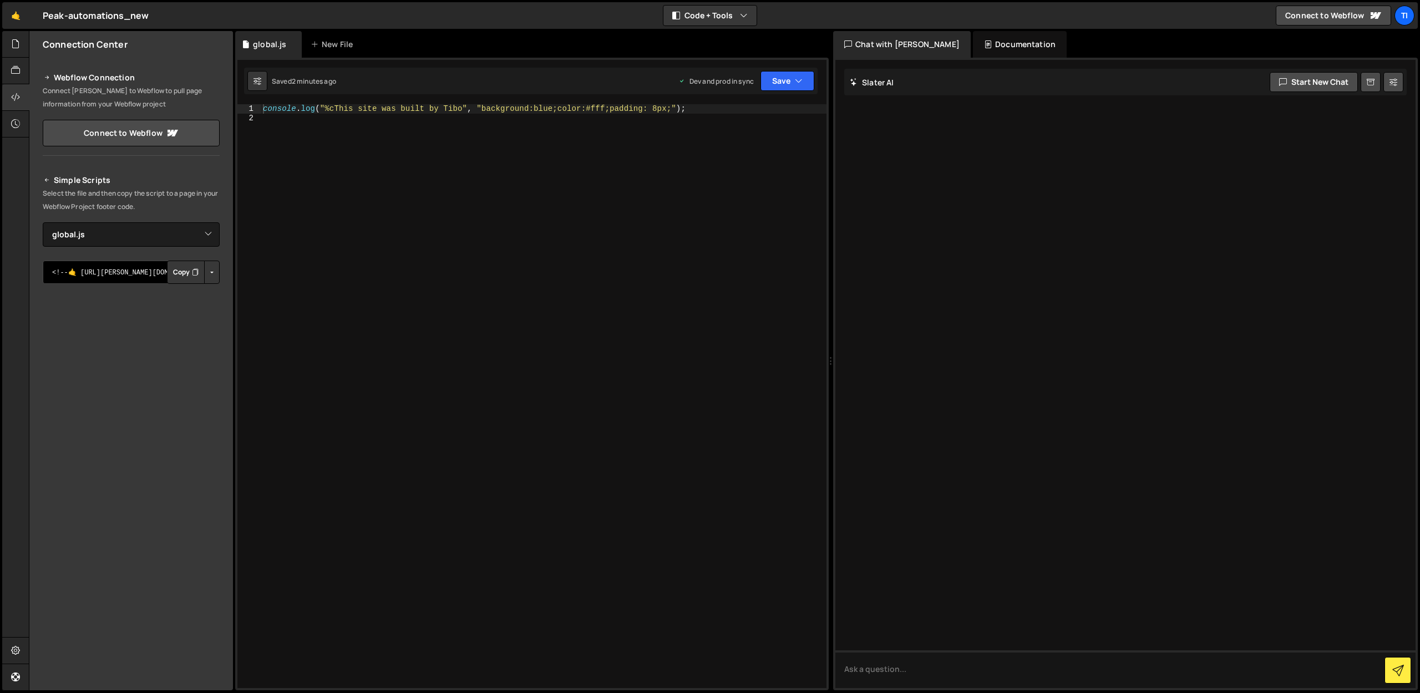
paste textarea "script src="[URL][DOMAIN_NAME][PERSON_NAME][PERSON_NAME]"></script>"
type textarea "<!--🤙 [URL][PERSON_NAME][DOMAIN_NAME]> <script>document.addEventListener("DOMCo…"
click at [210, 272] on button "Button group with nested dropdown" at bounding box center [212, 272] width 16 height 23
click at [176, 312] on link "Copy Production Script" at bounding box center [164, 309] width 109 height 16
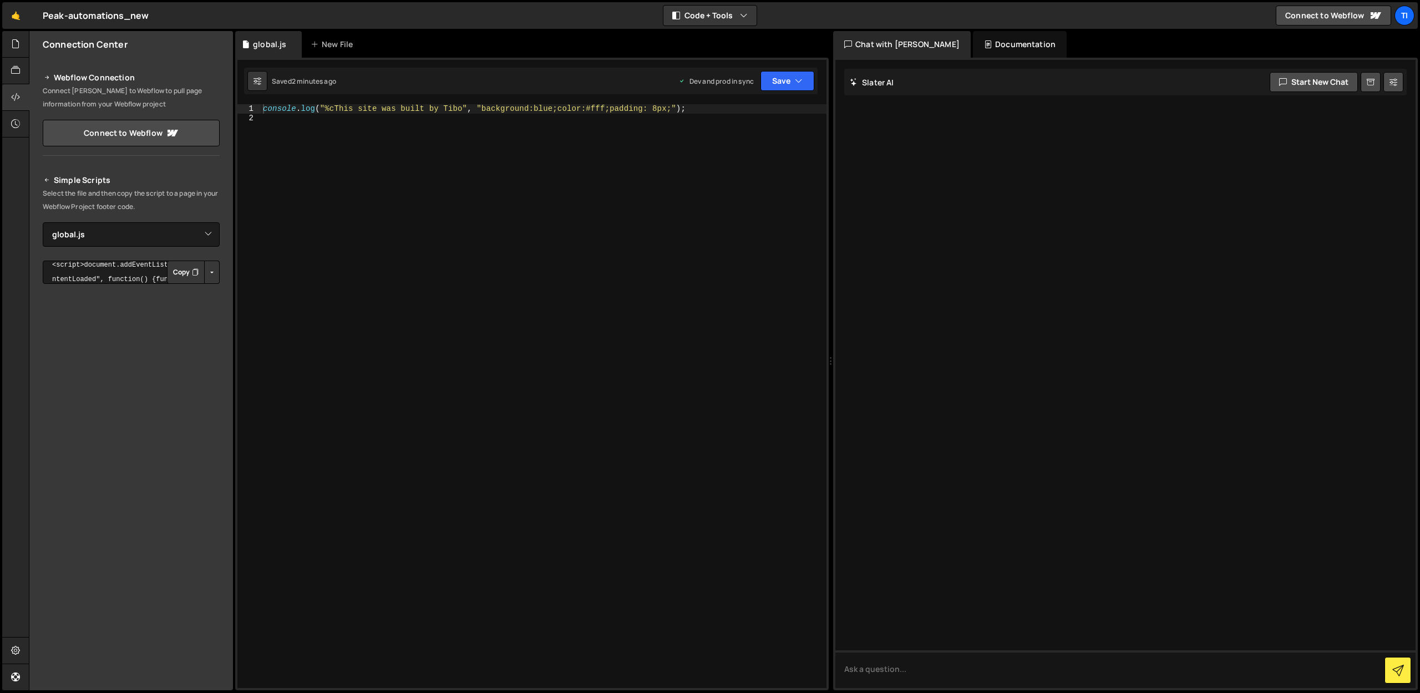
click at [192, 272] on icon "Button group with nested dropdown" at bounding box center [195, 272] width 7 height 11
click at [166, 216] on div "Simple Scripts Select the file and then copy the script to a page in your Webfl…" at bounding box center [131, 343] width 177 height 339
click at [287, 245] on div "console . log ( "%cThis site was built by Tibo" , "background:blue;color:#fff;p…" at bounding box center [544, 405] width 566 height 602
click at [1303, 2] on div "🤙 Peak-automations_new ⚠️ Code is being edited in another browser Code + Tools …" at bounding box center [709, 15] width 1415 height 27
click at [1308, 14] on link "Connect to Webflow" at bounding box center [1333, 16] width 115 height 20
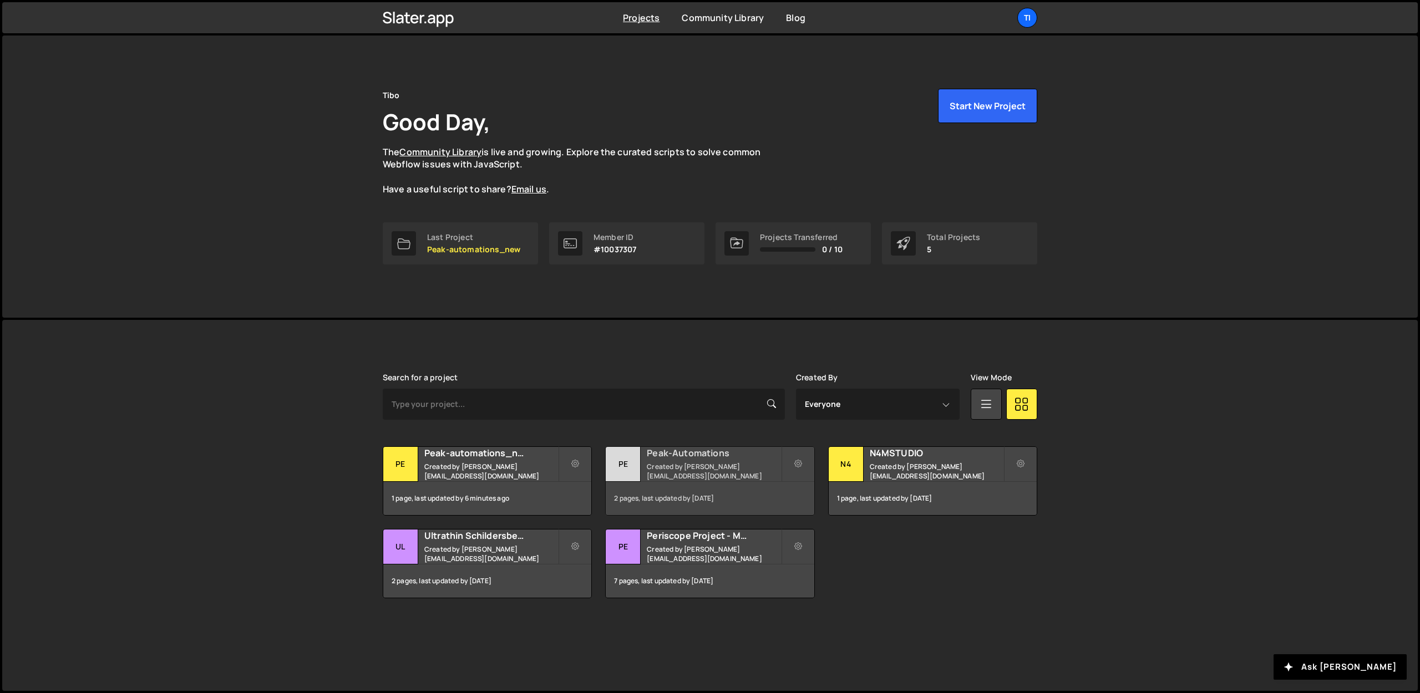
click at [691, 459] on h2 "Peak-Automations" at bounding box center [714, 453] width 134 height 12
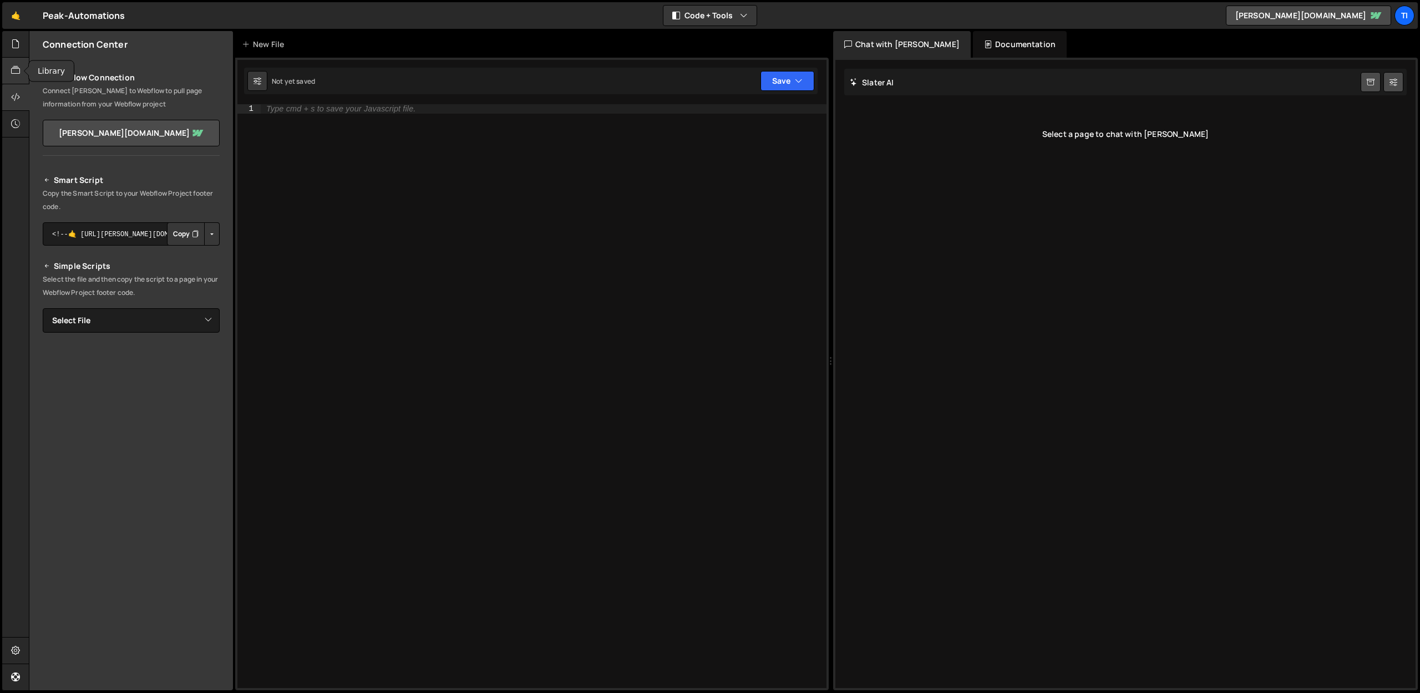
click at [9, 72] on div at bounding box center [15, 71] width 27 height 27
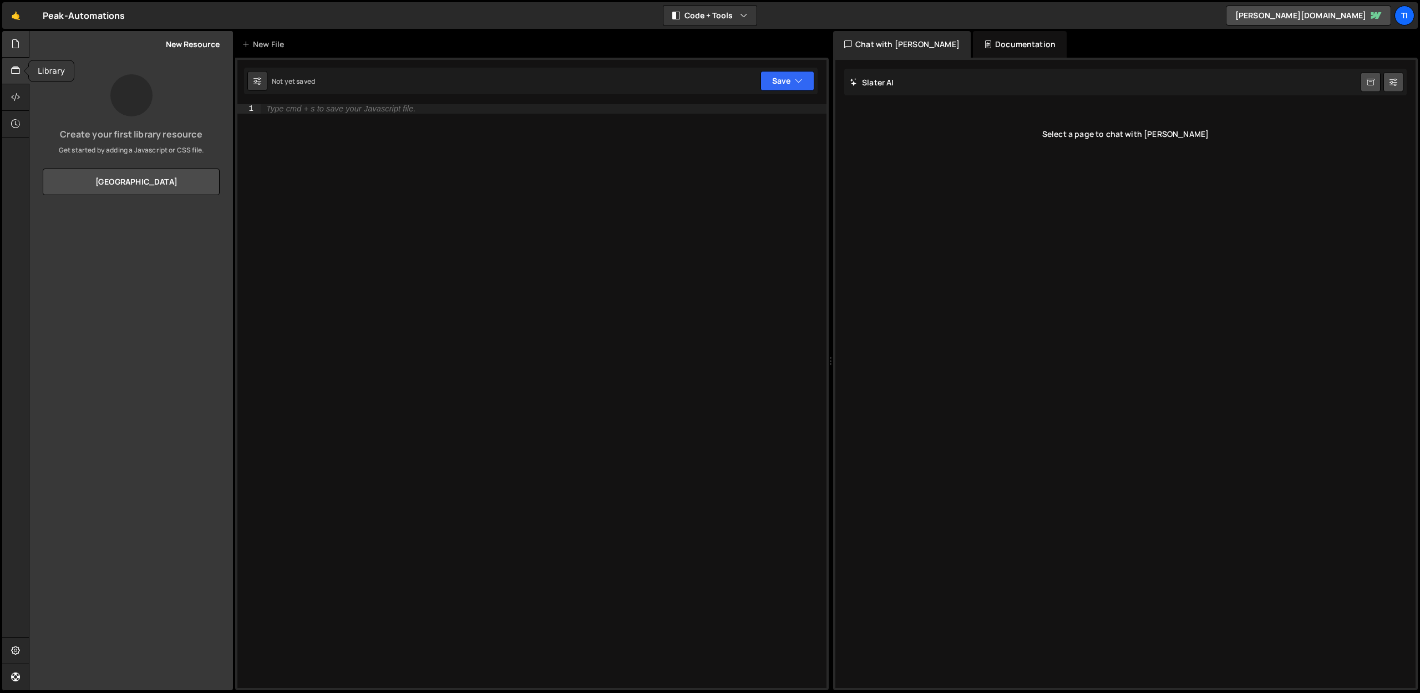
click at [21, 50] on div at bounding box center [15, 44] width 27 height 27
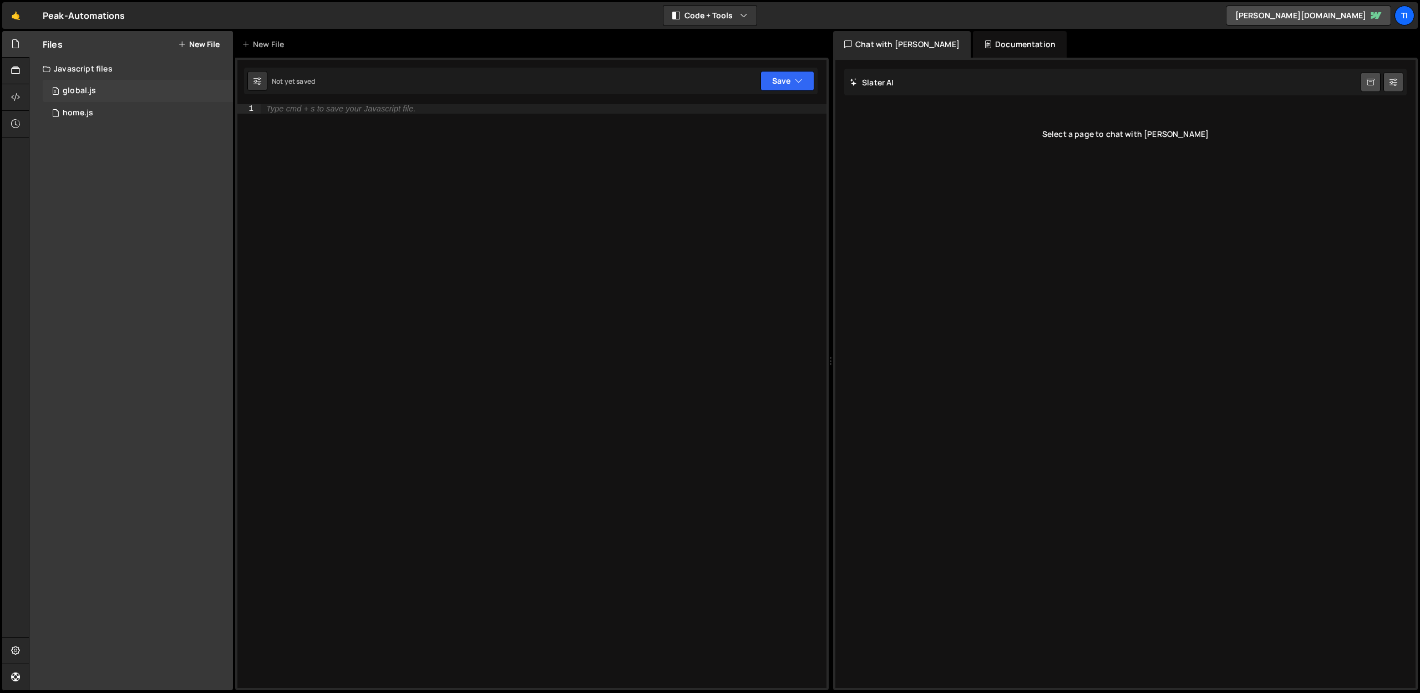
click at [82, 92] on div "global.js" at bounding box center [79, 91] width 33 height 10
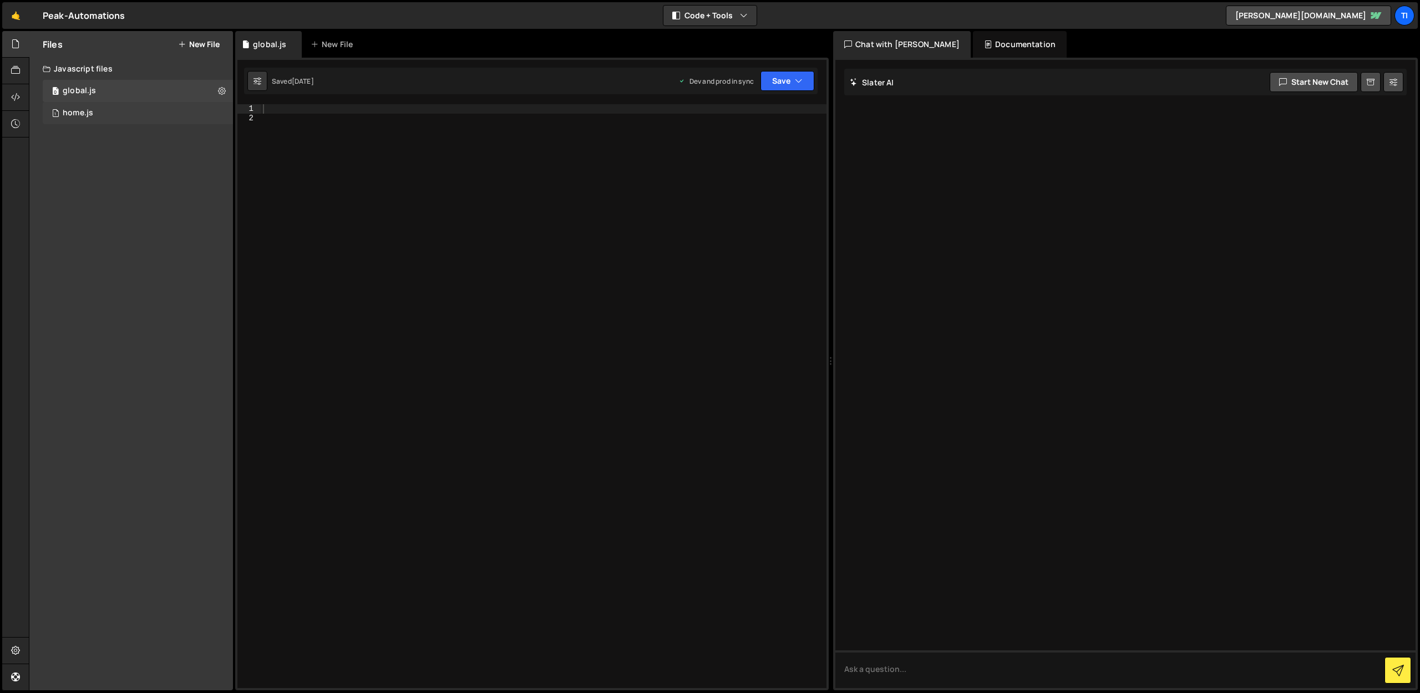
drag, startPoint x: 112, startPoint y: 117, endPoint x: 103, endPoint y: 114, distance: 10.0
click at [112, 117] on div "1 home.js 0" at bounding box center [138, 113] width 190 height 22
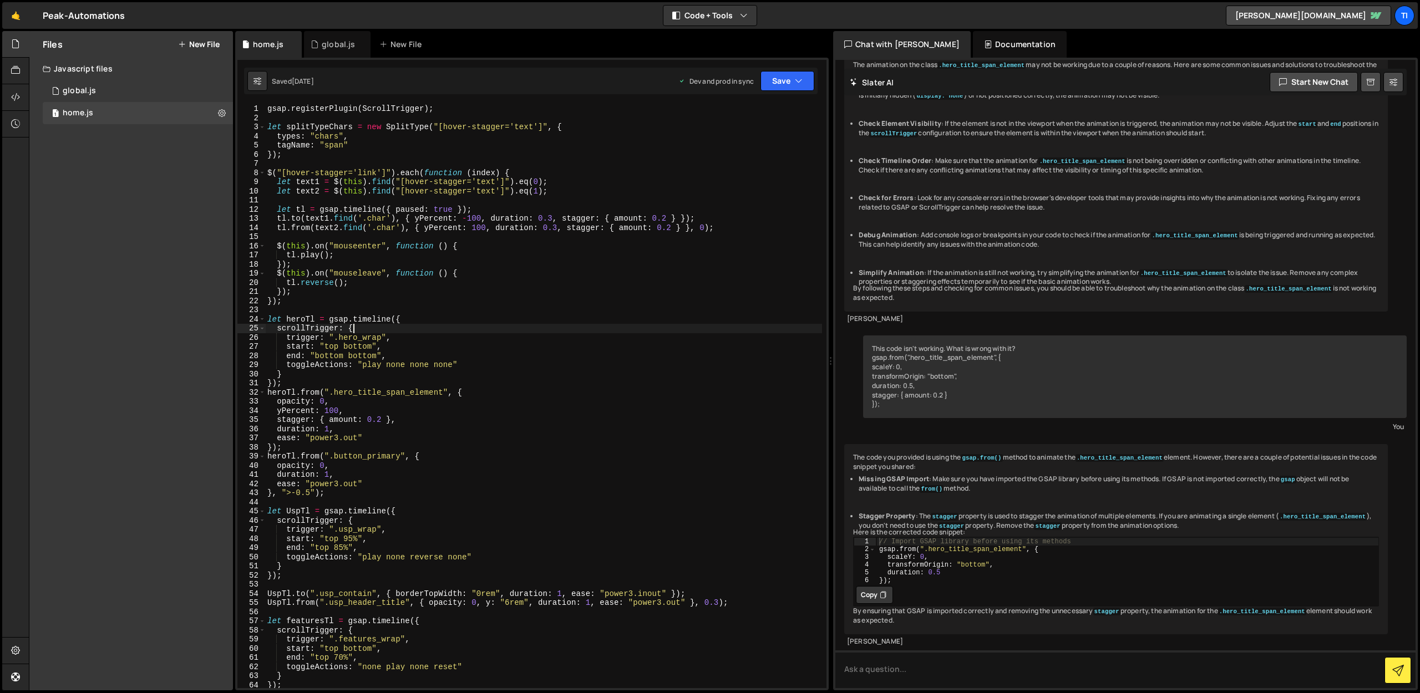
click at [459, 324] on div "gsap . registerPlugin ( ScrollTrigger ) ; let splitTypeChars = new SplitType ( …" at bounding box center [543, 405] width 557 height 602
type textarea "pilotTl.to(".pilot_contain", { borderTopWidth: "0rem", duration: 1, ease: "back…"
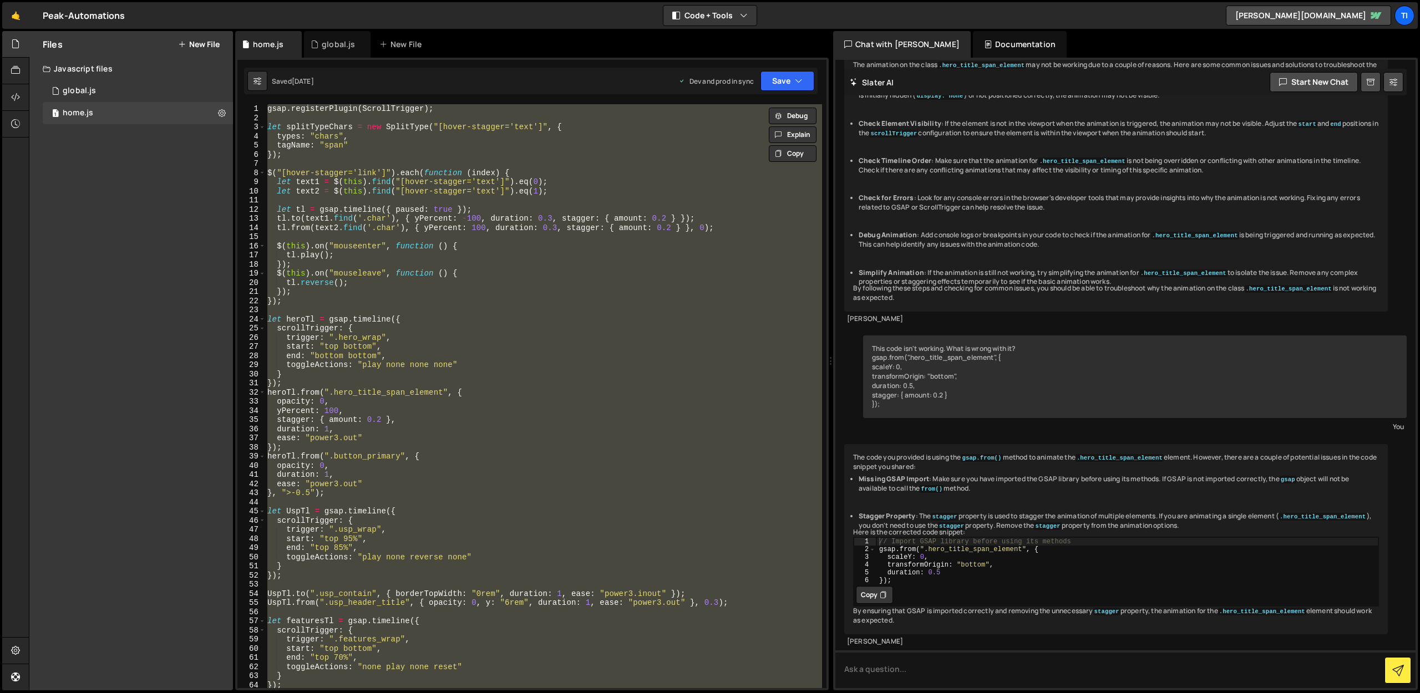
click at [98, 75] on div "Javascript files" at bounding box center [131, 69] width 204 height 22
click at [8, 17] on link "🤙" at bounding box center [15, 15] width 27 height 27
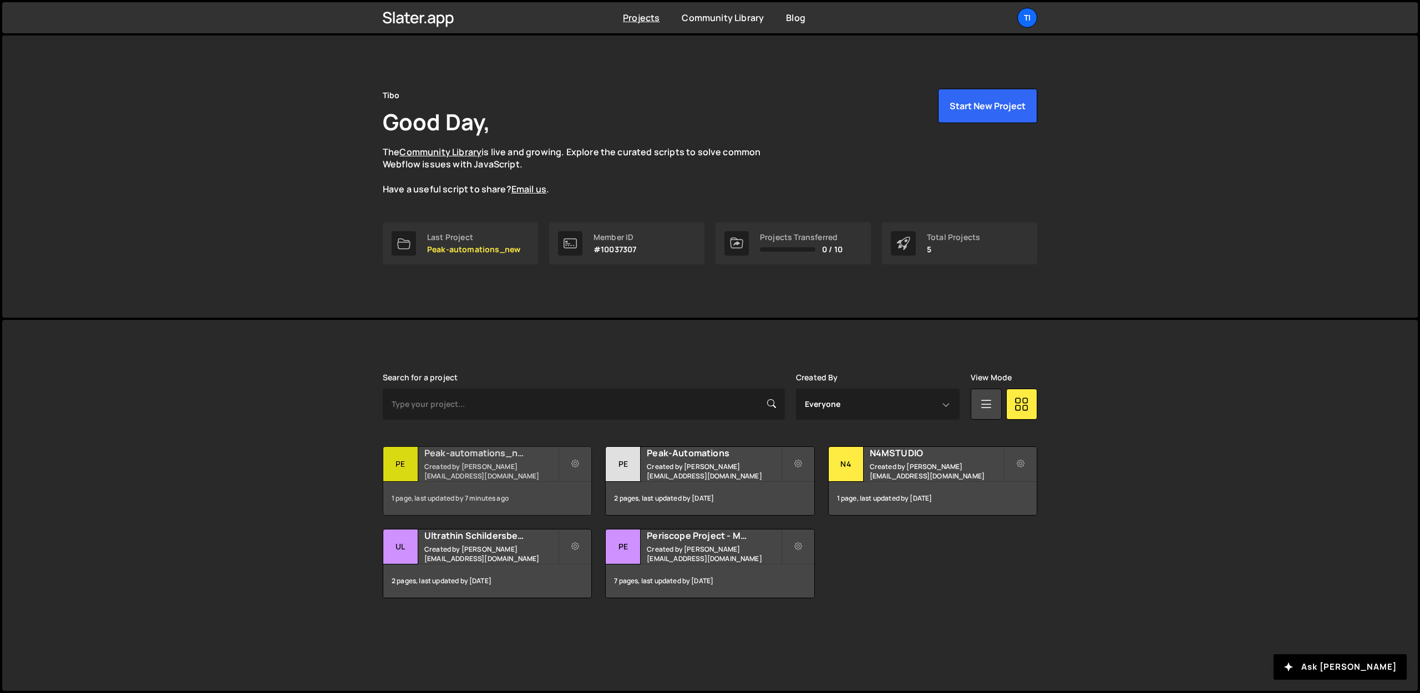
click at [454, 480] on div "Peak-automations_new Created by [PERSON_NAME][EMAIL_ADDRESS][DOMAIN_NAME]" at bounding box center [487, 464] width 208 height 34
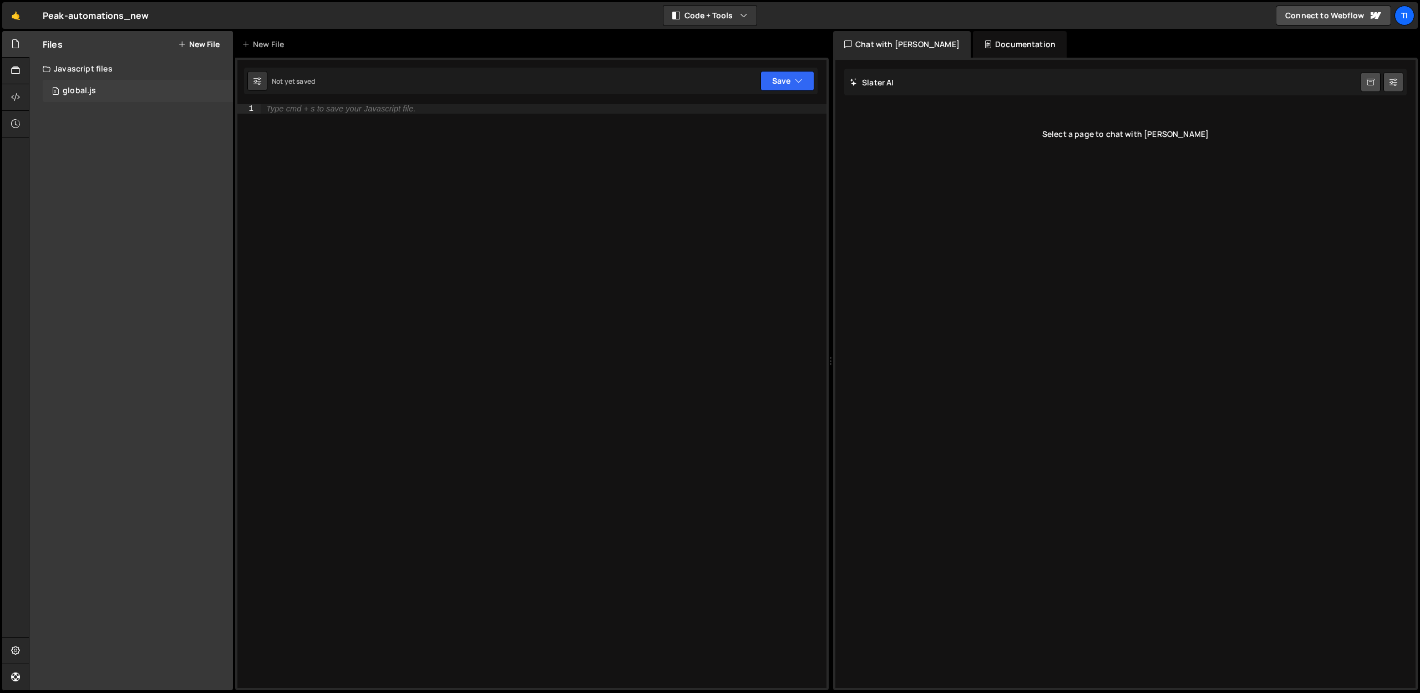
click at [45, 84] on div "0 global.js 0" at bounding box center [138, 91] width 190 height 22
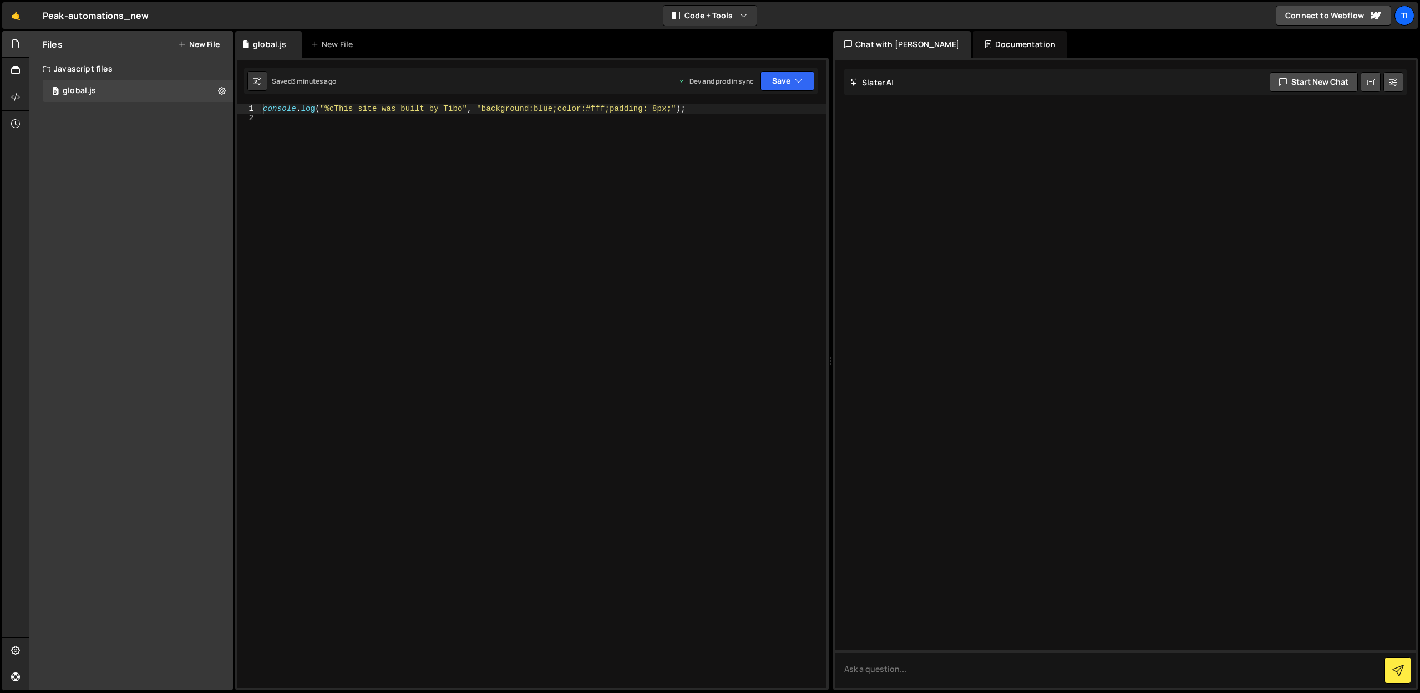
click at [481, 167] on div "console . log ( "%cThis site was built by Tibo" , "background:blue;color:#fff;p…" at bounding box center [544, 405] width 566 height 602
type textarea "console.log("%cThis site was built by Tibo", "background:blue;color:#fff;paddin…"
paste textarea
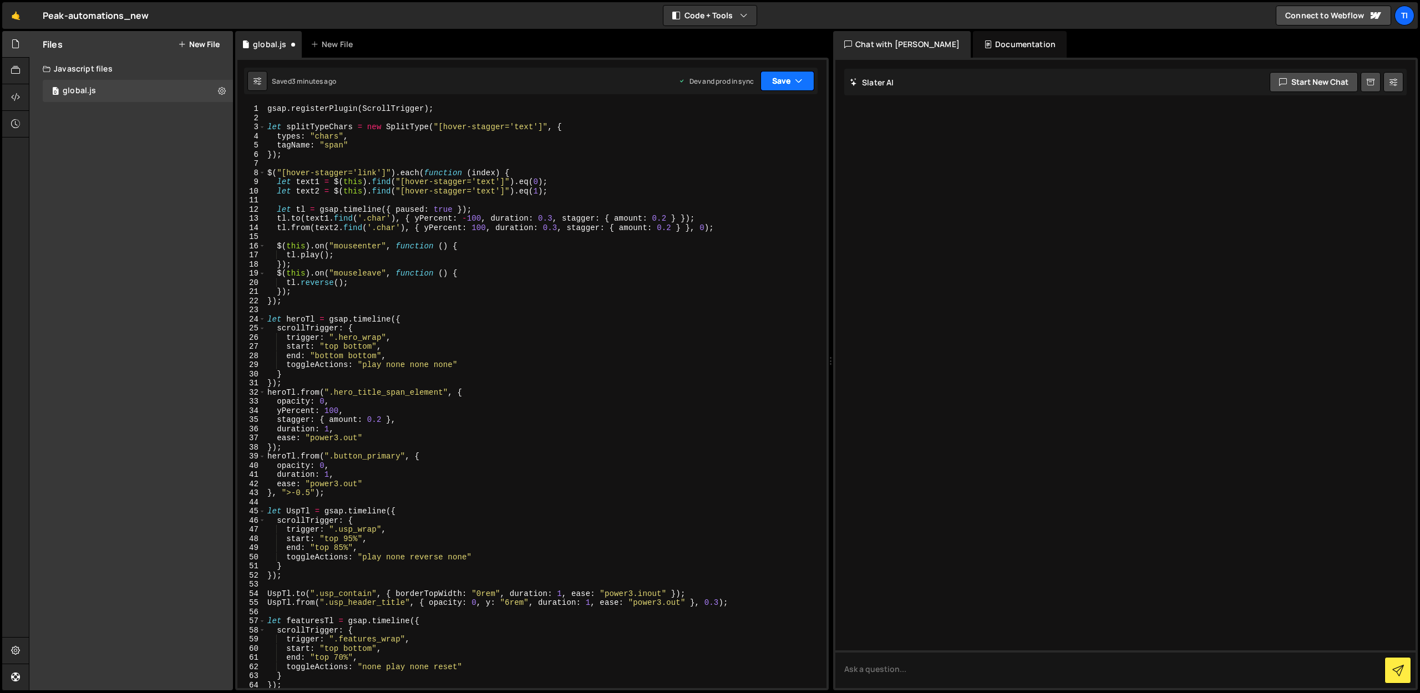
click at [787, 82] on button "Save" at bounding box center [787, 81] width 54 height 20
click at [734, 149] on div "Save to Production S" at bounding box center [749, 144] width 115 height 11
